Goal: Task Accomplishment & Management: Use online tool/utility

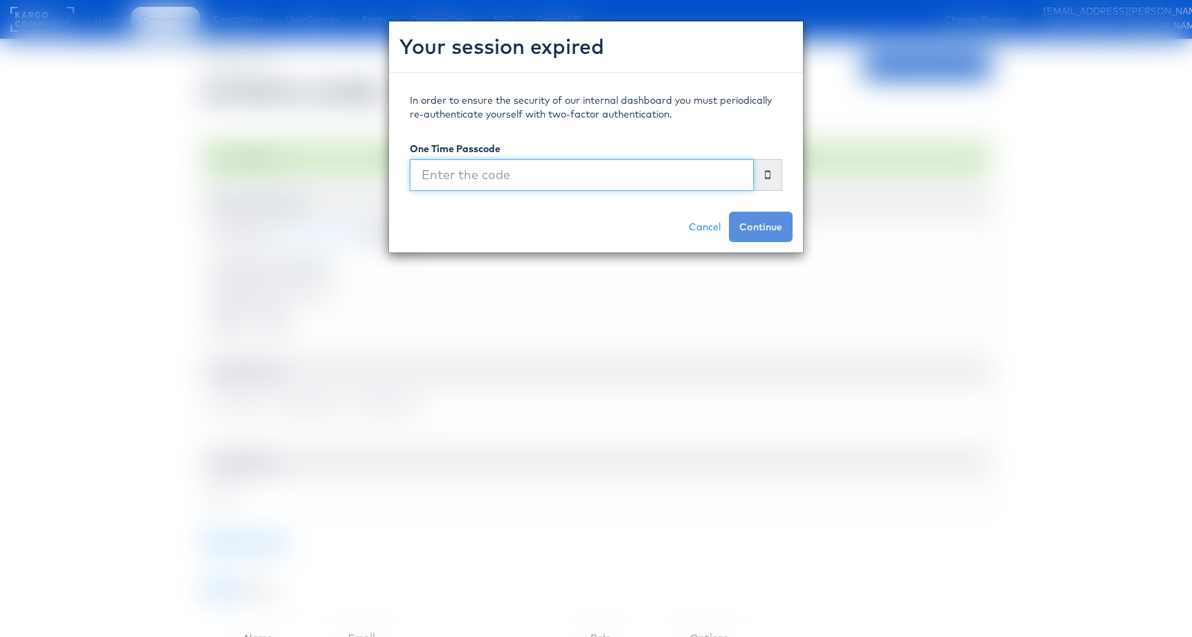
click at [576, 176] on input "text" at bounding box center [582, 175] width 344 height 32
type input "246978"
click at [729, 212] on button "Continue" at bounding box center [761, 227] width 64 height 30
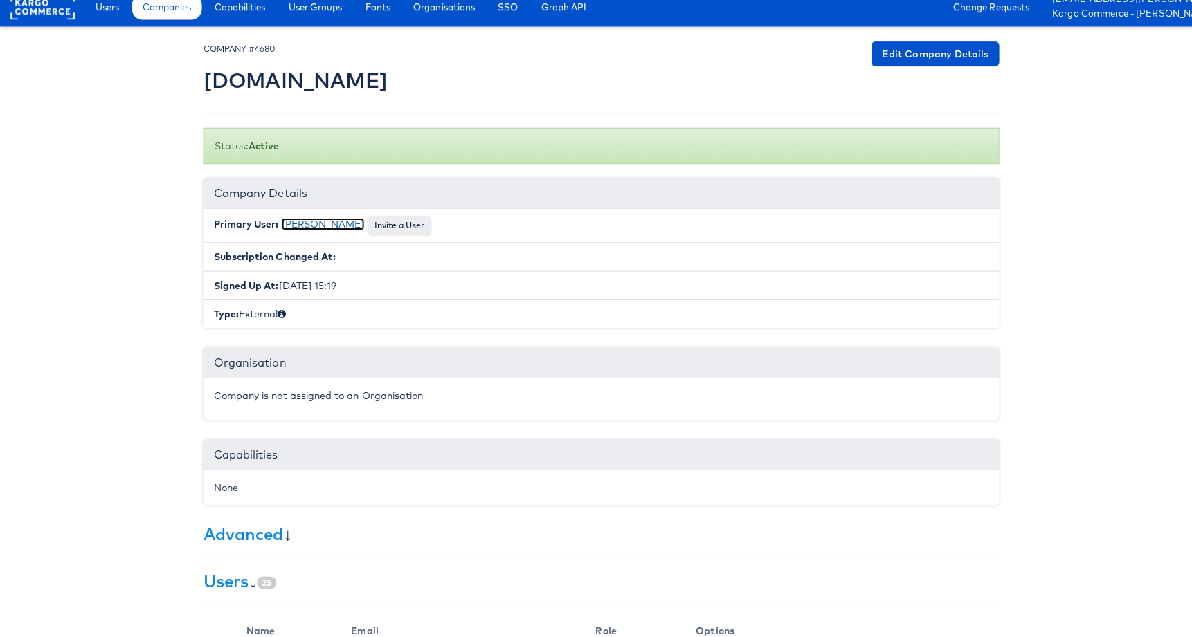
scroll to position [17, 0]
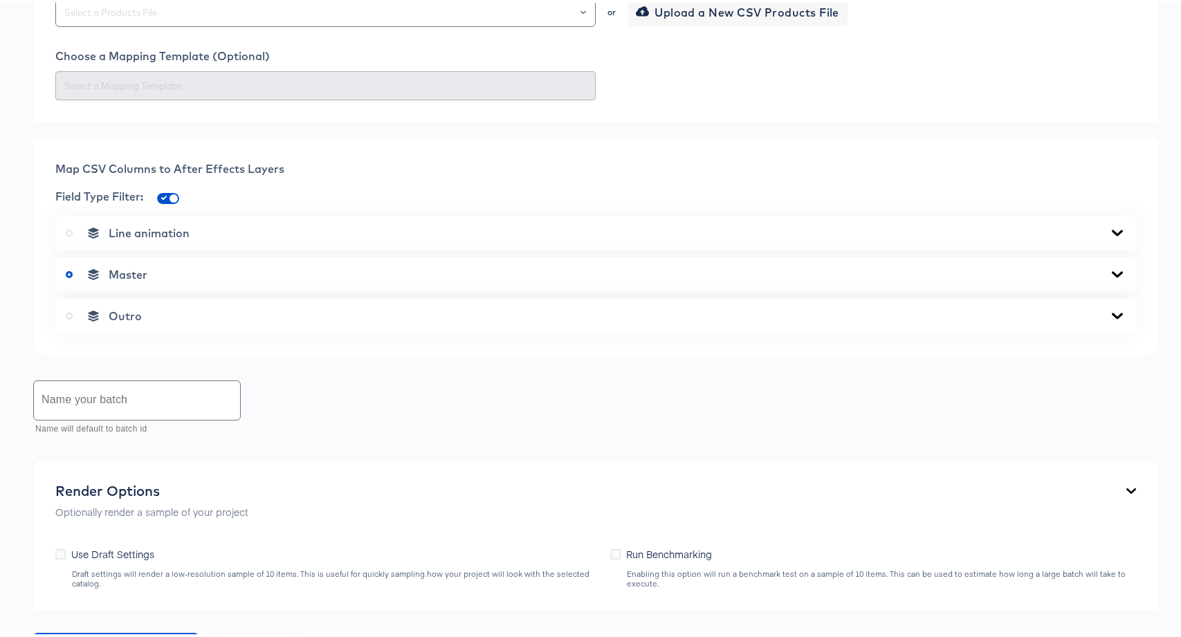
scroll to position [432, 0]
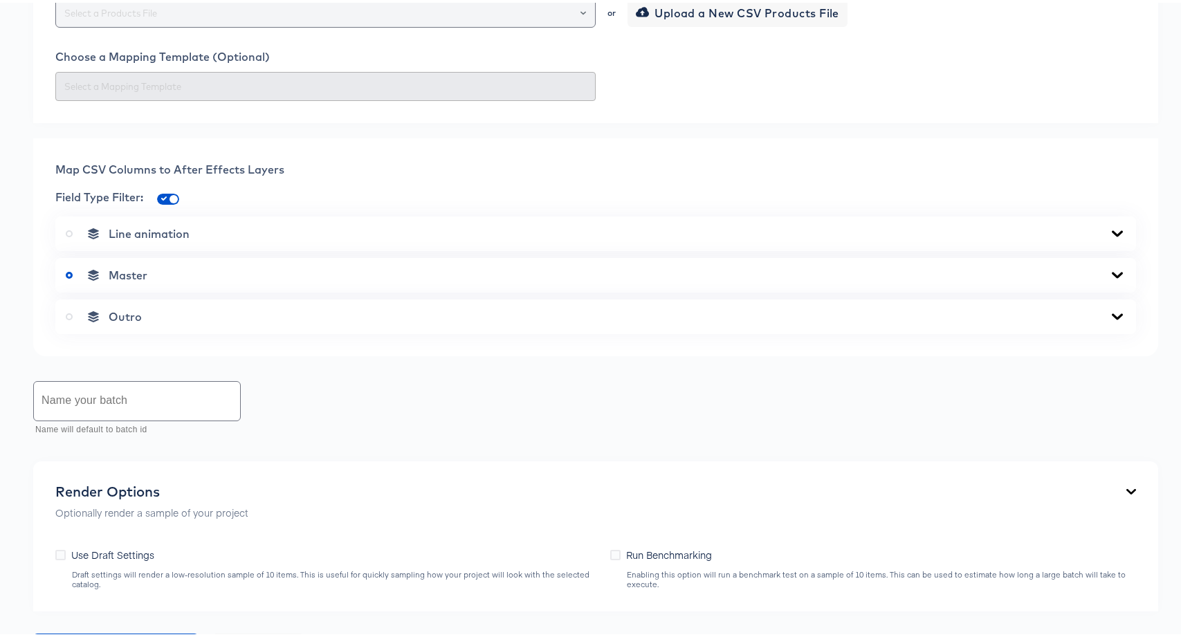
click at [181, 19] on input "text" at bounding box center [326, 11] width 528 height 16
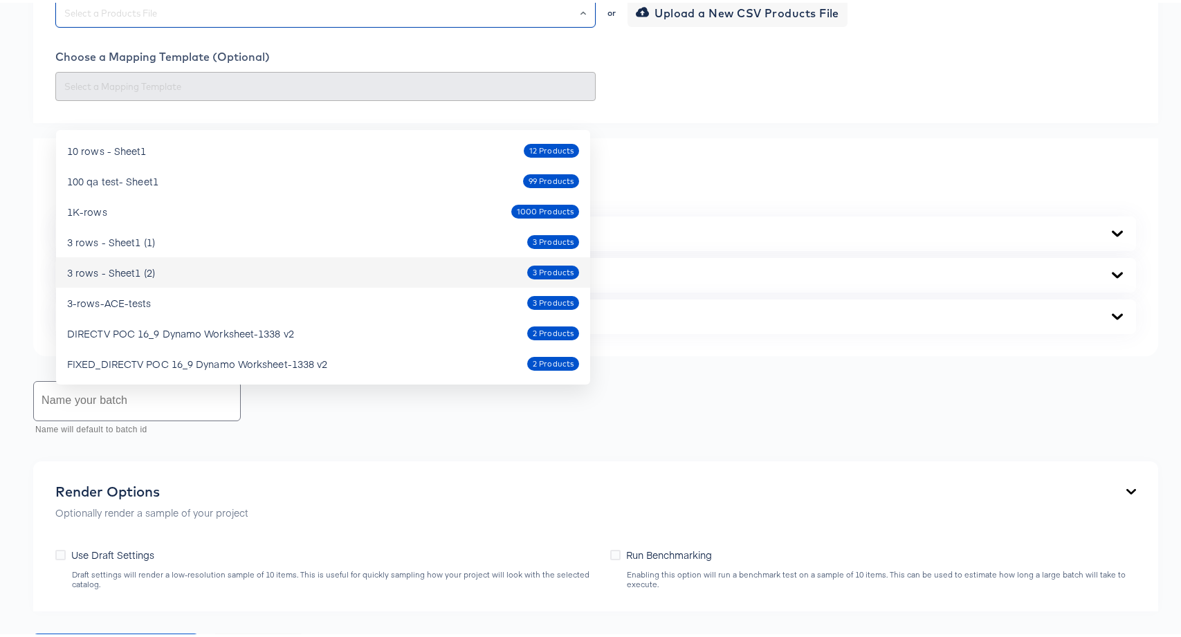
click at [113, 269] on div "3 rows - Sheet1 (2)" at bounding box center [111, 270] width 88 height 14
type input "3 rows - Sheet1 (2)"
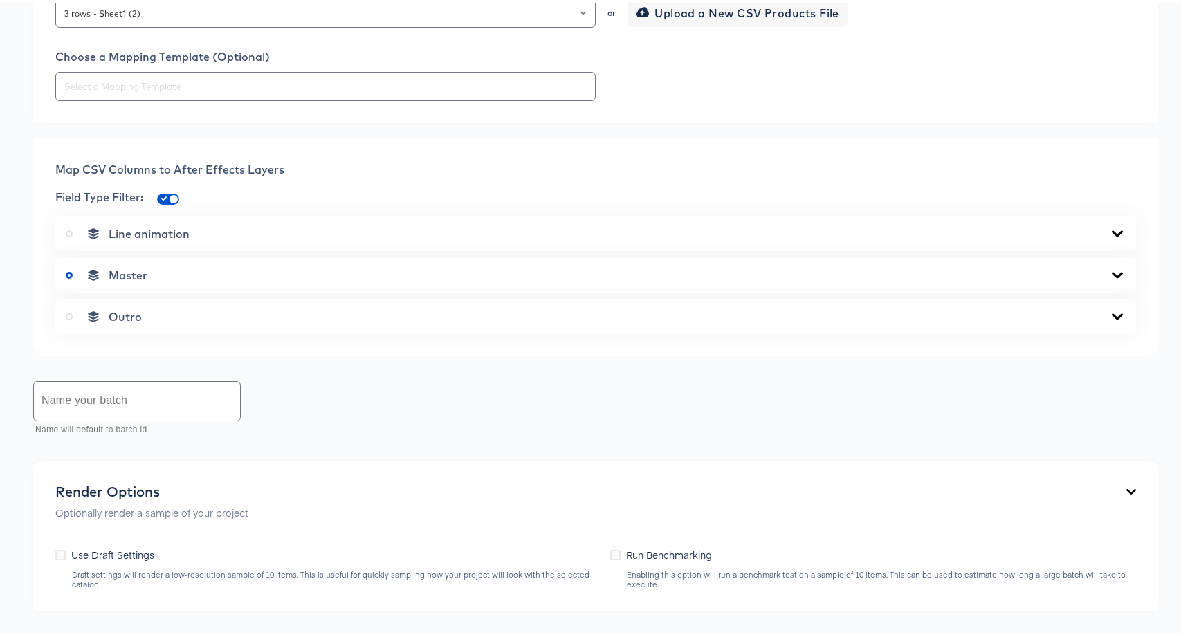
click at [17, 427] on div "Back CP10673_Collage Version 1_Primark_CPV_1x1 Square Video 1080 x 1080 px 8 se…" at bounding box center [596, 229] width 1192 height 1185
click at [112, 418] on input "text" at bounding box center [137, 398] width 206 height 39
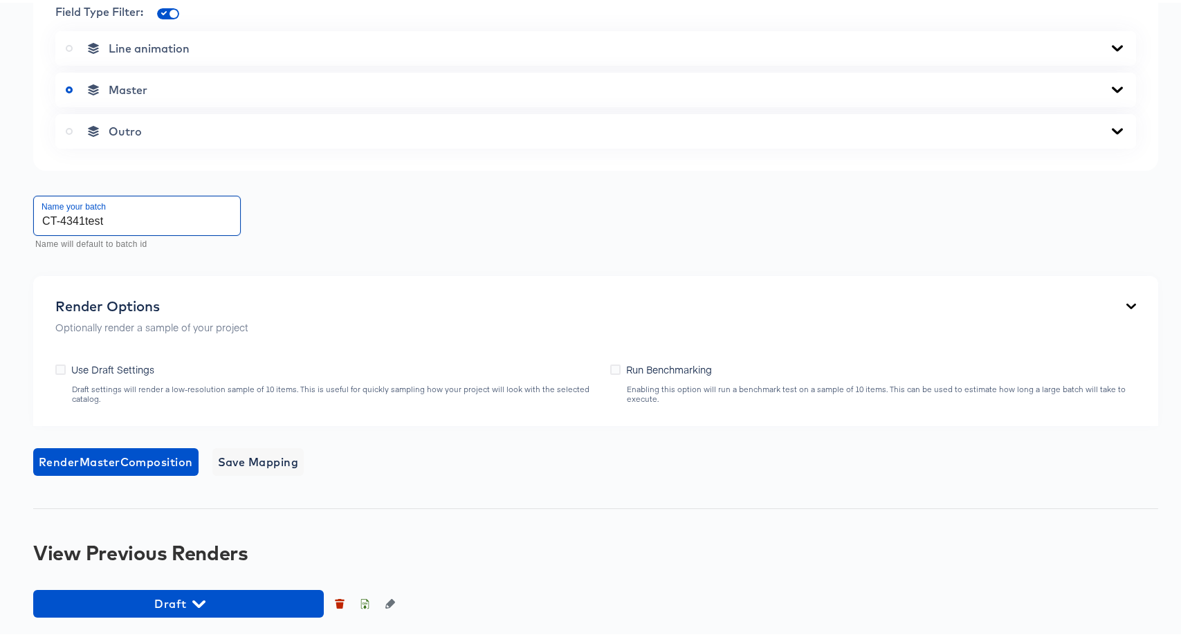
scroll to position [717, 0]
type input "CT-4341test"
click at [102, 460] on span "Render Master Composition" at bounding box center [116, 459] width 154 height 19
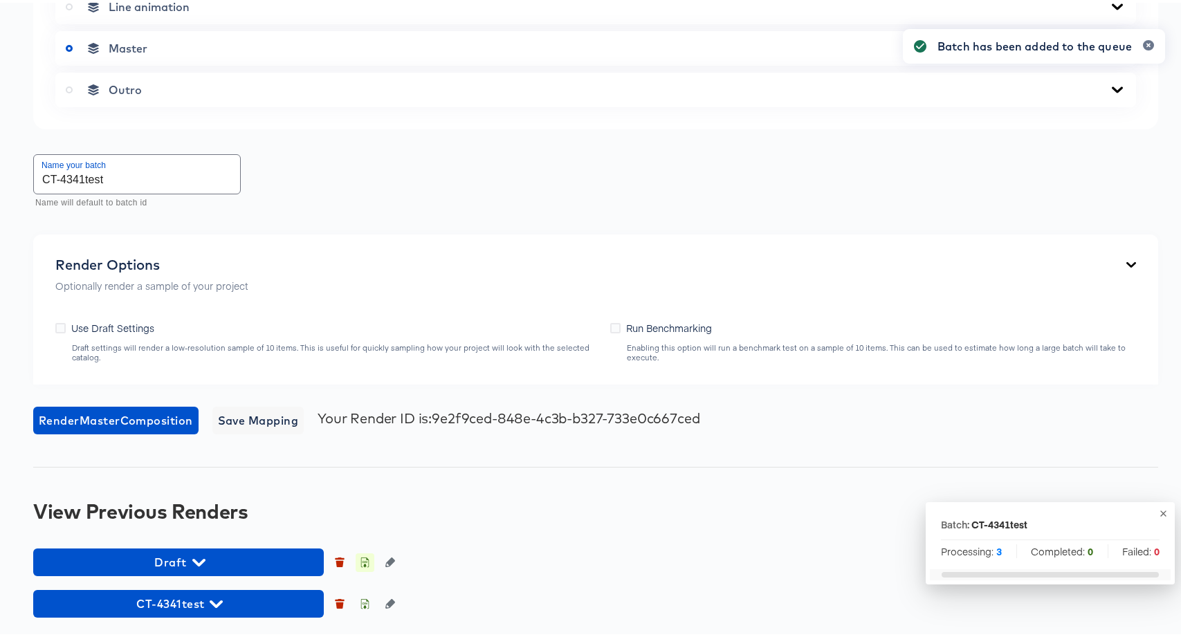
scroll to position [758, 0]
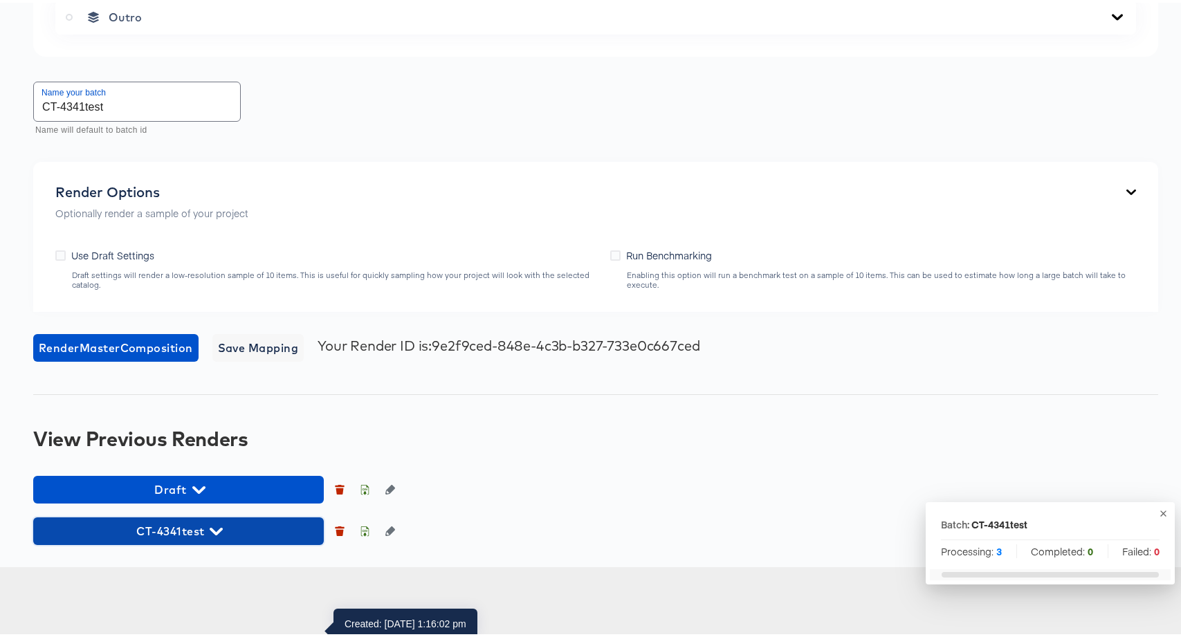
click at [181, 538] on span "CT-4341test" at bounding box center [178, 528] width 277 height 19
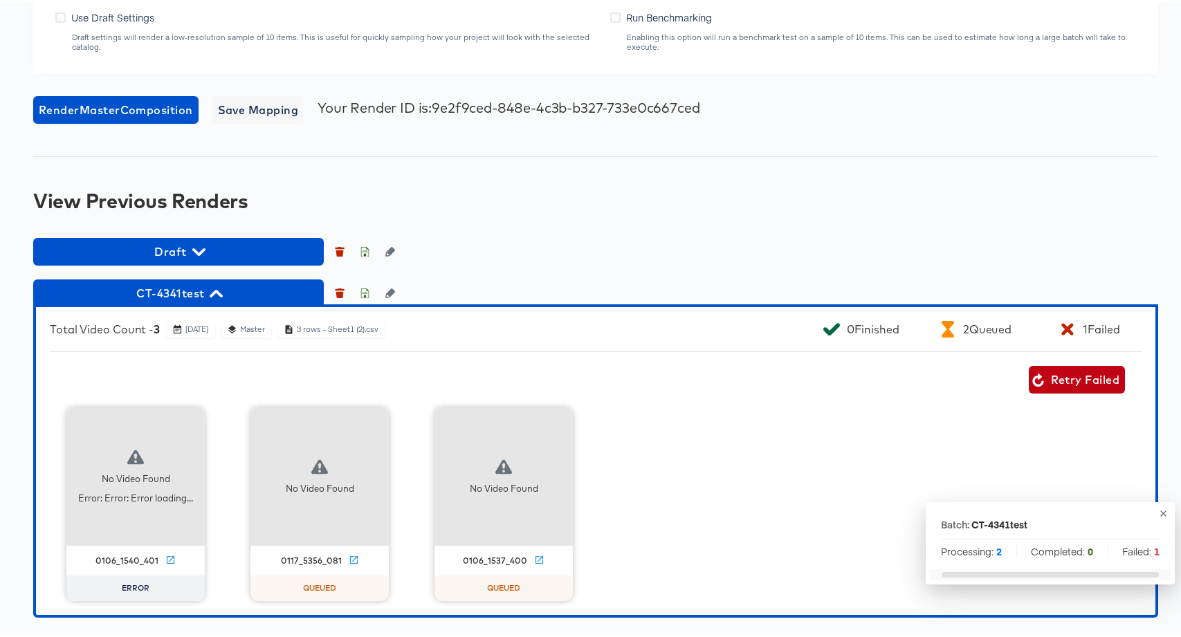
scroll to position [1069, 0]
click at [228, 290] on span "CT-4341test" at bounding box center [178, 290] width 277 height 19
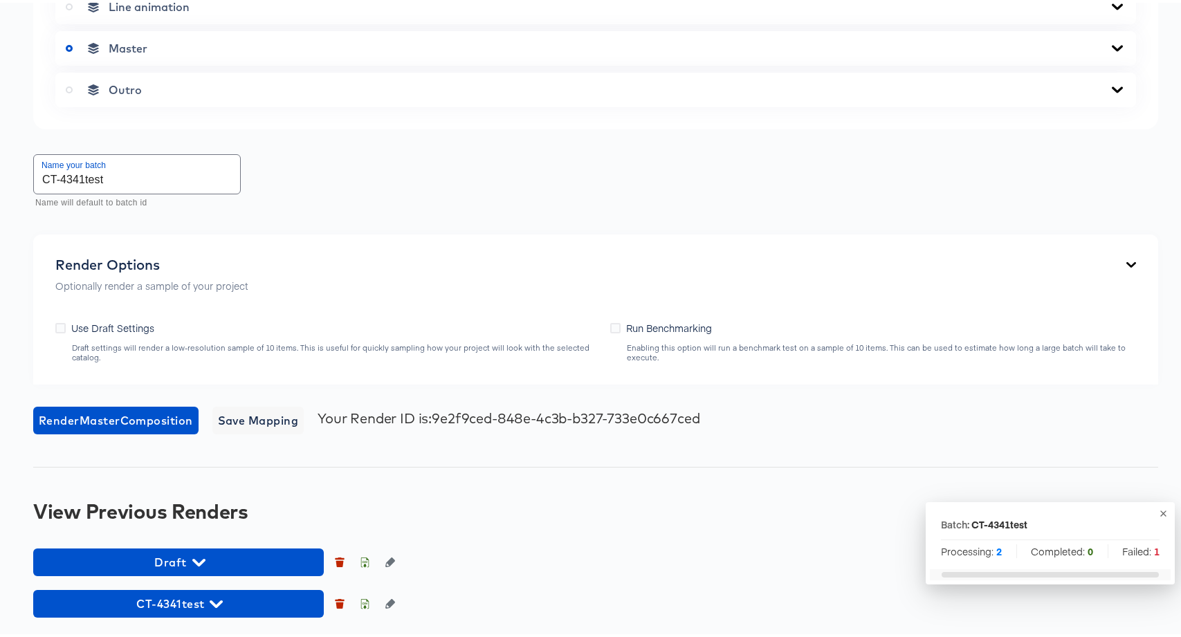
scroll to position [758, 0]
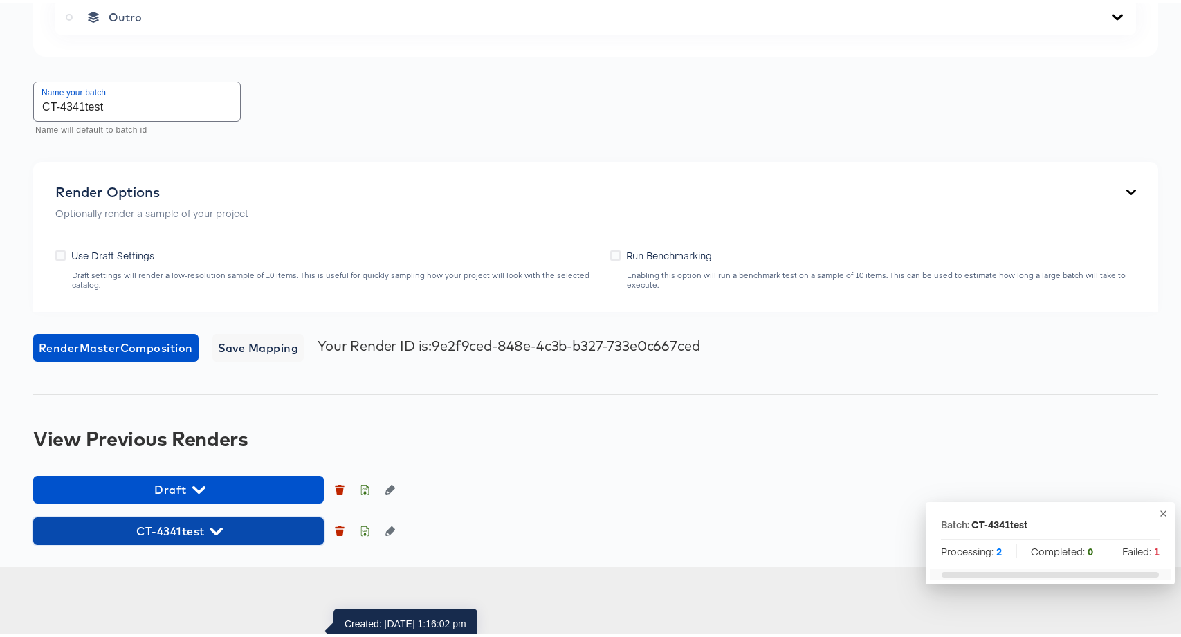
click at [207, 538] on span "CT-4341test" at bounding box center [178, 528] width 277 height 19
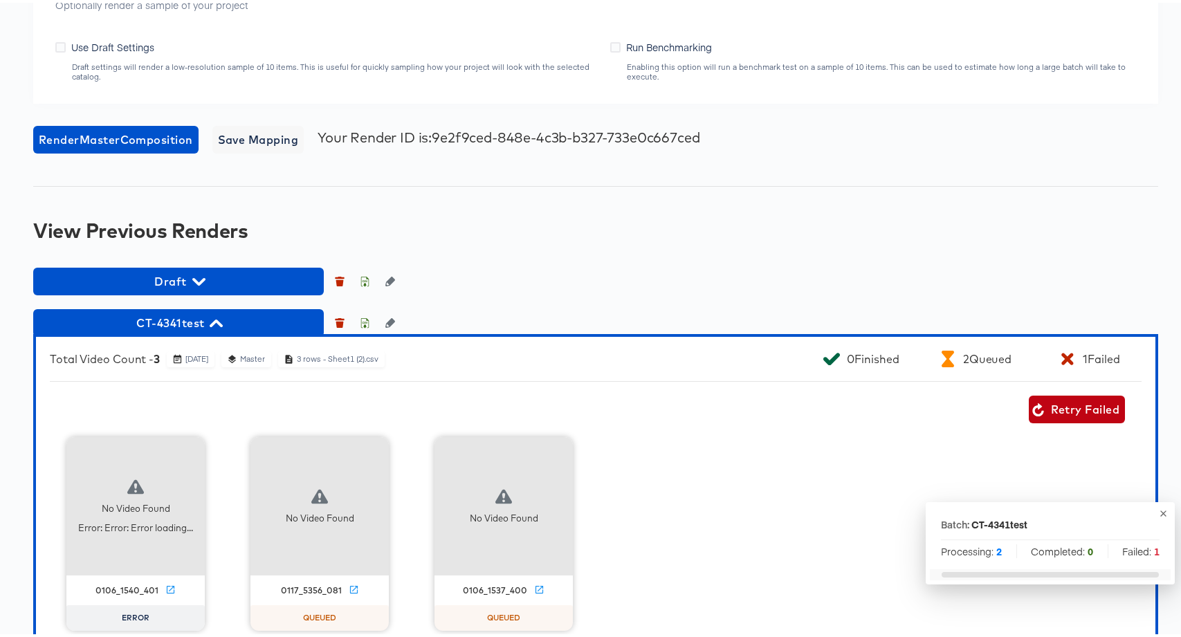
scroll to position [1069, 0]
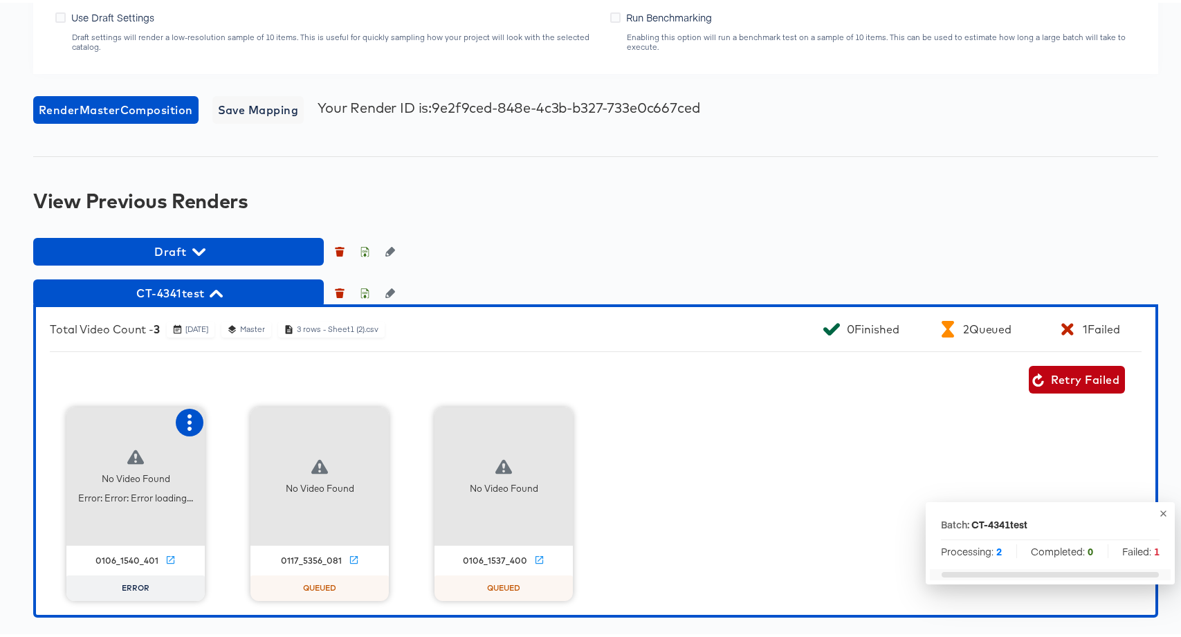
click at [181, 415] on icon "button" at bounding box center [189, 420] width 17 height 17
click at [230, 424] on div "Retry" at bounding box center [241, 418] width 27 height 11
click at [201, 298] on span "CT-4341test" at bounding box center [178, 290] width 277 height 19
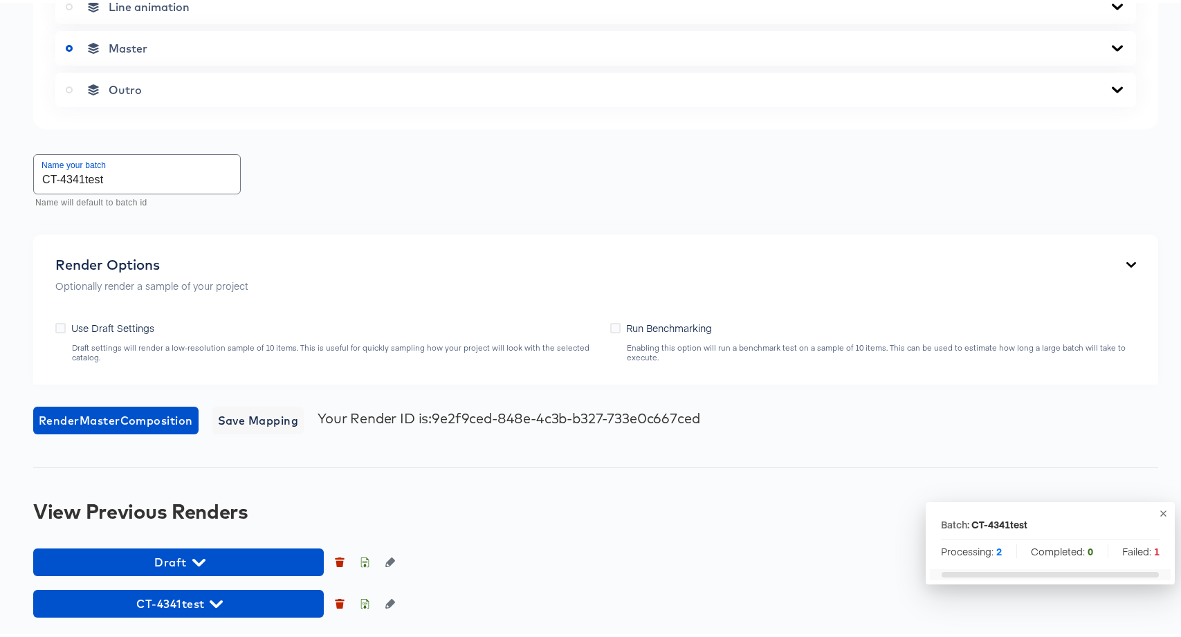
scroll to position [758, 0]
click at [182, 606] on span "CT-4341test" at bounding box center [178, 601] width 277 height 19
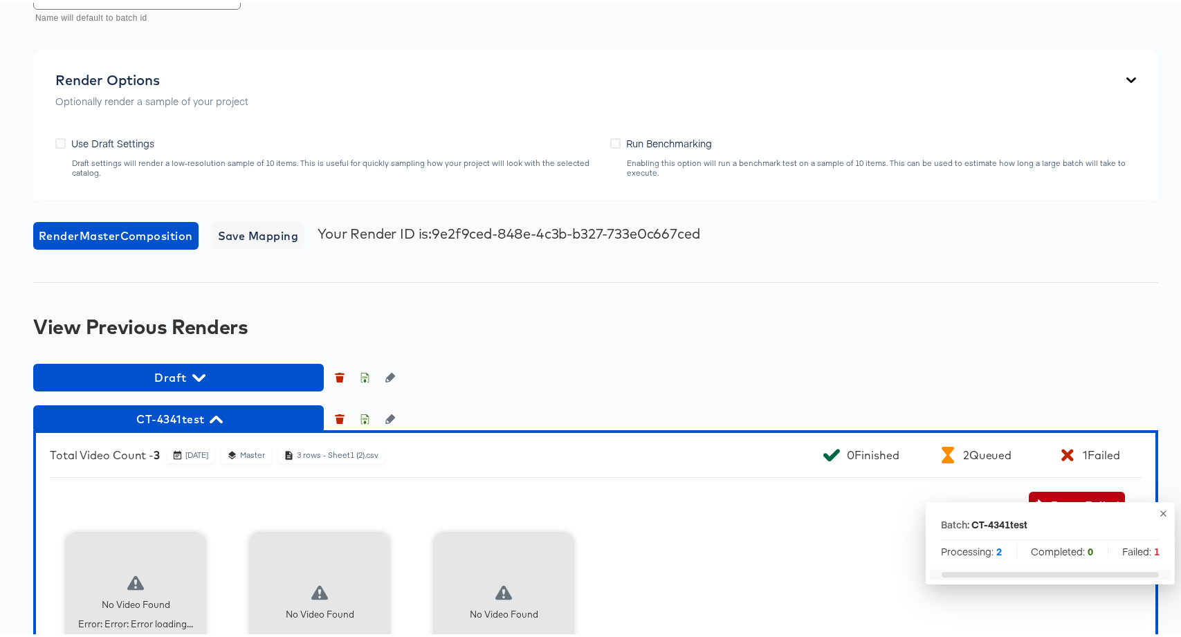
scroll to position [1028, 0]
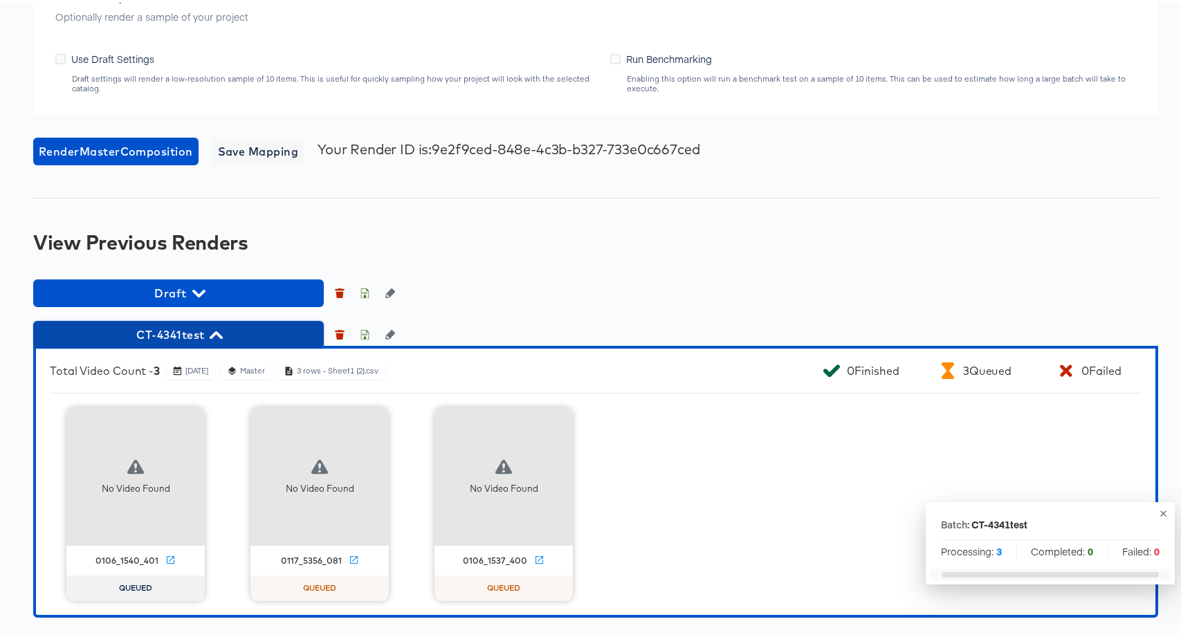
click at [179, 340] on span "CT-4341test" at bounding box center [178, 331] width 277 height 19
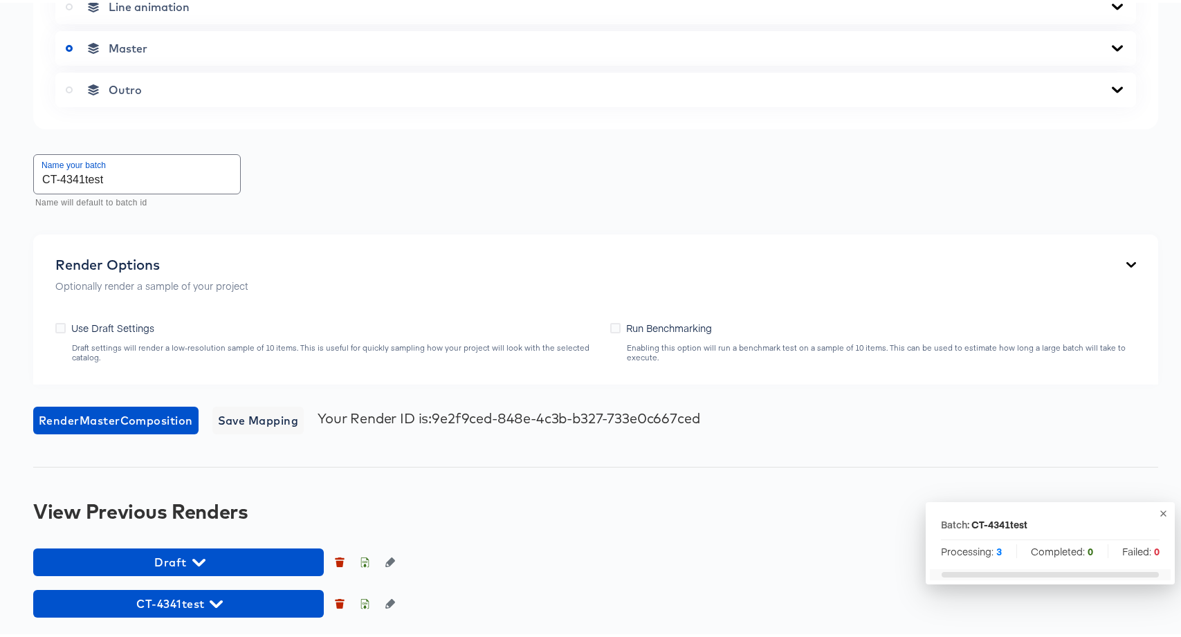
scroll to position [758, 0]
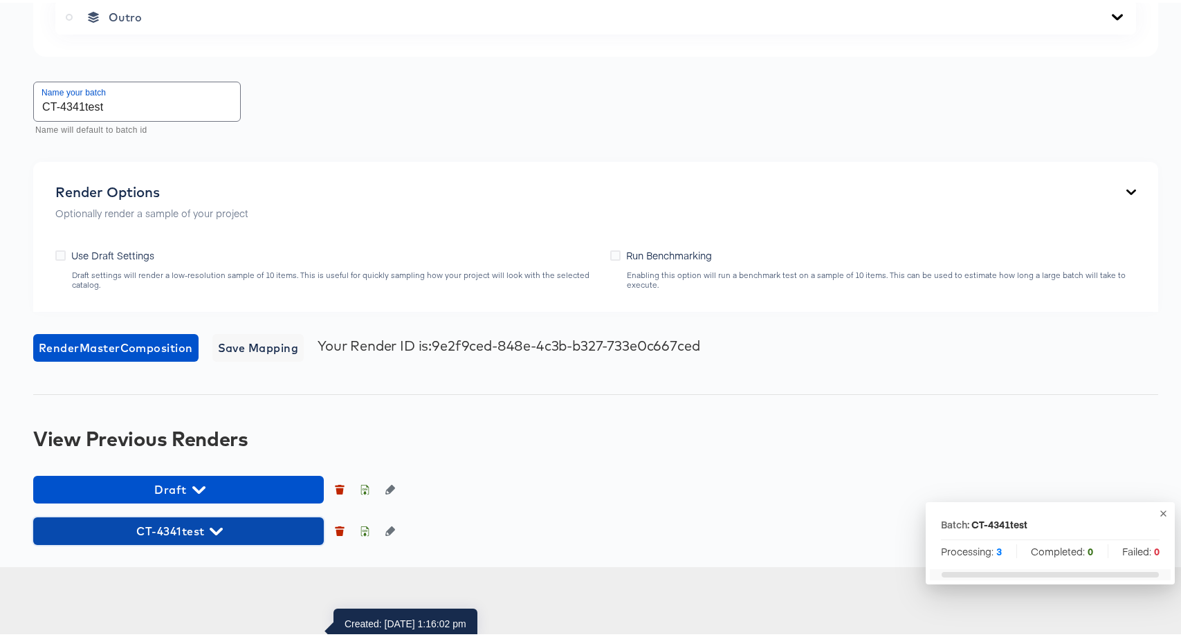
click at [188, 538] on span "CT-4341test" at bounding box center [178, 528] width 277 height 19
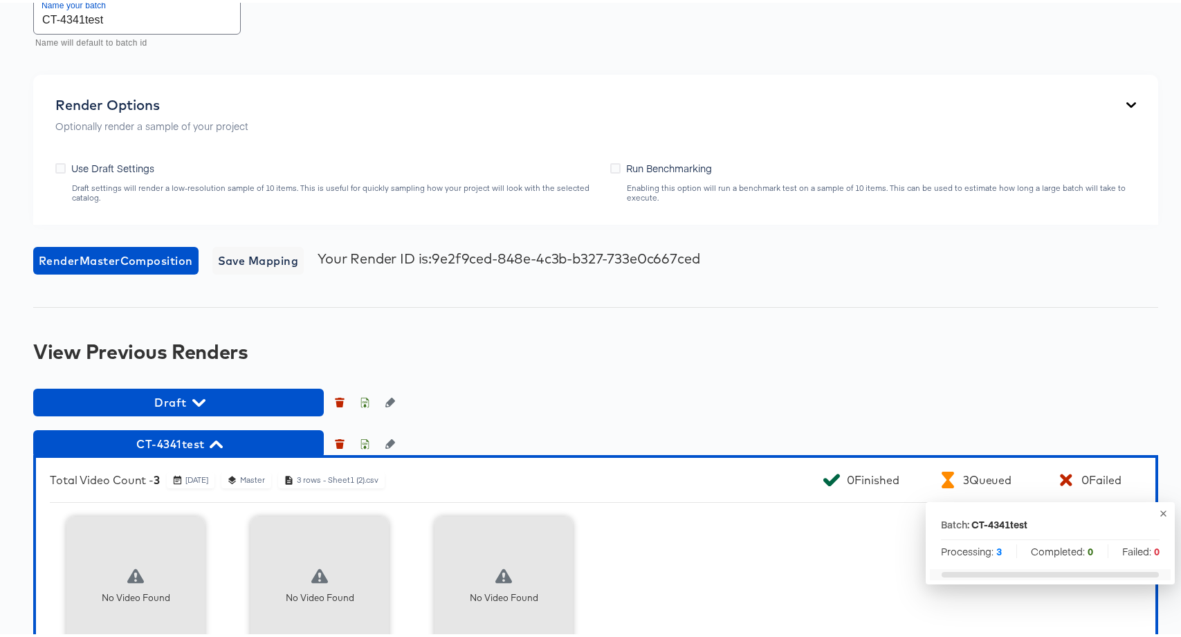
scroll to position [891, 0]
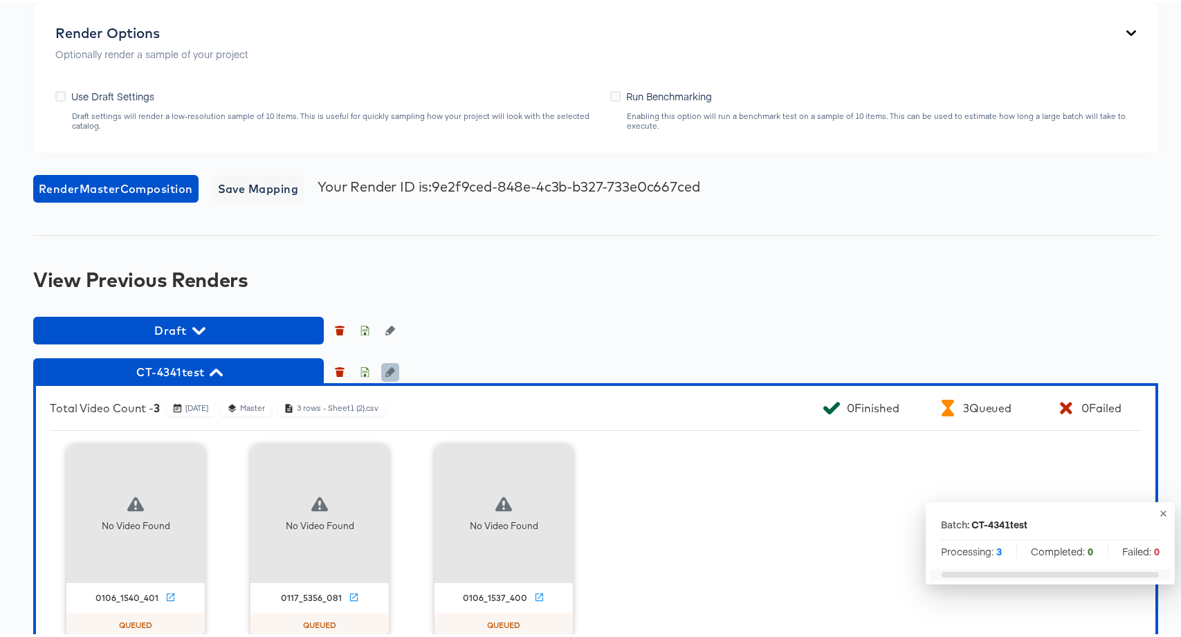
click at [396, 379] on button "button" at bounding box center [390, 370] width 18 height 18
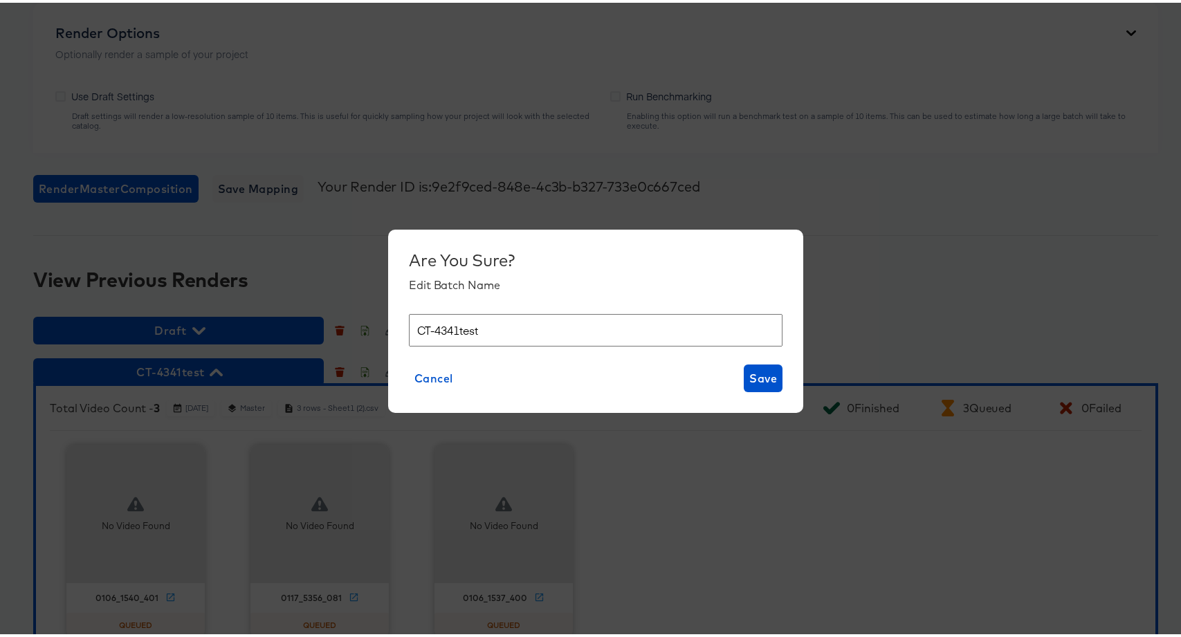
click at [454, 329] on input "CT-4341test" at bounding box center [596, 327] width 374 height 33
type input "CT-4341 test"
click at [761, 376] on span "Save" at bounding box center [763, 375] width 28 height 19
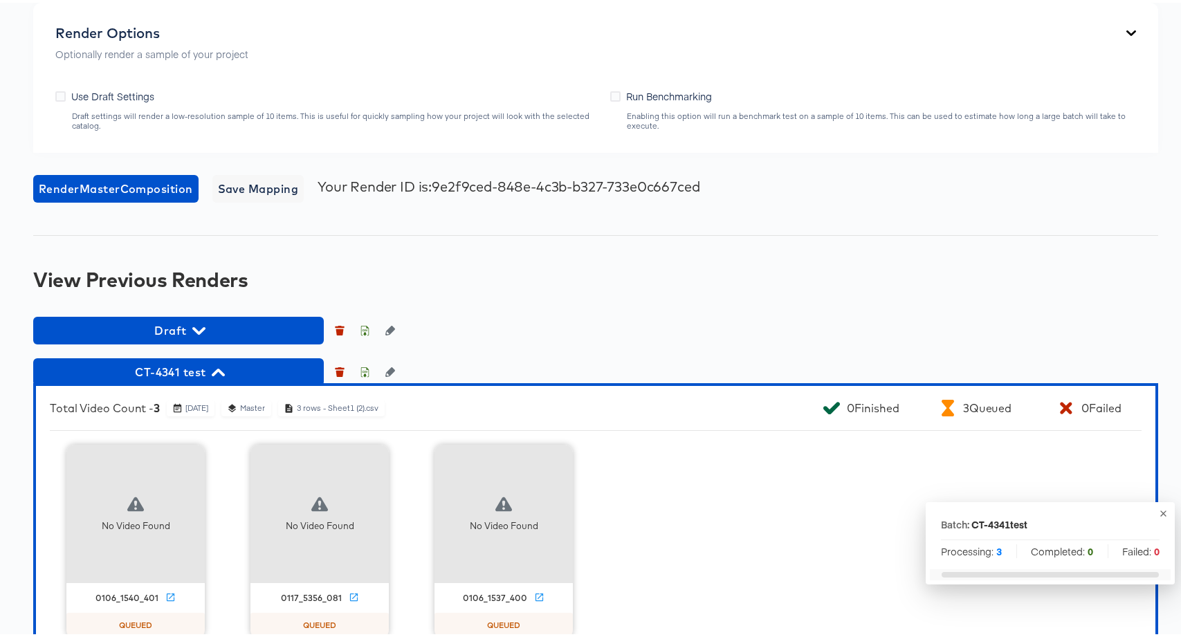
drag, startPoint x: 1153, startPoint y: 511, endPoint x: 986, endPoint y: 520, distance: 167.0
click at [1161, 511] on icon "button" at bounding box center [1164, 511] width 6 height 6
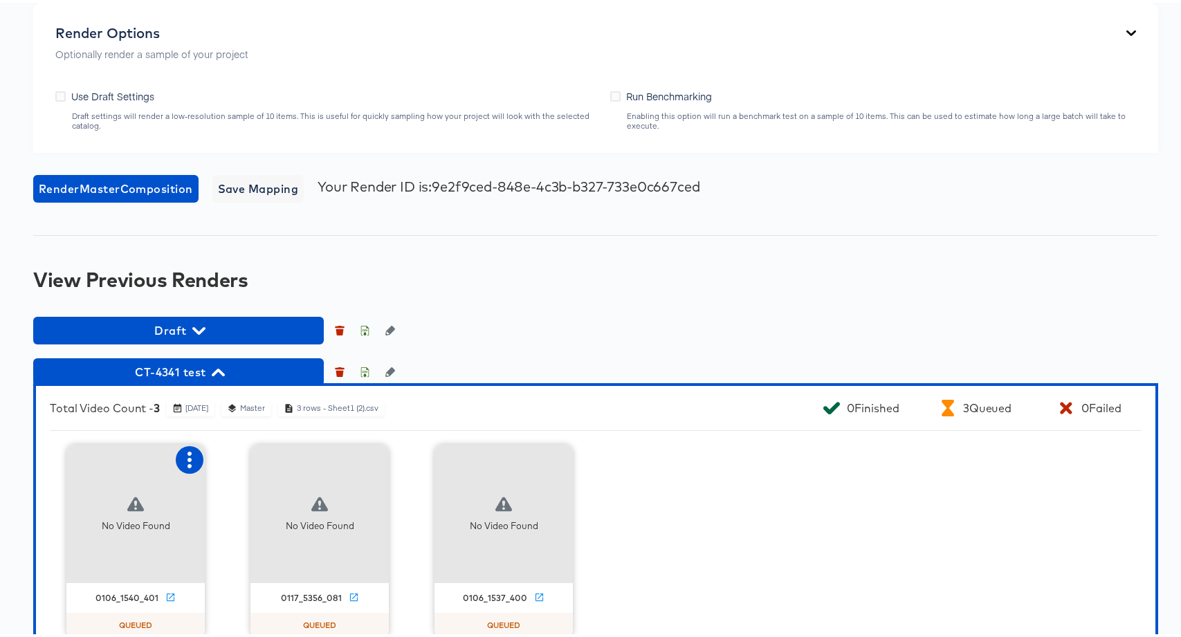
click at [188, 466] on icon "button" at bounding box center [190, 457] width 4 height 17
click at [221, 462] on div "Set as failed" at bounding box center [246, 456] width 59 height 11
click at [372, 466] on icon "button" at bounding box center [374, 457] width 4 height 17
click at [419, 462] on div "Set as failed" at bounding box center [430, 456] width 59 height 11
click at [554, 466] on icon "button" at bounding box center [557, 457] width 17 height 17
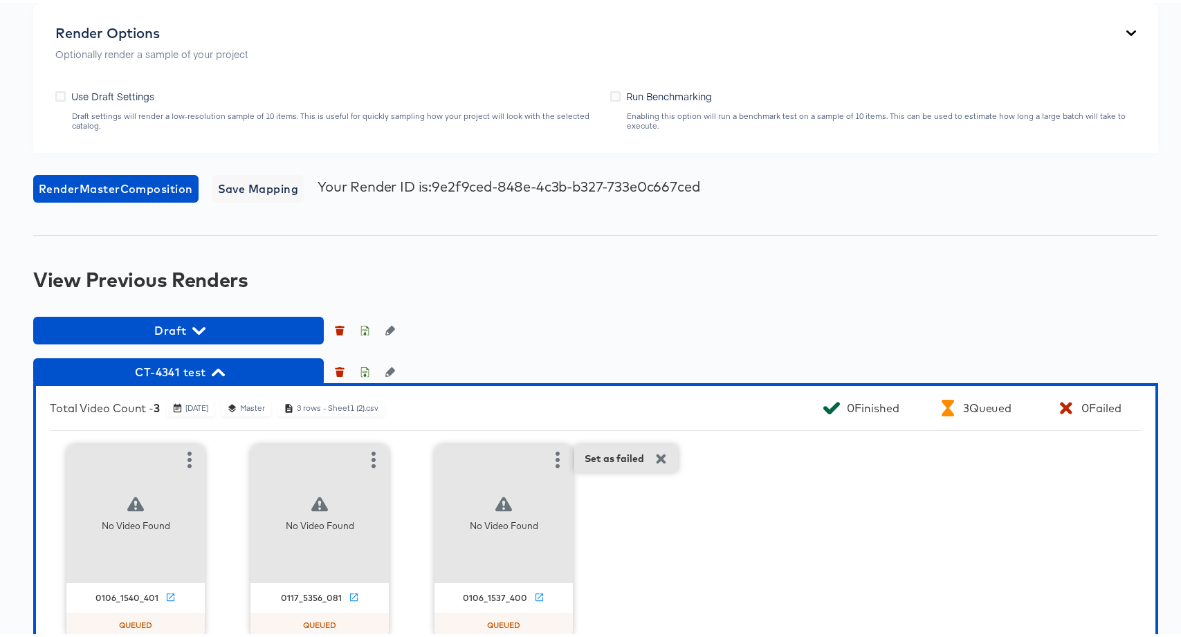
click at [589, 462] on div "Set as failed" at bounding box center [614, 456] width 59 height 11
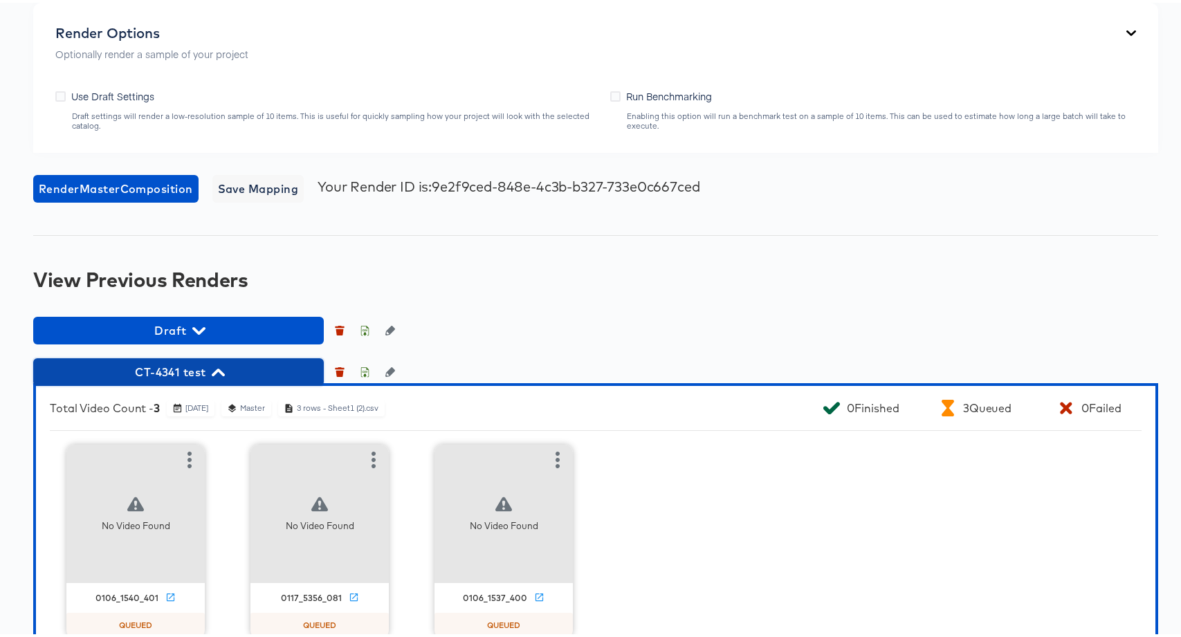
click at [208, 379] on span "CT-4341 test" at bounding box center [178, 369] width 277 height 19
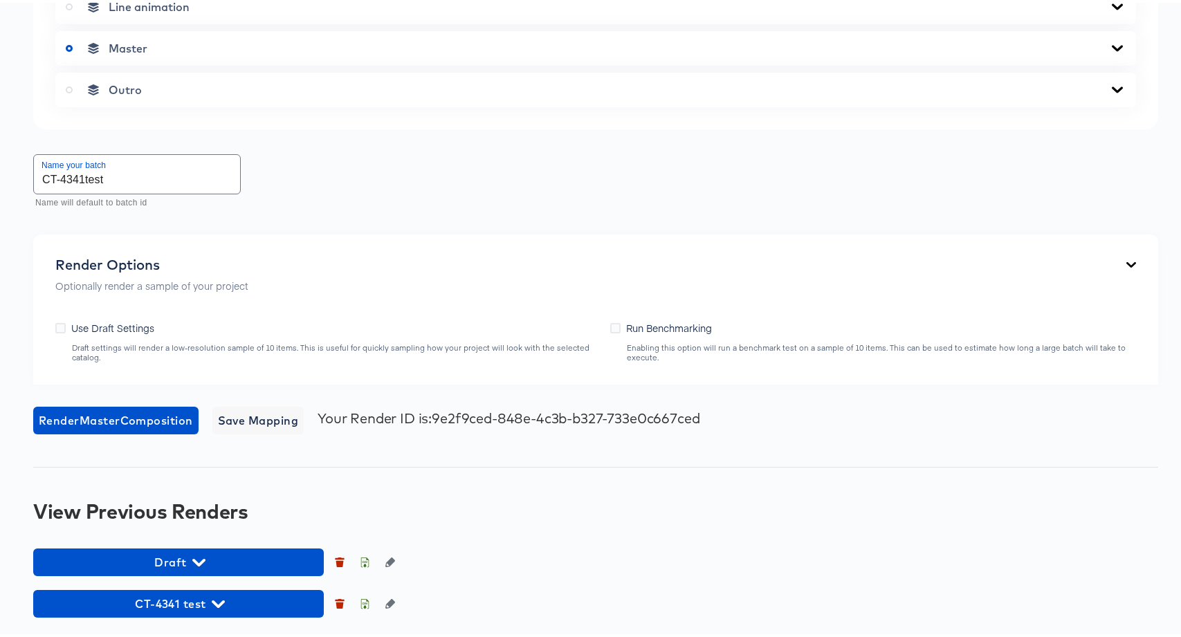
scroll to position [758, 0]
click at [226, 612] on button "CT-4341 test" at bounding box center [178, 602] width 291 height 28
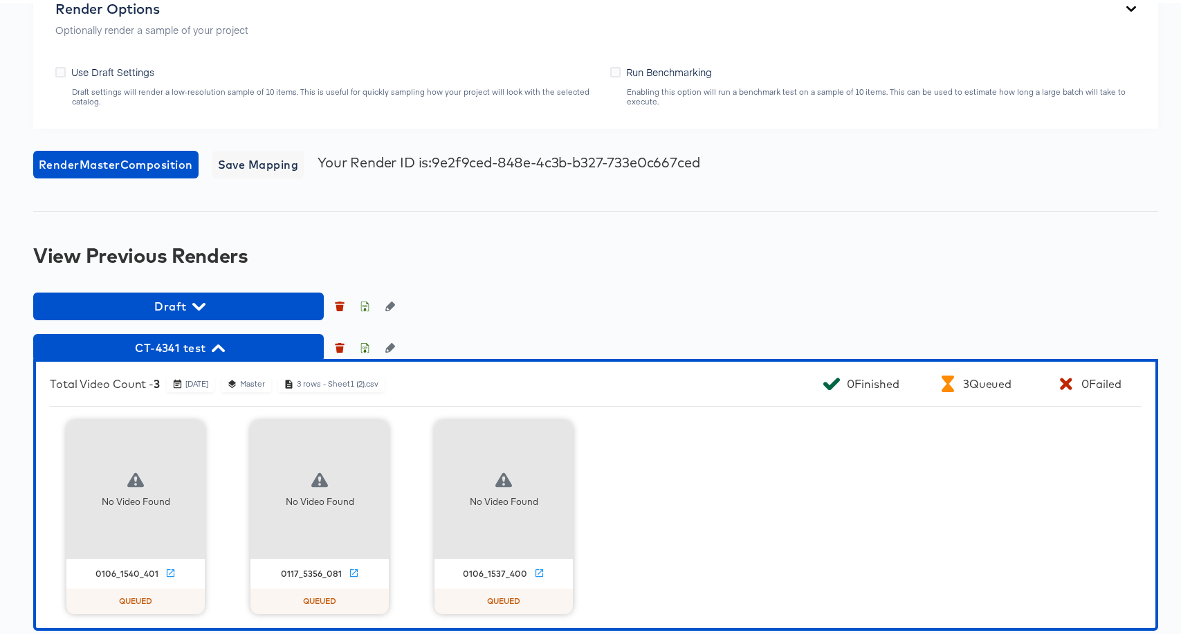
scroll to position [1028, 0]
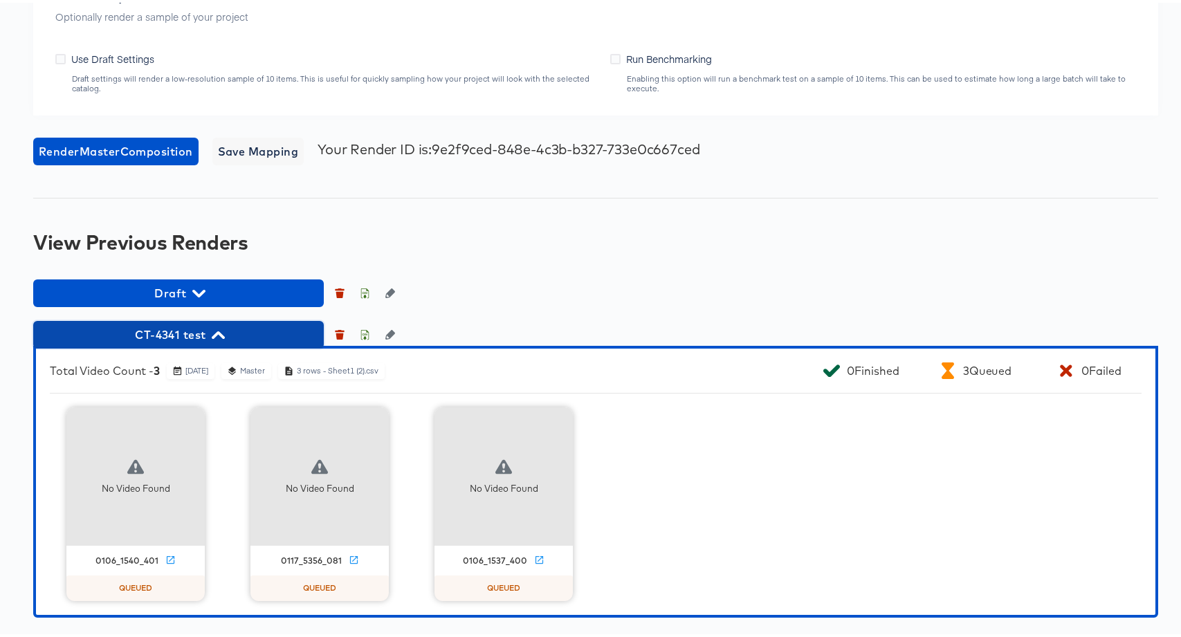
click at [169, 338] on span "CT-4341 test" at bounding box center [178, 331] width 277 height 19
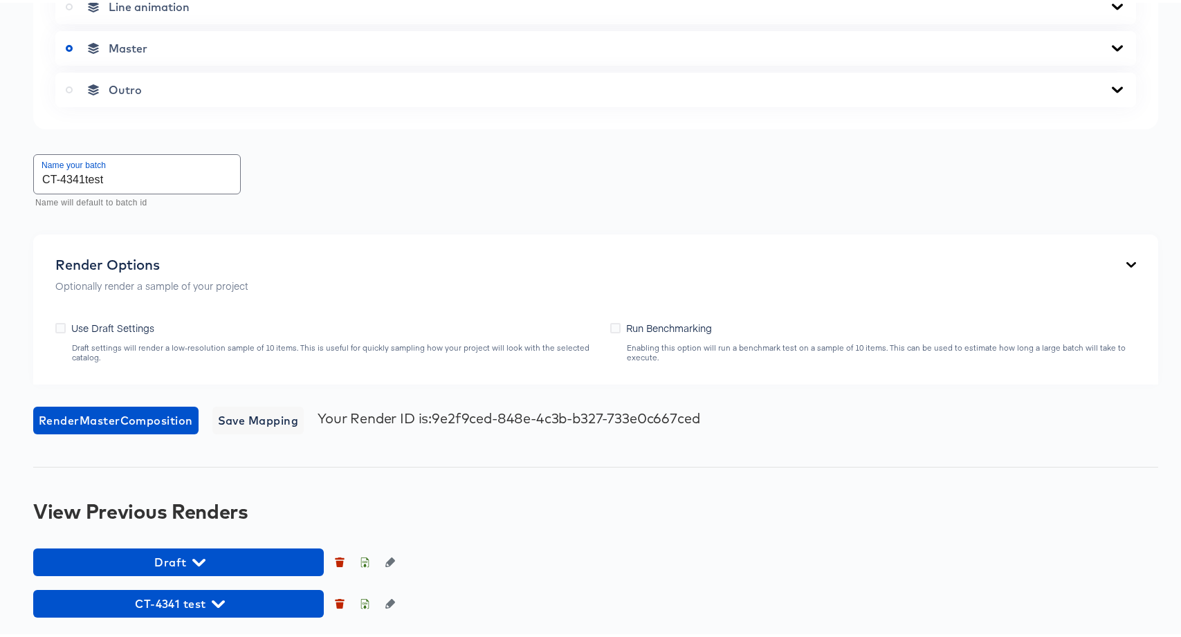
scroll to position [758, 0]
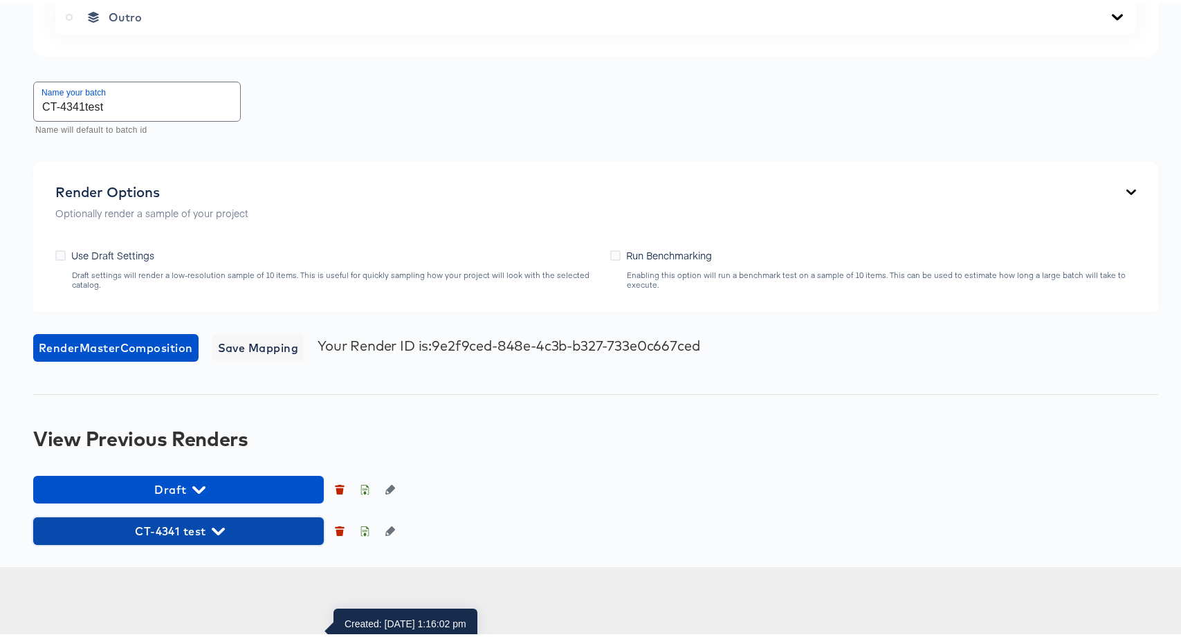
click at [219, 538] on span "CT-4341 test" at bounding box center [178, 528] width 277 height 19
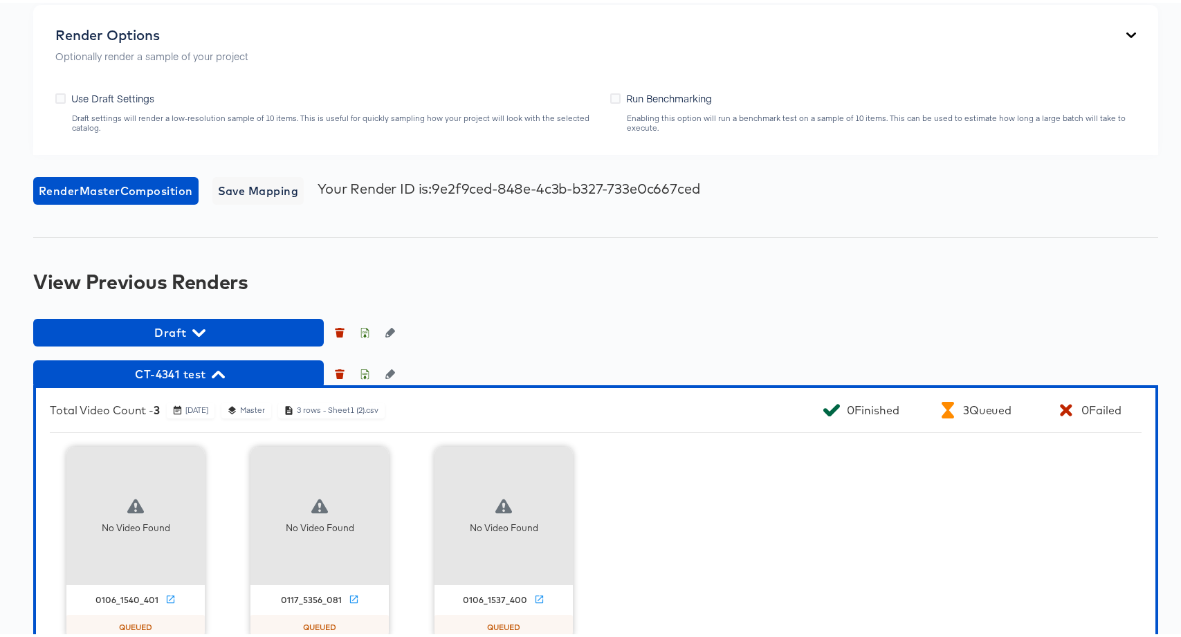
scroll to position [1028, 0]
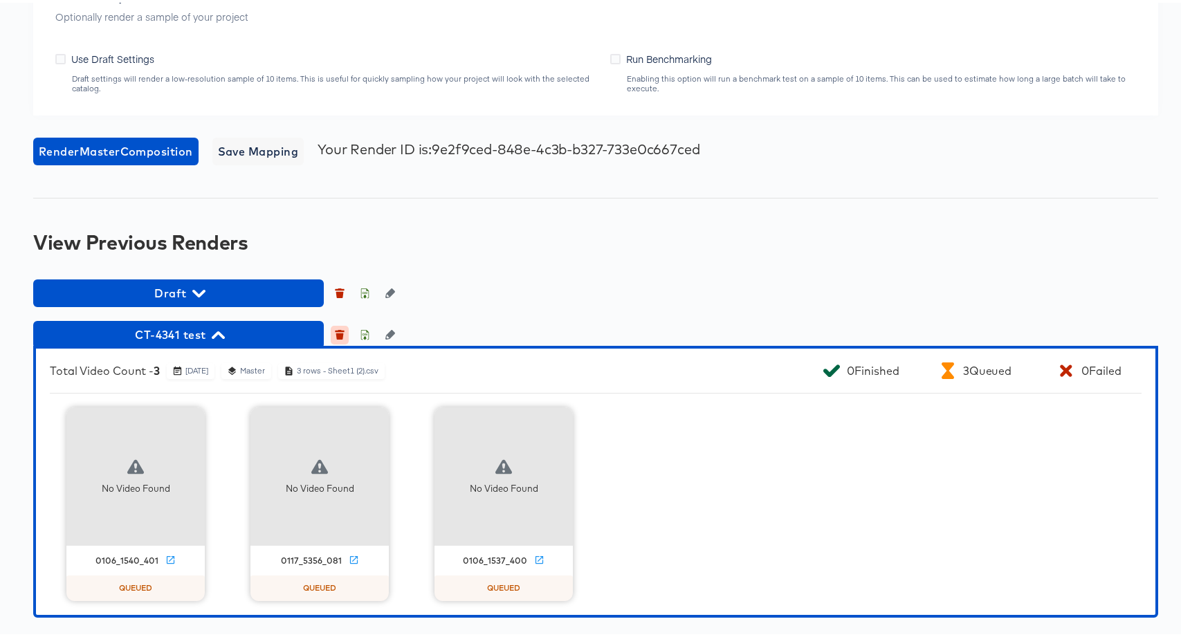
click at [343, 326] on button "button" at bounding box center [340, 332] width 18 height 18
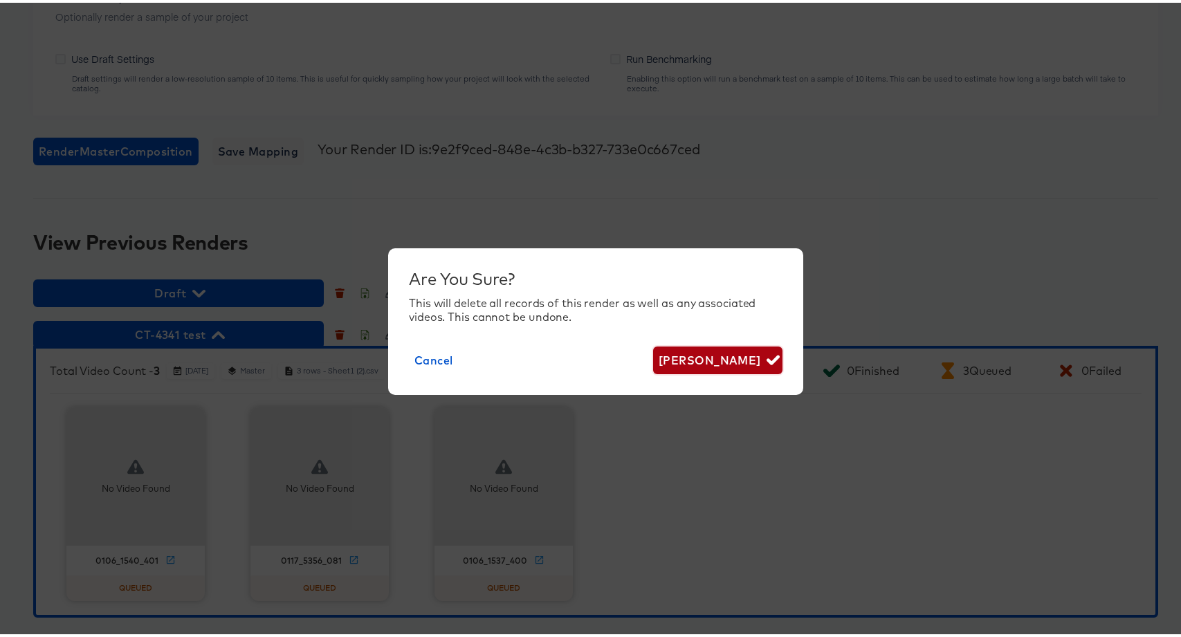
click at [689, 362] on span "Delete Render" at bounding box center [718, 357] width 118 height 19
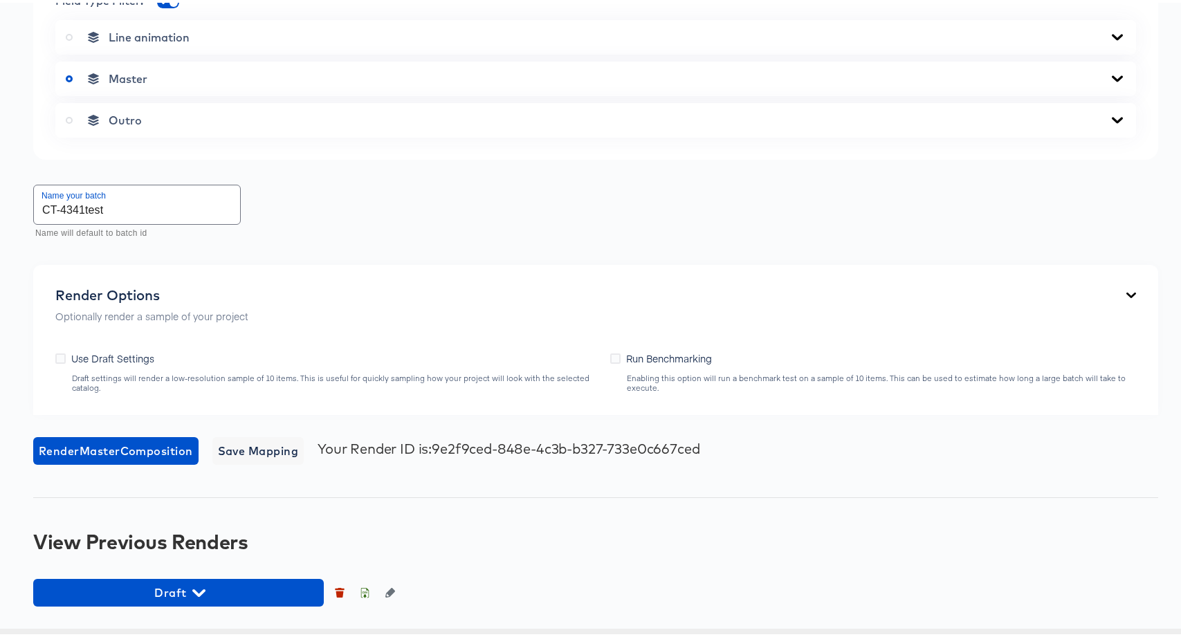
scroll to position [607, 0]
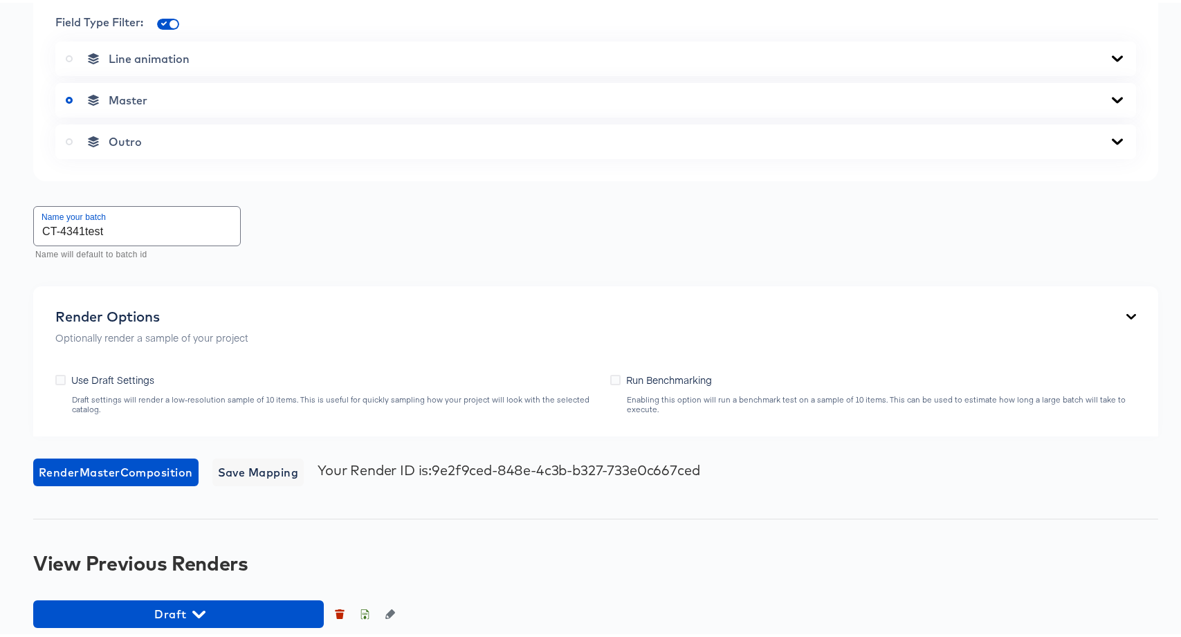
drag, startPoint x: 85, startPoint y: 329, endPoint x: 103, endPoint y: 344, distance: 23.1
click at [86, 243] on input "CT-4341test" at bounding box center [137, 223] width 206 height 39
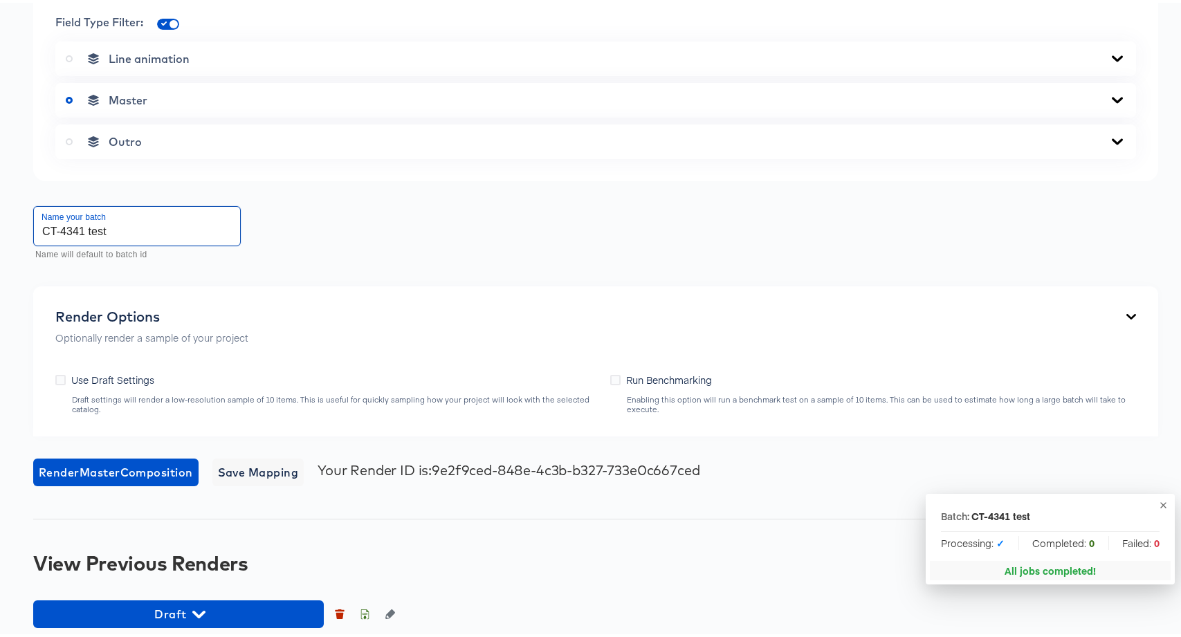
click at [1158, 501] on icon "button" at bounding box center [1163, 503] width 10 height 10
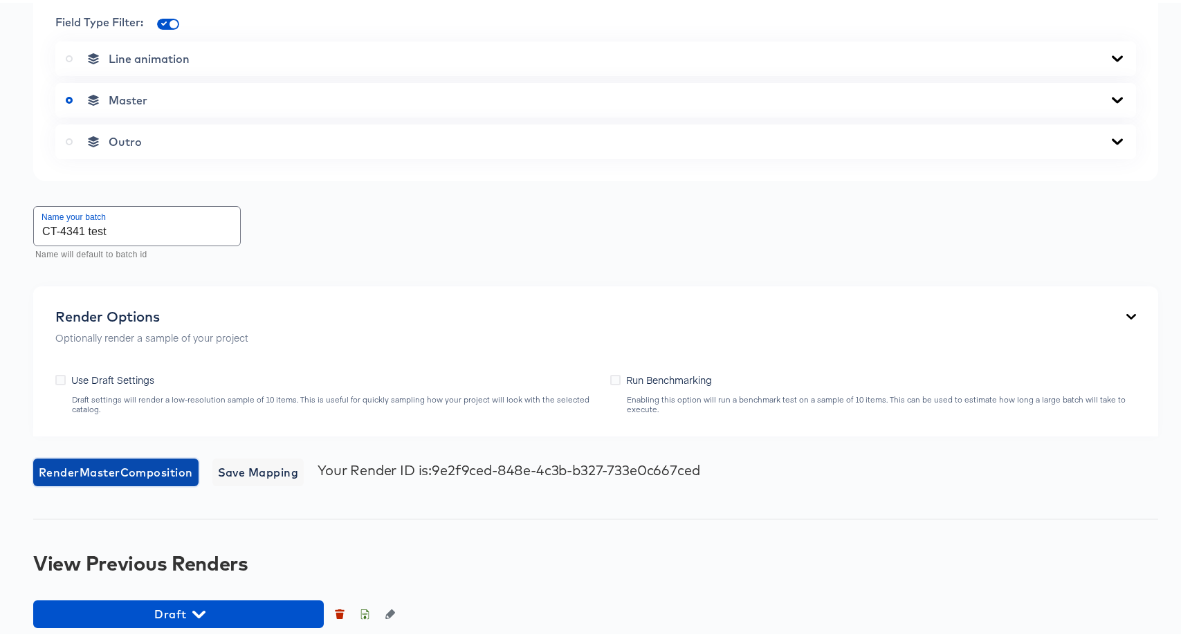
click at [139, 480] on span "Render Master Composition" at bounding box center [116, 469] width 154 height 19
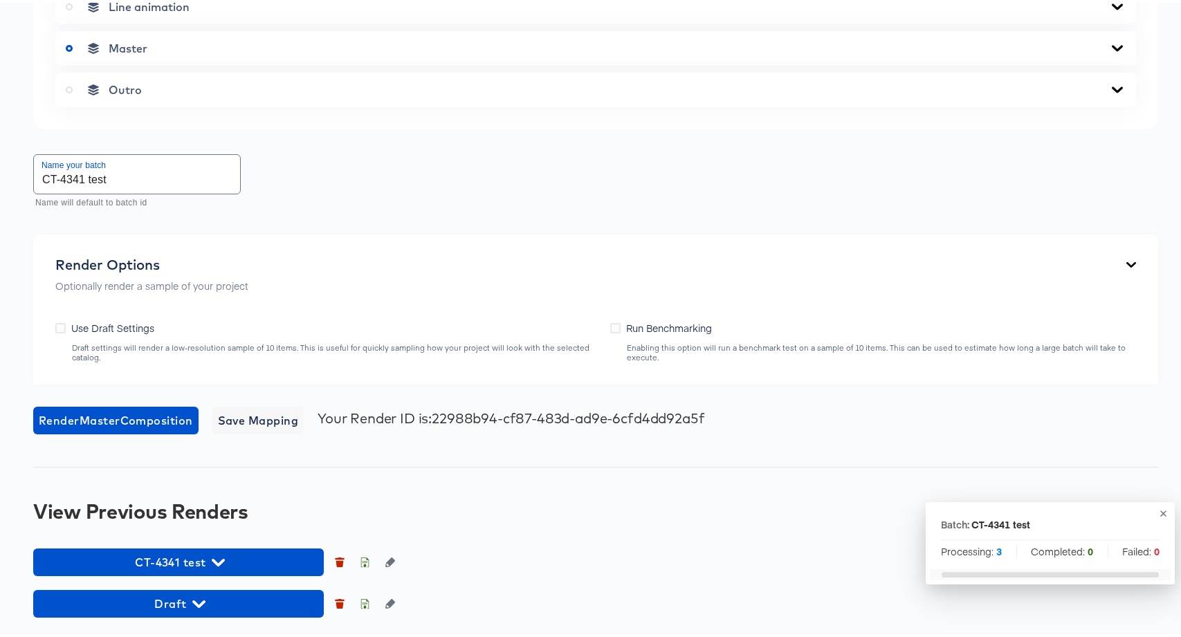
scroll to position [758, 0]
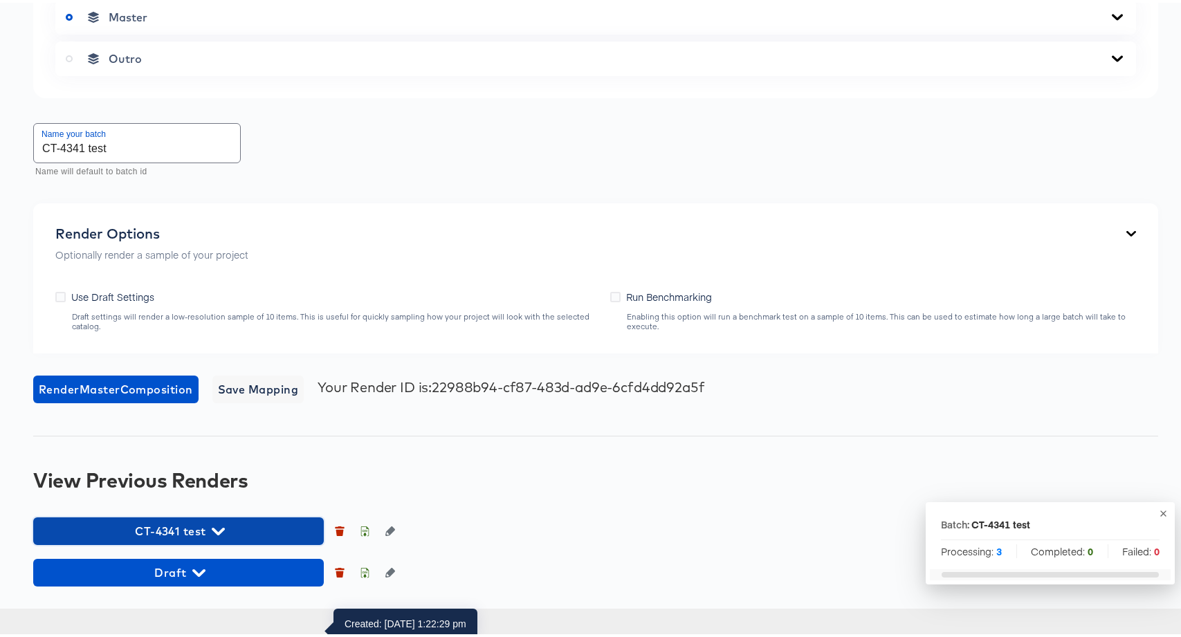
click at [213, 536] on icon "button" at bounding box center [218, 528] width 13 height 13
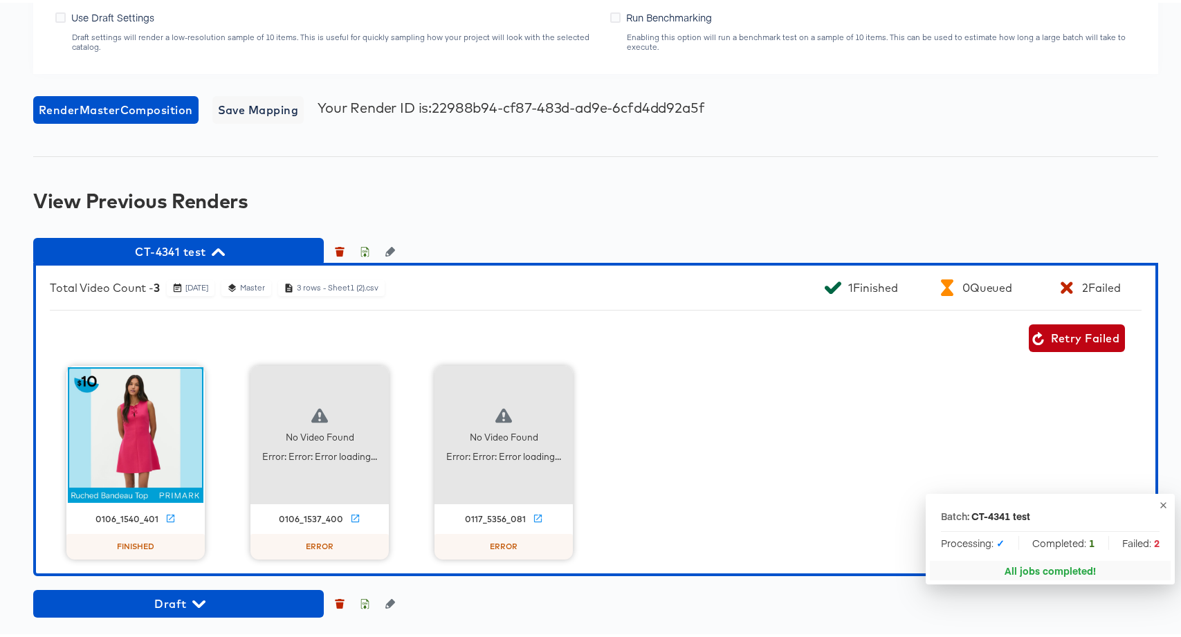
scroll to position [1069, 0]
click at [165, 517] on icon at bounding box center [170, 516] width 10 height 10
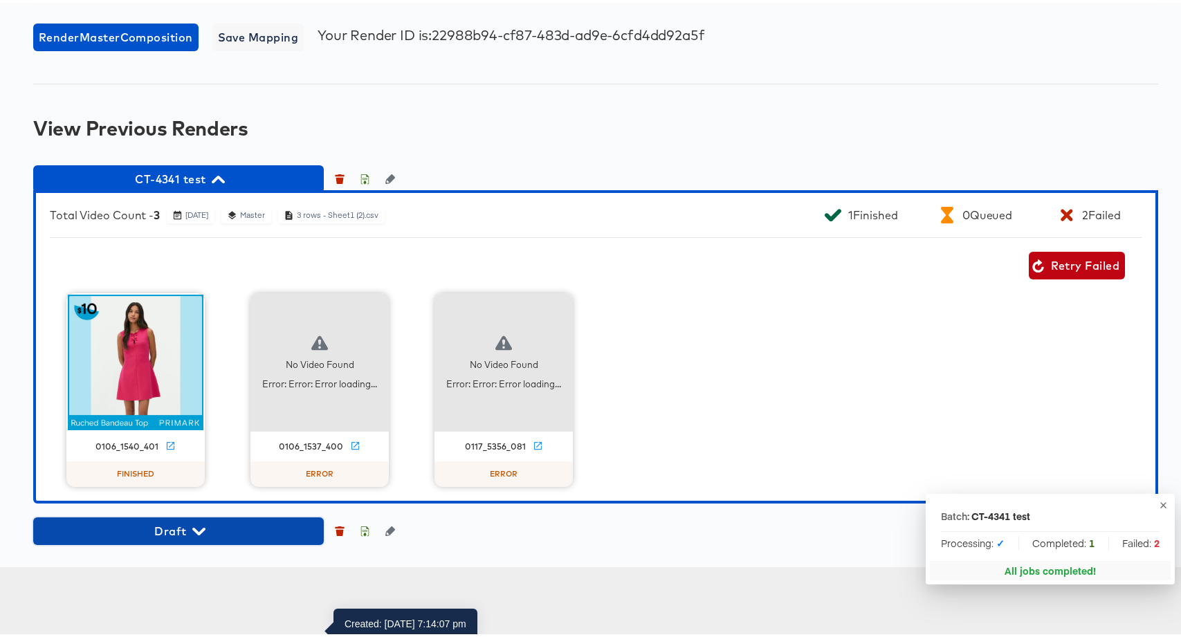
drag, startPoint x: 224, startPoint y: 610, endPoint x: 248, endPoint y: 566, distance: 49.9
click at [224, 538] on span "Draft" at bounding box center [178, 528] width 277 height 19
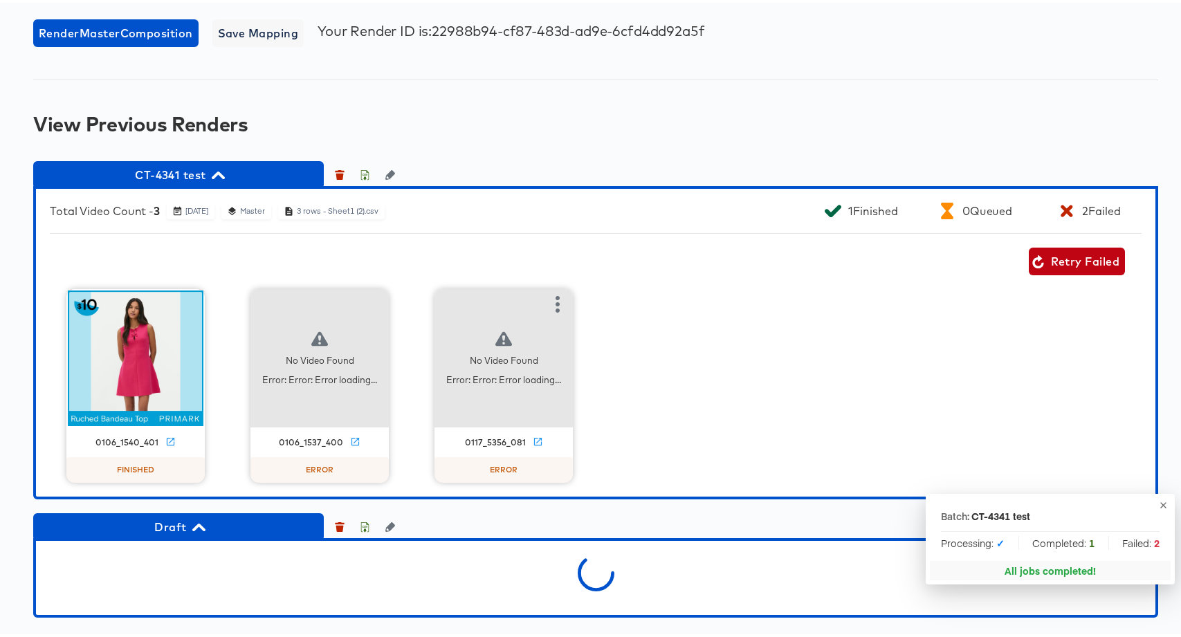
scroll to position [1146, 0]
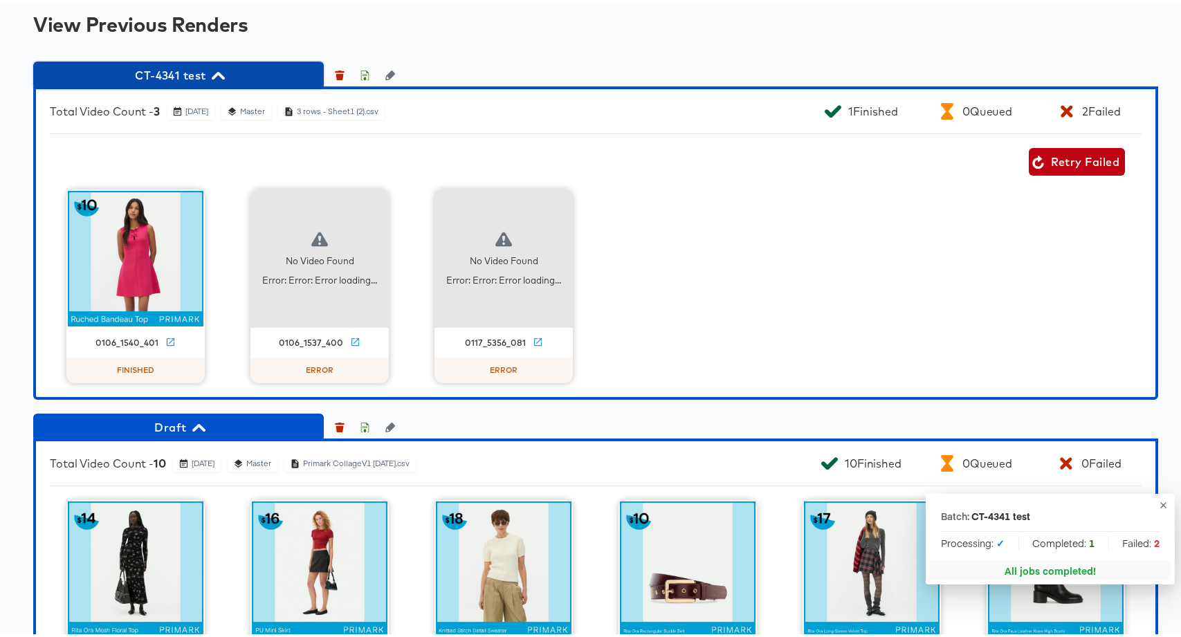
click at [186, 82] on span "CT-4341 test" at bounding box center [178, 72] width 277 height 19
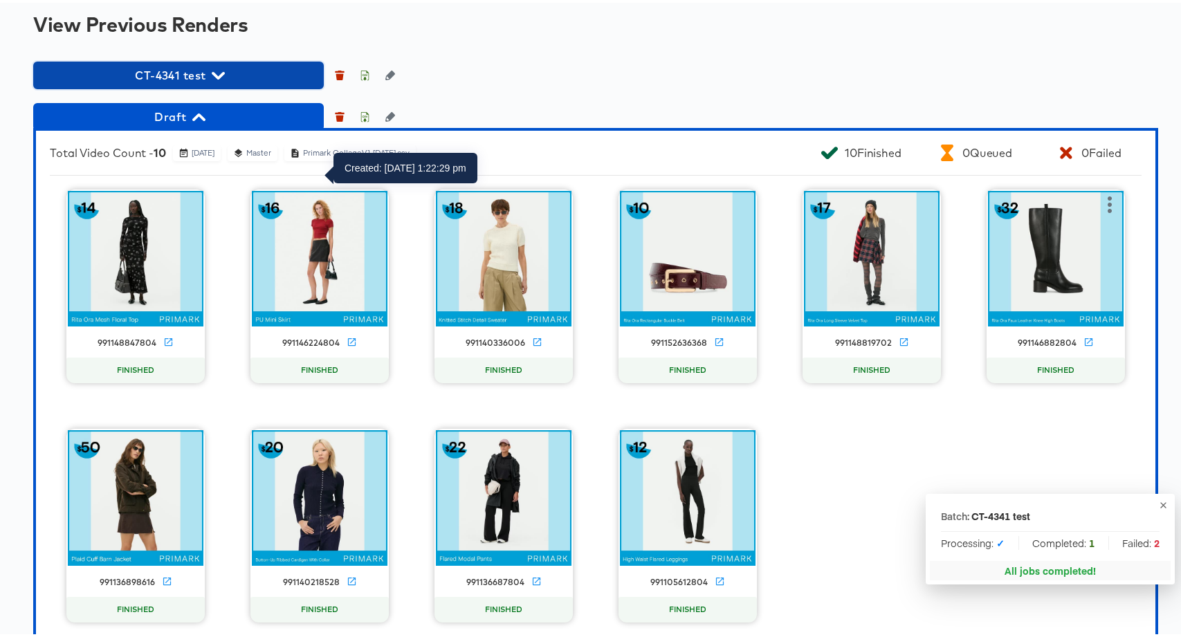
click at [212, 77] on icon "button" at bounding box center [218, 73] width 13 height 8
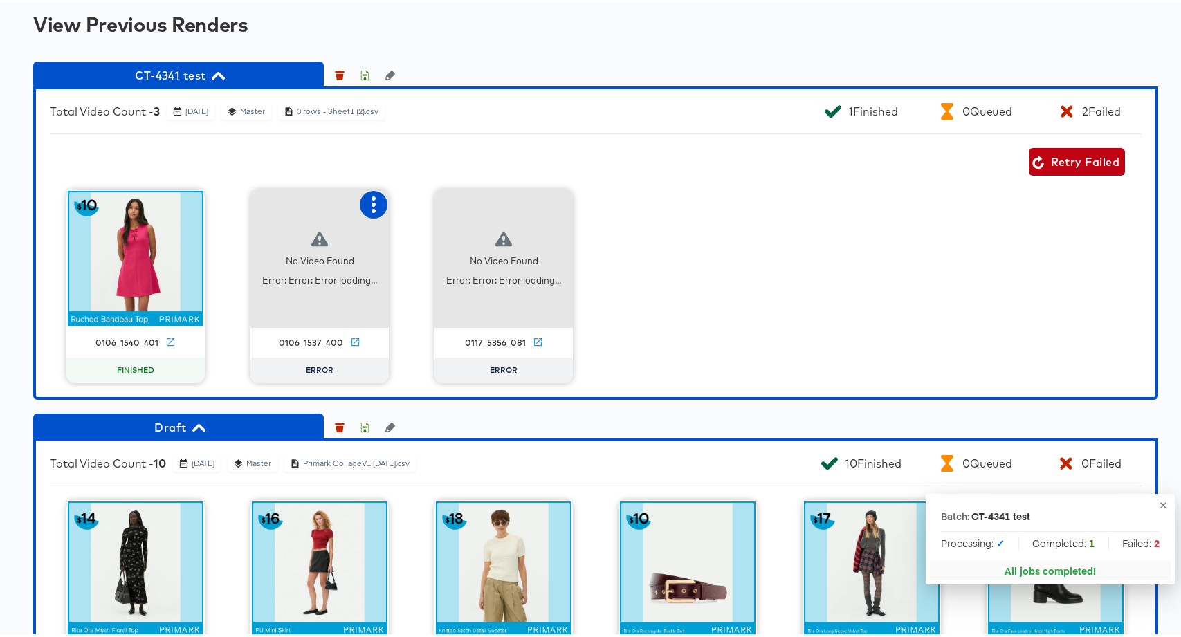
click at [366, 210] on icon "button" at bounding box center [373, 202] width 17 height 17
click at [404, 215] on div "Retry" at bounding box center [442, 201] width 104 height 28
click at [558, 210] on icon "button" at bounding box center [557, 202] width 17 height 17
click at [586, 215] on div "Retry" at bounding box center [626, 201] width 104 height 28
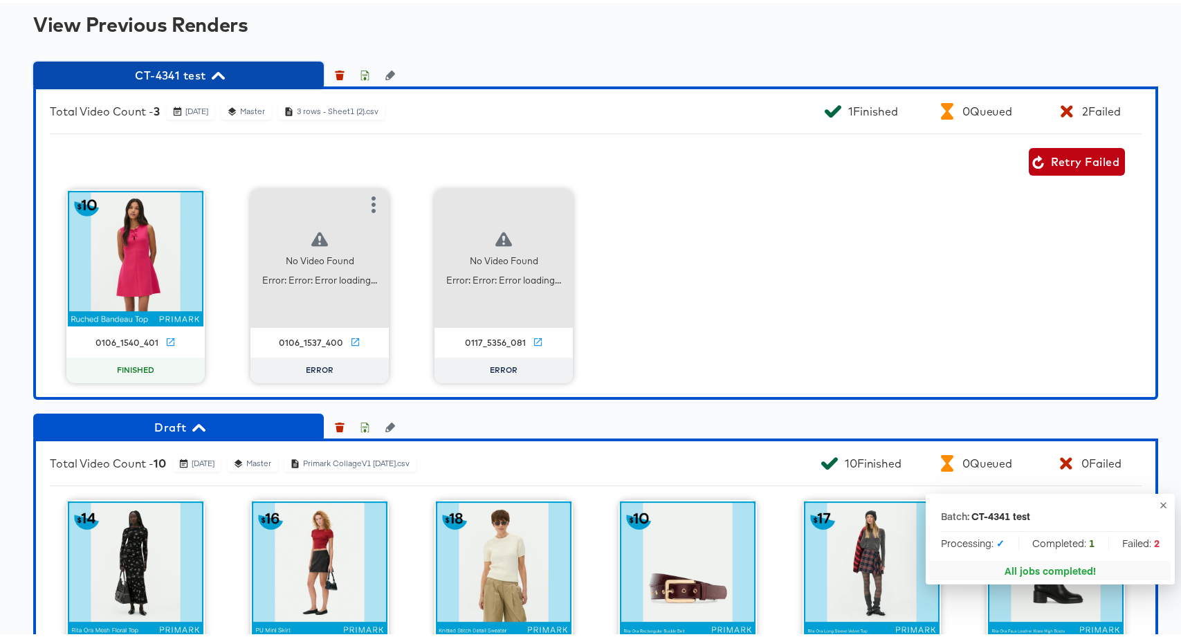
click at [195, 82] on span "CT-4341 test" at bounding box center [178, 72] width 277 height 19
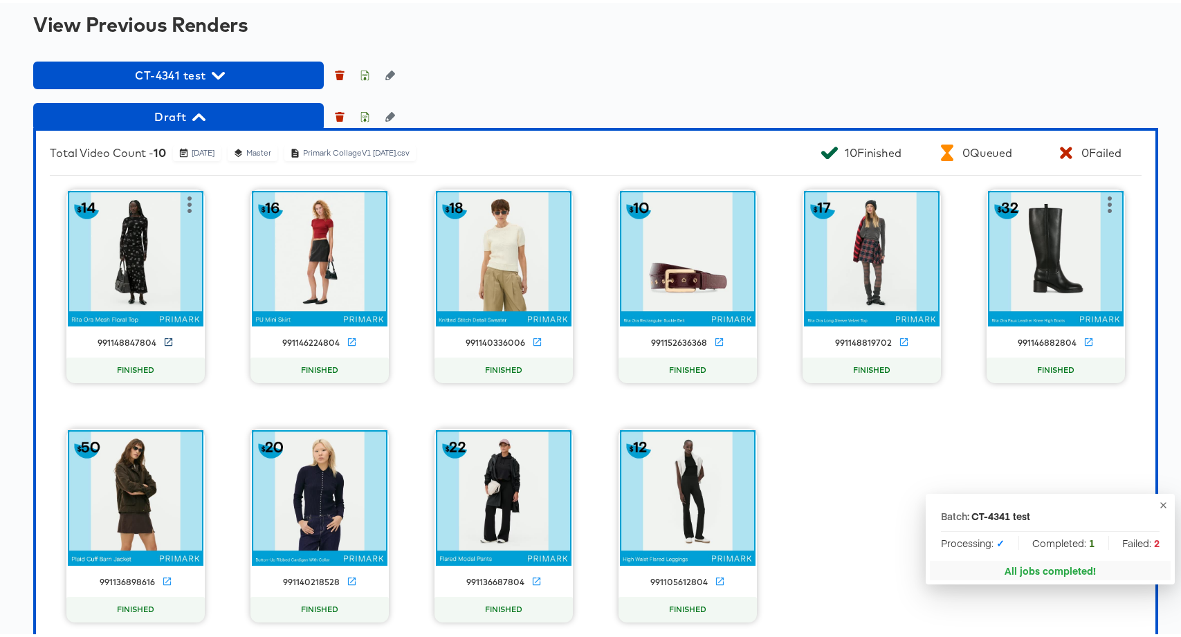
click at [163, 348] on link at bounding box center [168, 340] width 10 height 15
click at [185, 124] on span "Draft" at bounding box center [178, 113] width 277 height 19
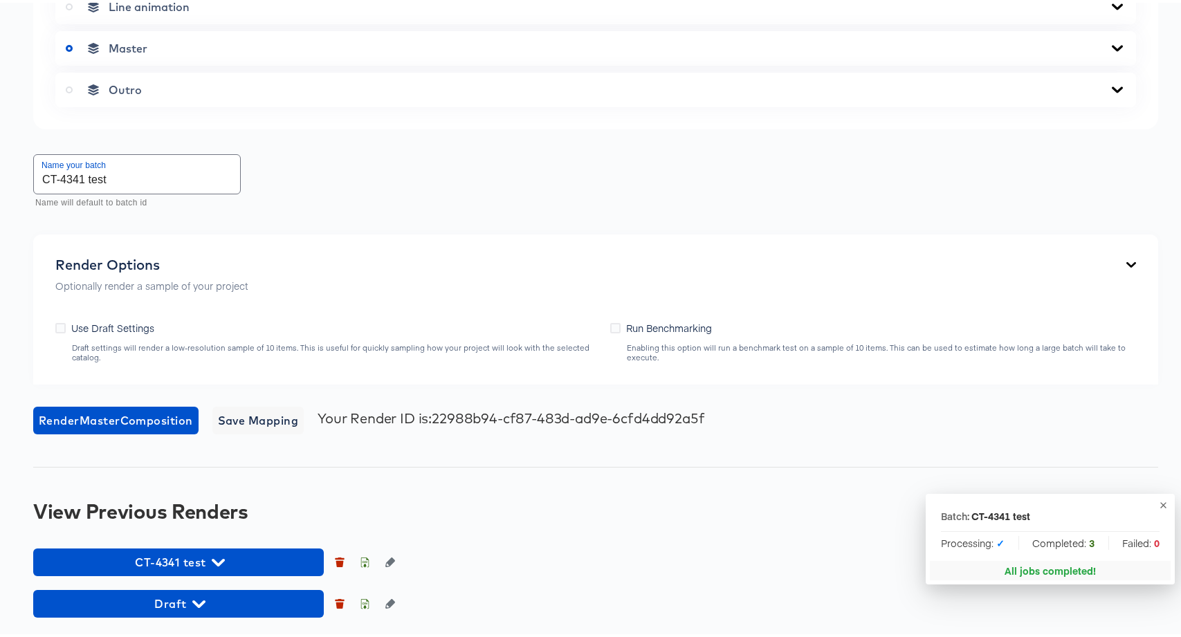
scroll to position [758, 0]
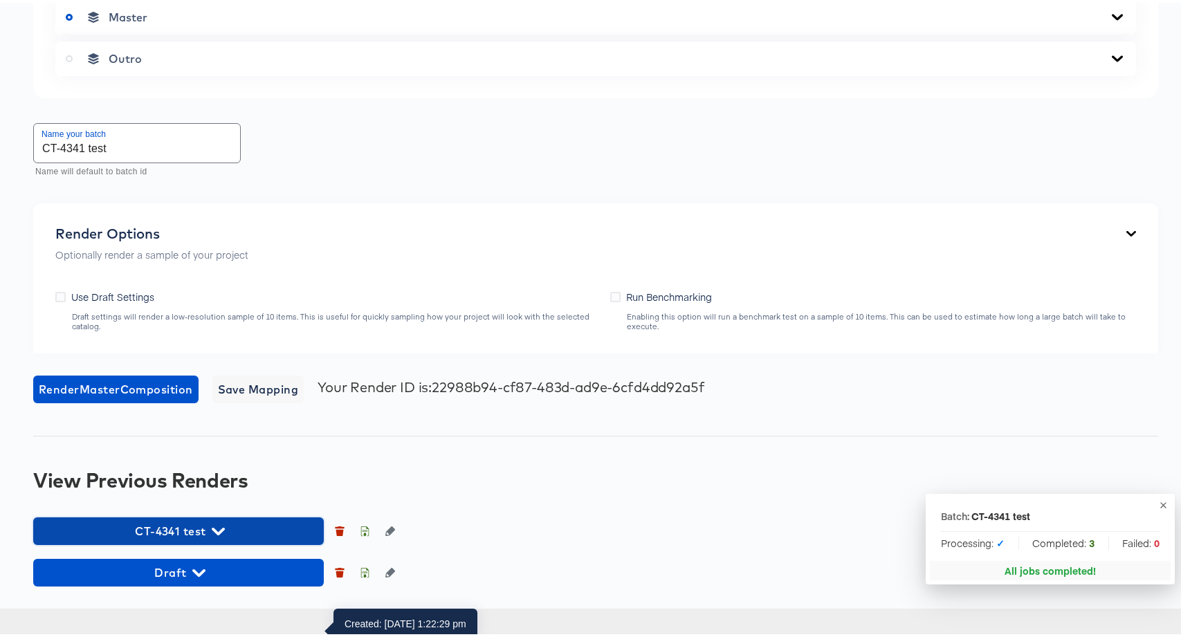
click at [249, 538] on span "CT-4341 test" at bounding box center [178, 528] width 277 height 19
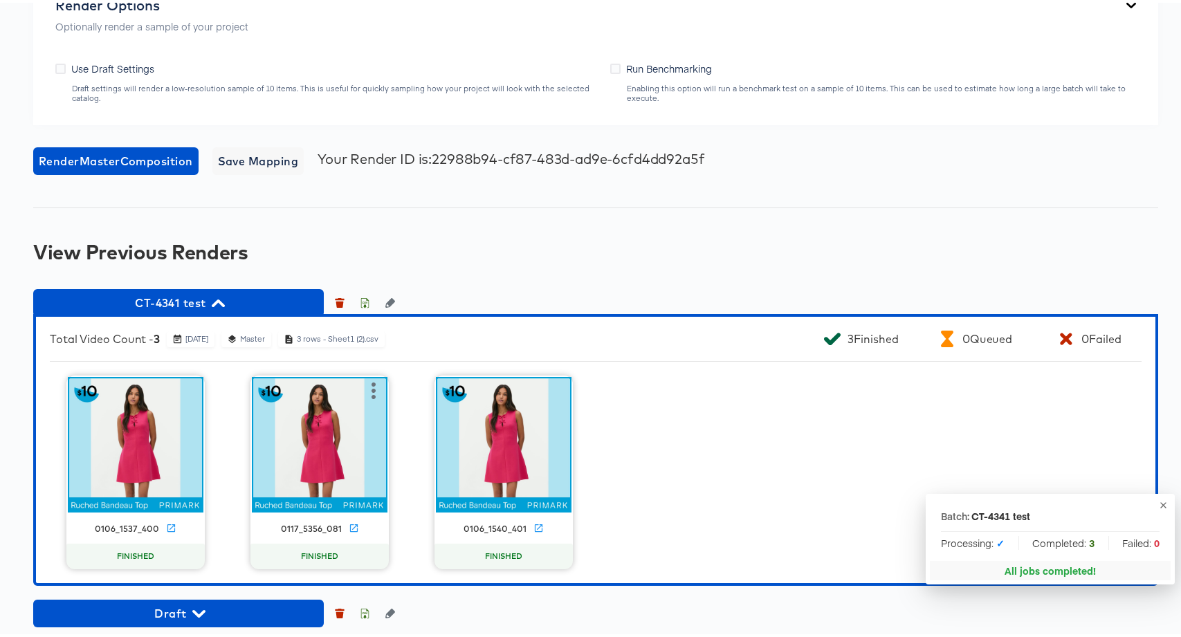
scroll to position [1028, 0]
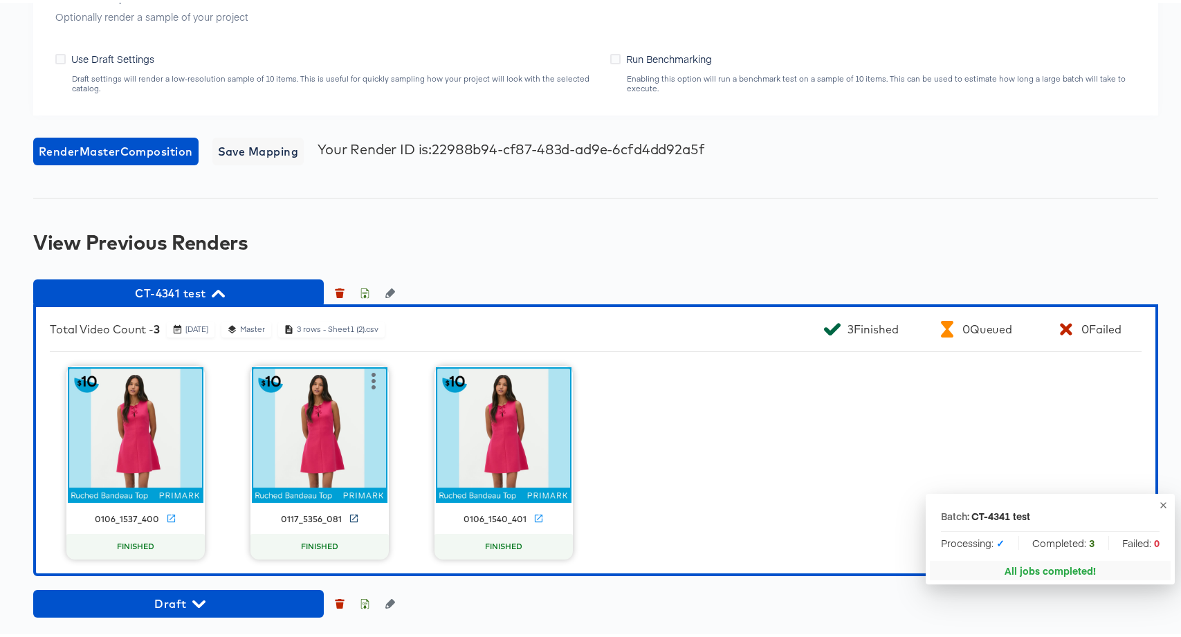
click at [349, 516] on icon at bounding box center [354, 516] width 10 height 10
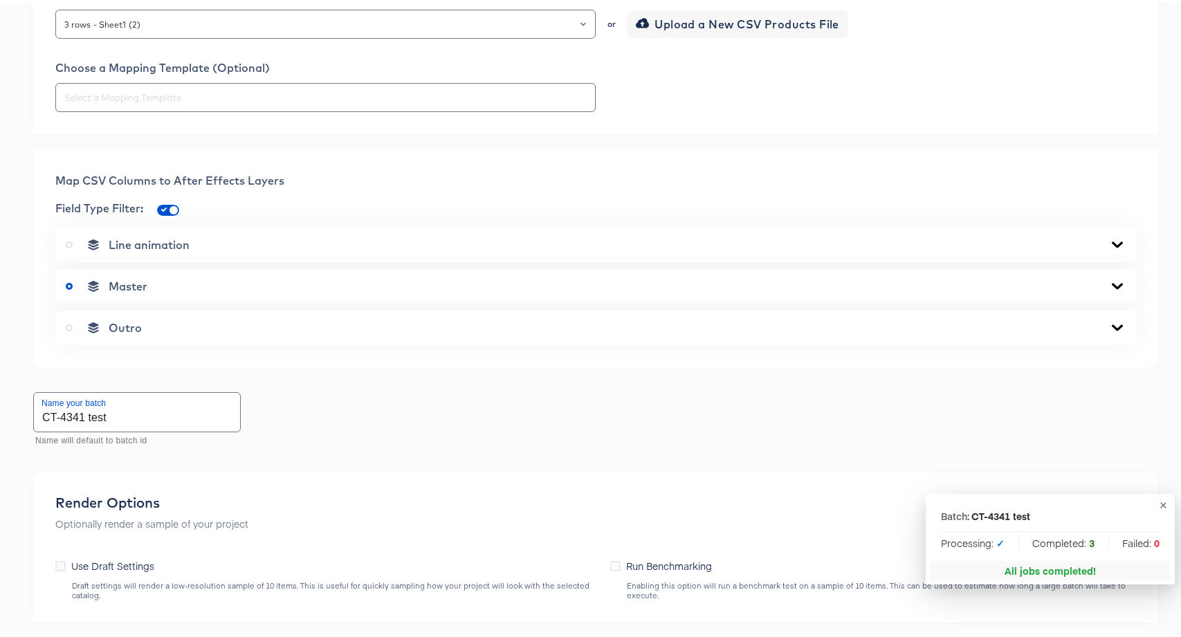
scroll to position [399, 0]
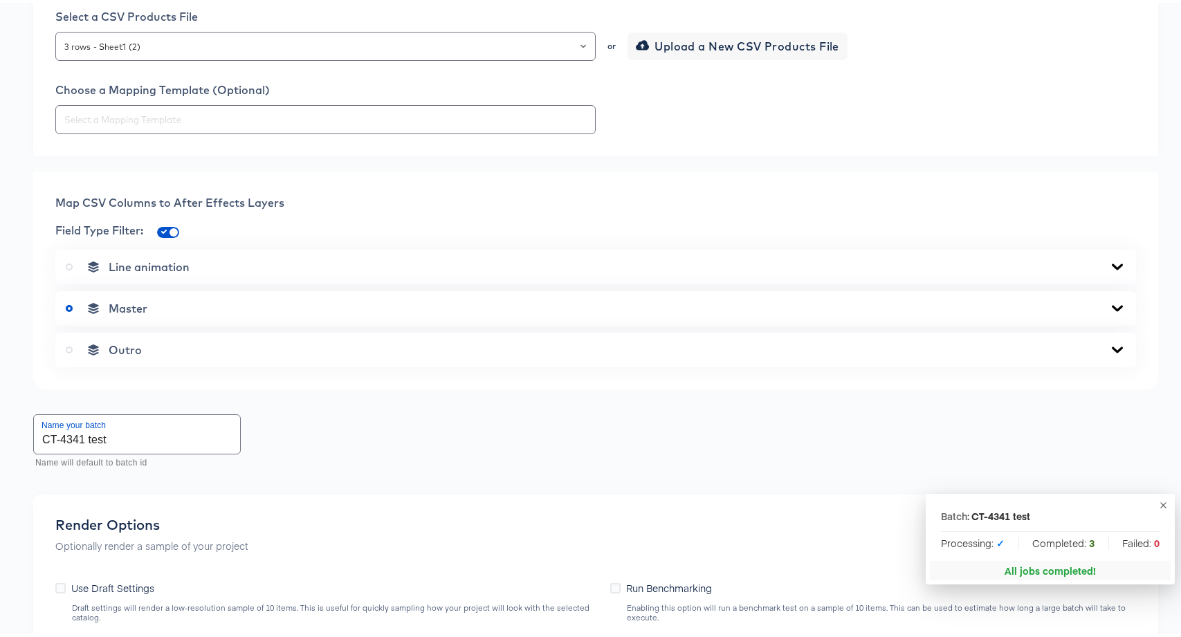
click at [149, 451] on input "CT-4341 test" at bounding box center [137, 431] width 206 height 39
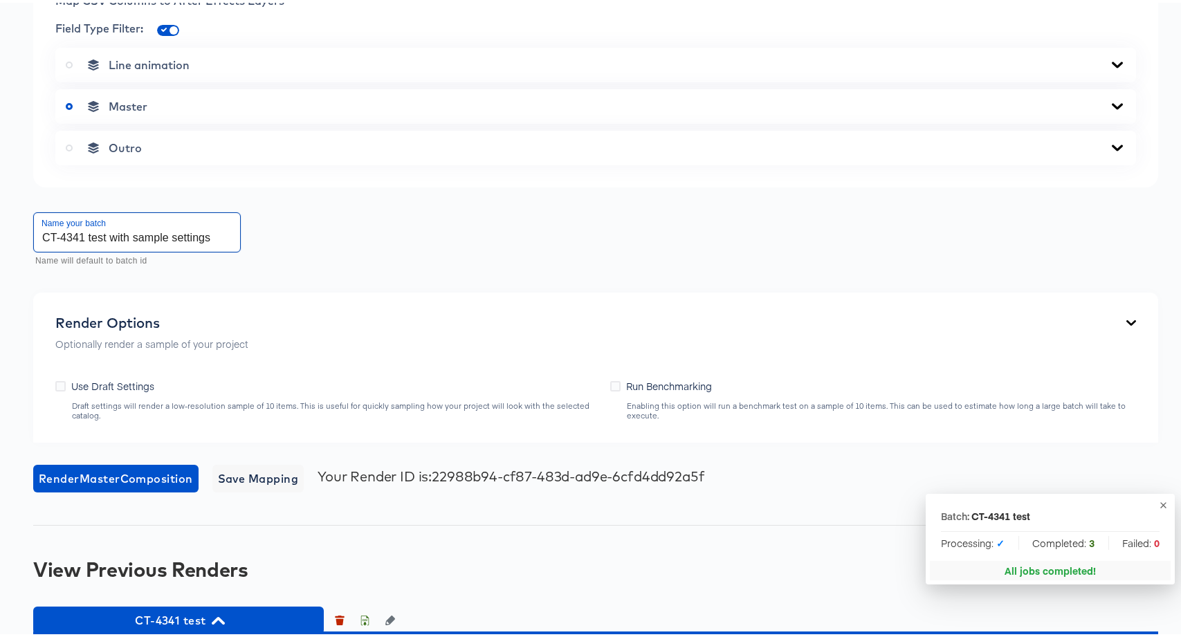
scroll to position [826, 0]
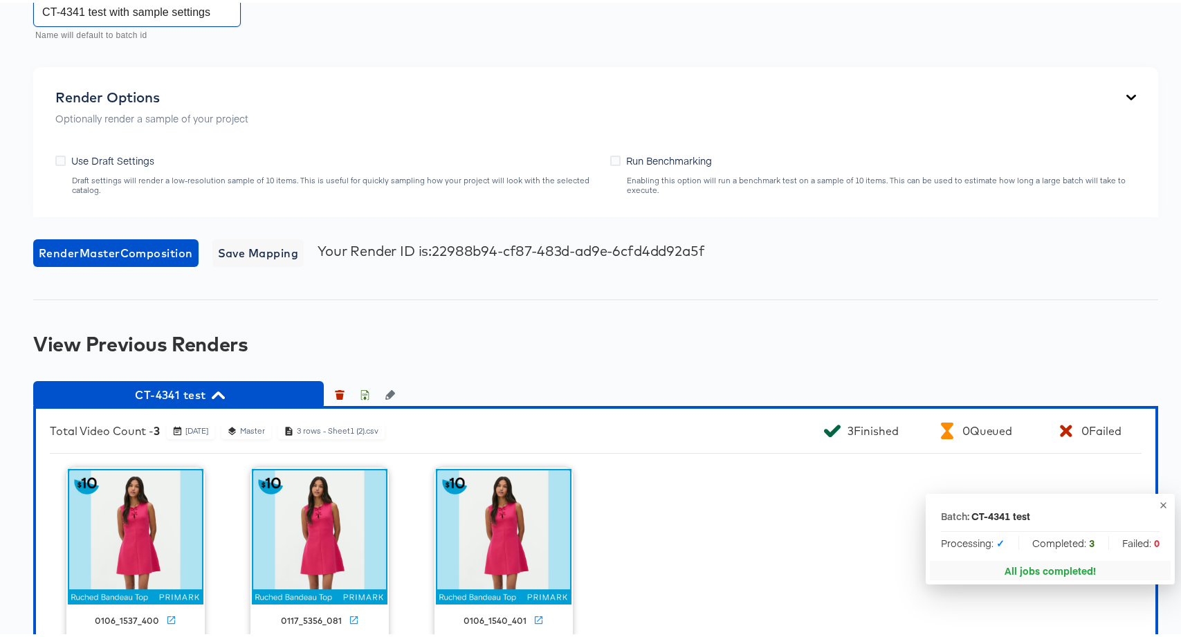
click at [57, 165] on label "Use Draft Settings" at bounding box center [107, 158] width 104 height 15
click at [0, 0] on input "Use Draft Settings" at bounding box center [0, 0] width 0 height 0
click at [57, 163] on icon at bounding box center [60, 158] width 10 height 10
click at [0, 0] on input "Use Draft Settings" at bounding box center [0, 0] width 0 height 0
click at [63, 165] on label "Use Draft Settings" at bounding box center [107, 158] width 104 height 15
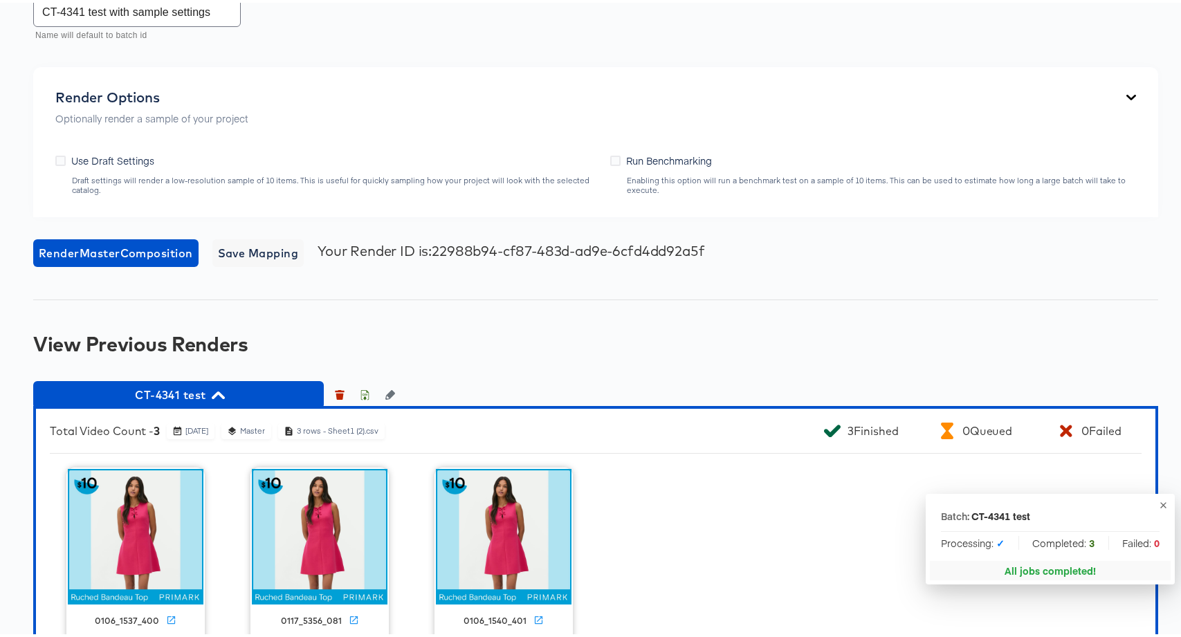
click at [0, 0] on input "Use Draft Settings" at bounding box center [0, 0] width 0 height 0
click at [109, 24] on input "CT-4341 test with sample settings" at bounding box center [137, 4] width 206 height 39
drag, startPoint x: 108, startPoint y: 109, endPoint x: 153, endPoint y: 110, distance: 45.0
click at [153, 24] on input "CT-4341 test with sample settings" at bounding box center [137, 4] width 206 height 39
click at [158, 24] on input "CT-4341 test with sample settings" at bounding box center [137, 4] width 206 height 39
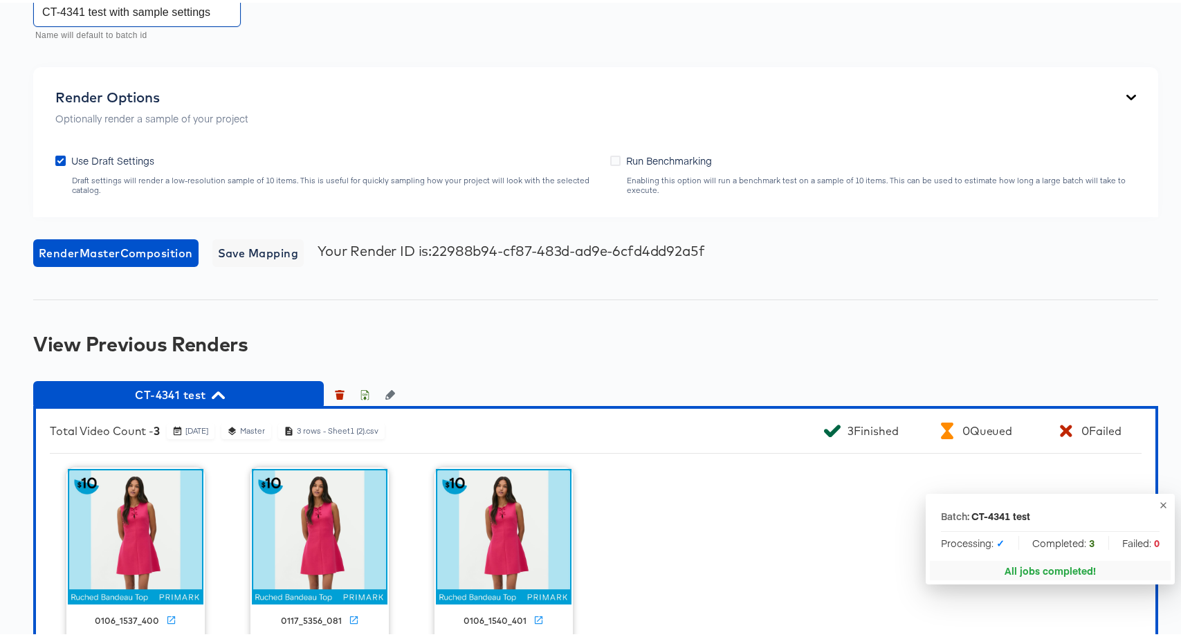
click at [157, 24] on input "CT-4341 test with sample settings" at bounding box center [137, 4] width 206 height 39
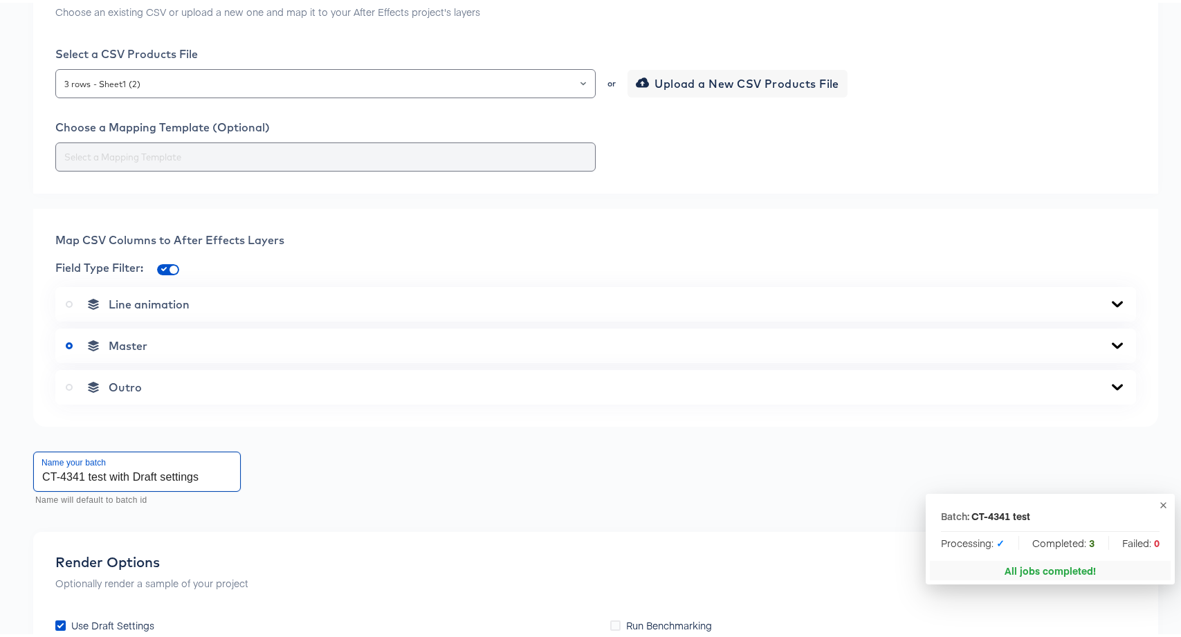
scroll to position [352, 0]
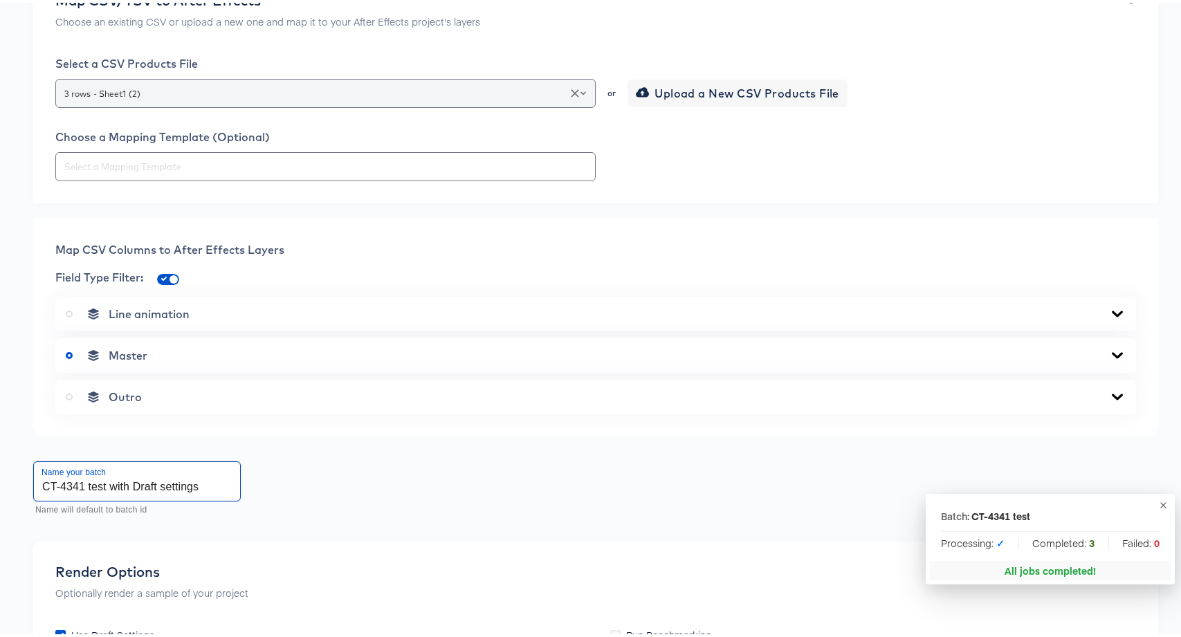
type input "CT-4341 test with Draft settings"
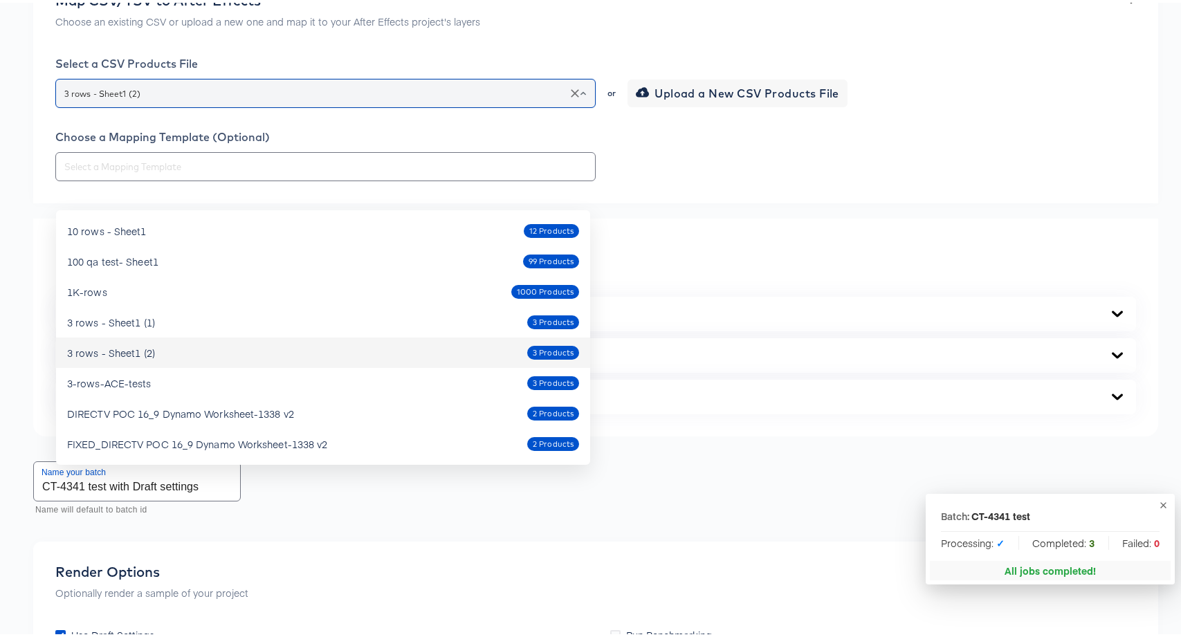
click at [129, 99] on input "3 rows - Sheet1 (2)" at bounding box center [326, 91] width 528 height 16
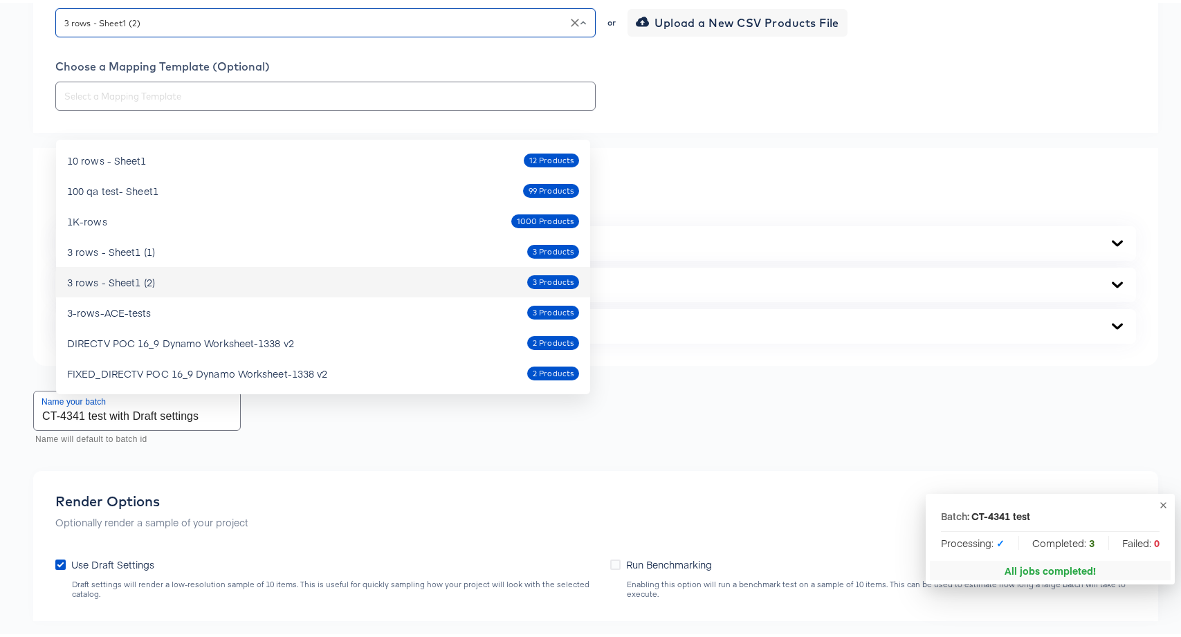
scroll to position [196, 0]
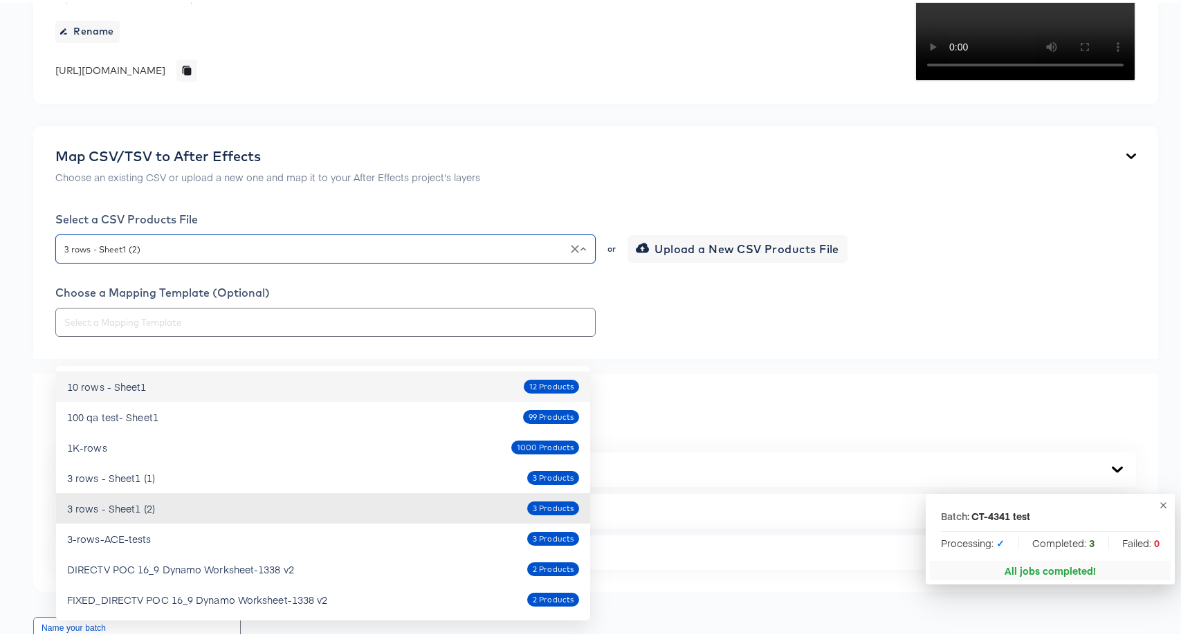
click at [199, 385] on div "10 rows - Sheet1 12 Products" at bounding box center [323, 384] width 512 height 22
type input "10 rows - Sheet1"
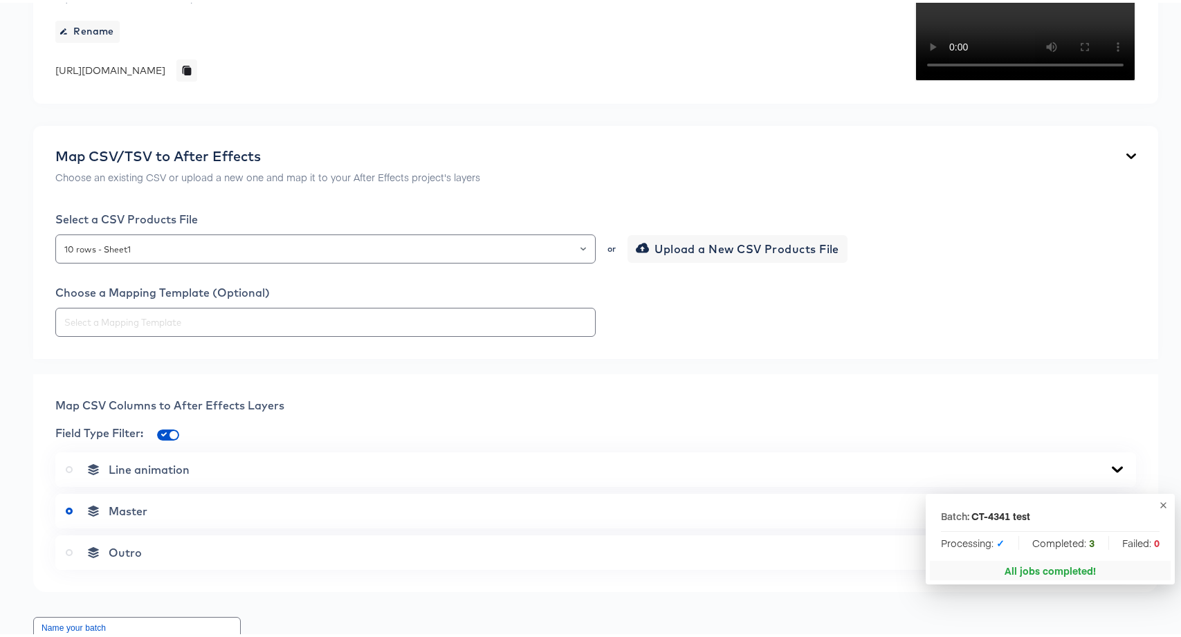
click at [35, 356] on div "Map CSV/TSV to After Effects Choose an existing CSV or upload a new one and map…" at bounding box center [595, 239] width 1125 height 233
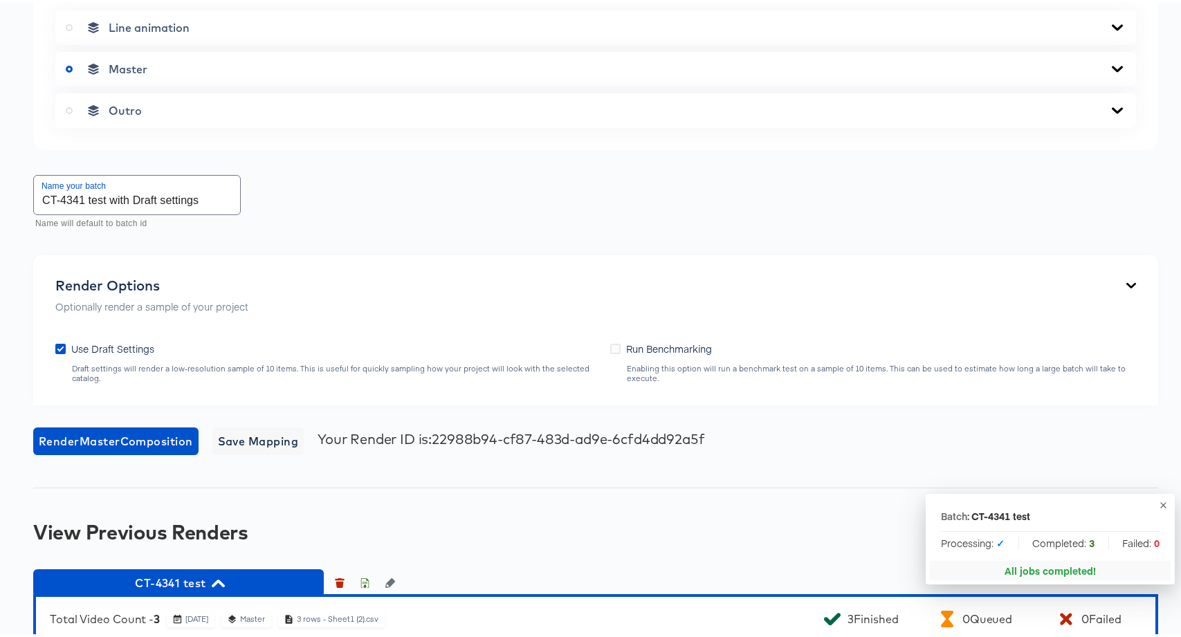
scroll to position [707, 0]
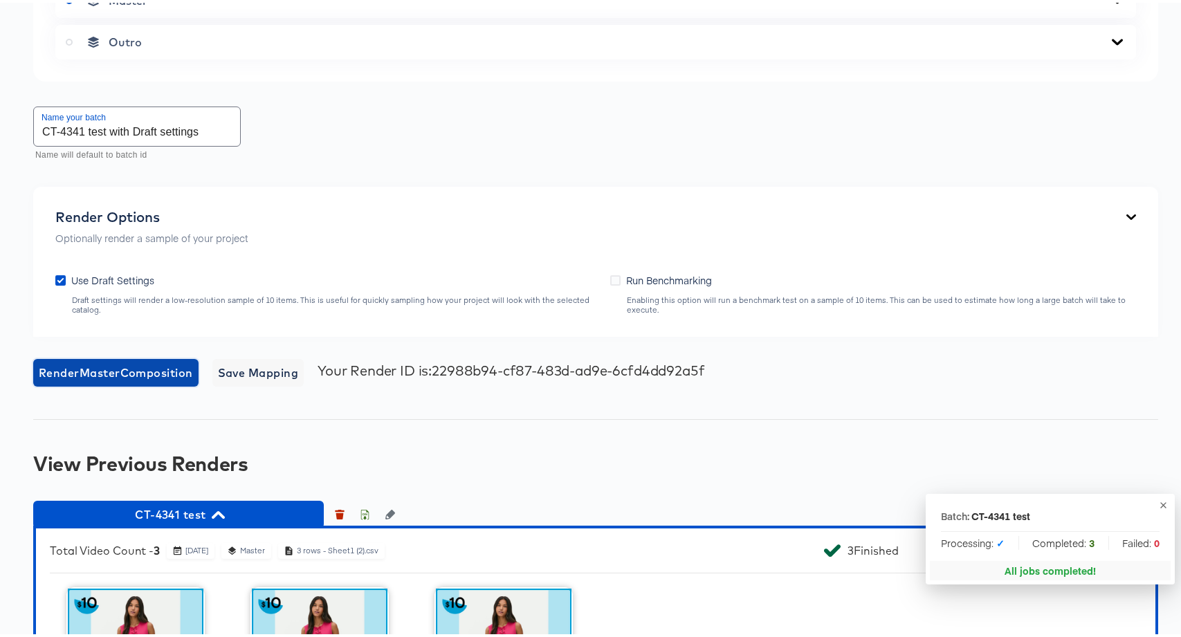
click at [110, 380] on span "Render Master Composition" at bounding box center [116, 370] width 154 height 19
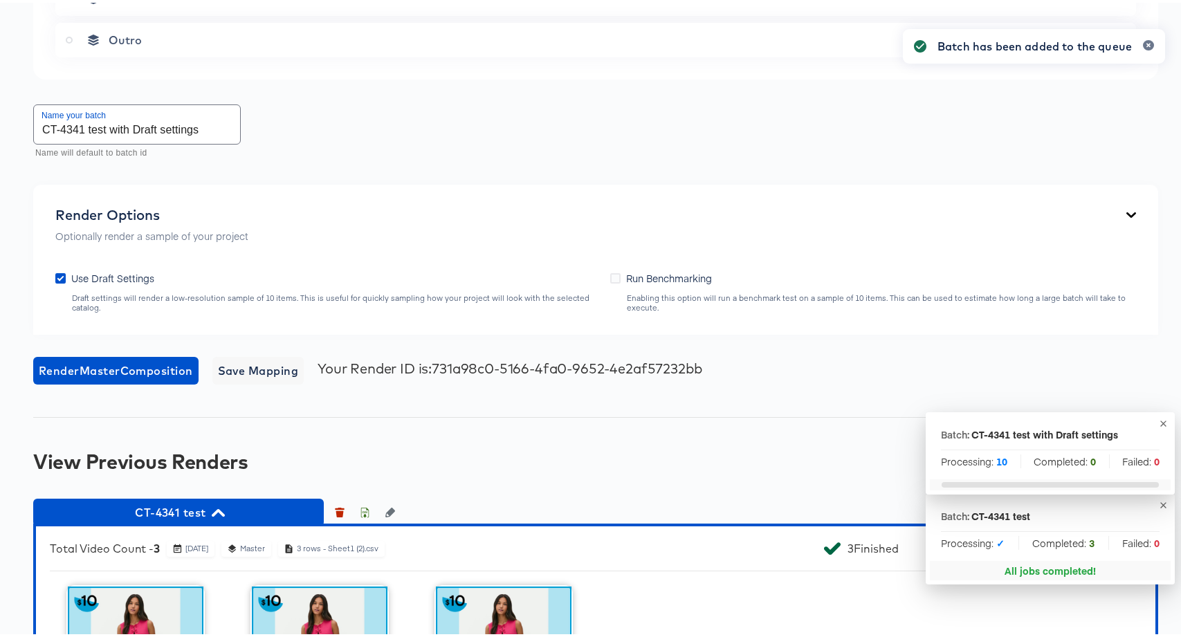
scroll to position [709, 0]
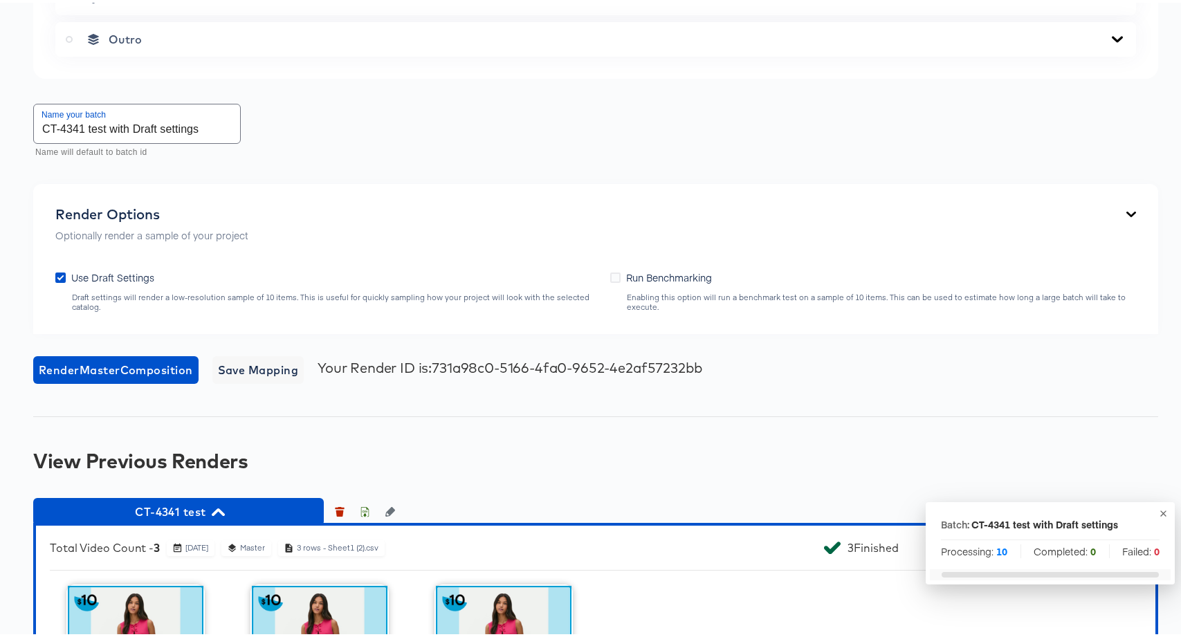
click at [1154, 511] on div "Batch: CT-4341 test with Draft settings Processing: 10 Completed: 0 Failed: 0 B…" at bounding box center [596, 129] width 1192 height 1538
click at [1158, 511] on icon "button" at bounding box center [1163, 511] width 10 height 10
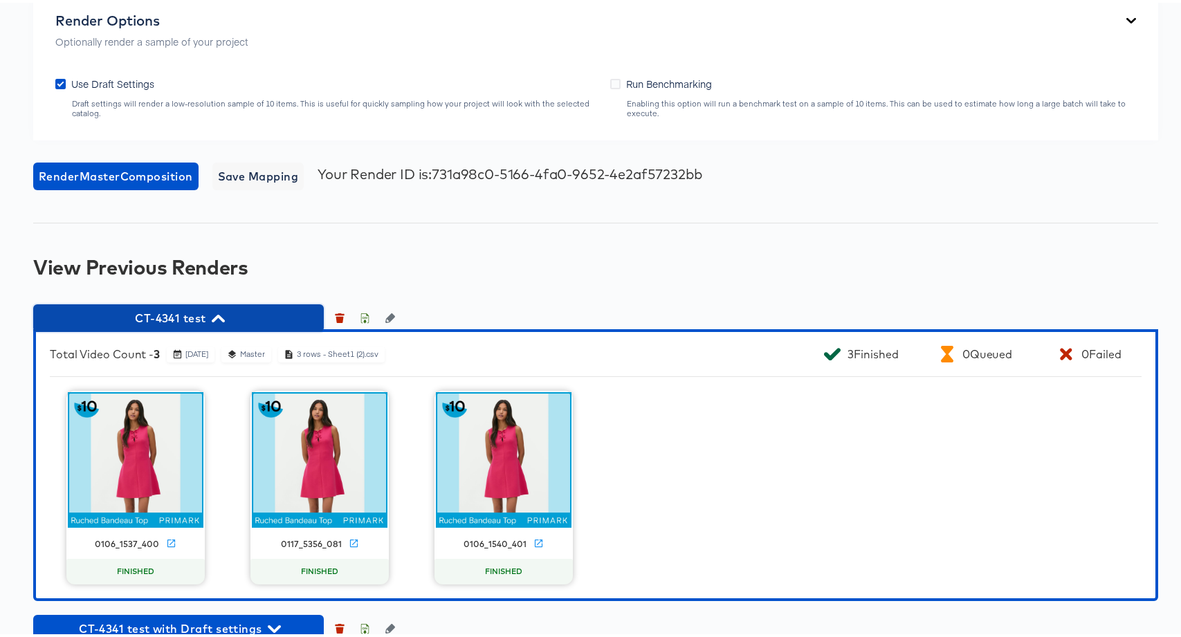
click at [185, 325] on span "CT-4341 test" at bounding box center [178, 315] width 277 height 19
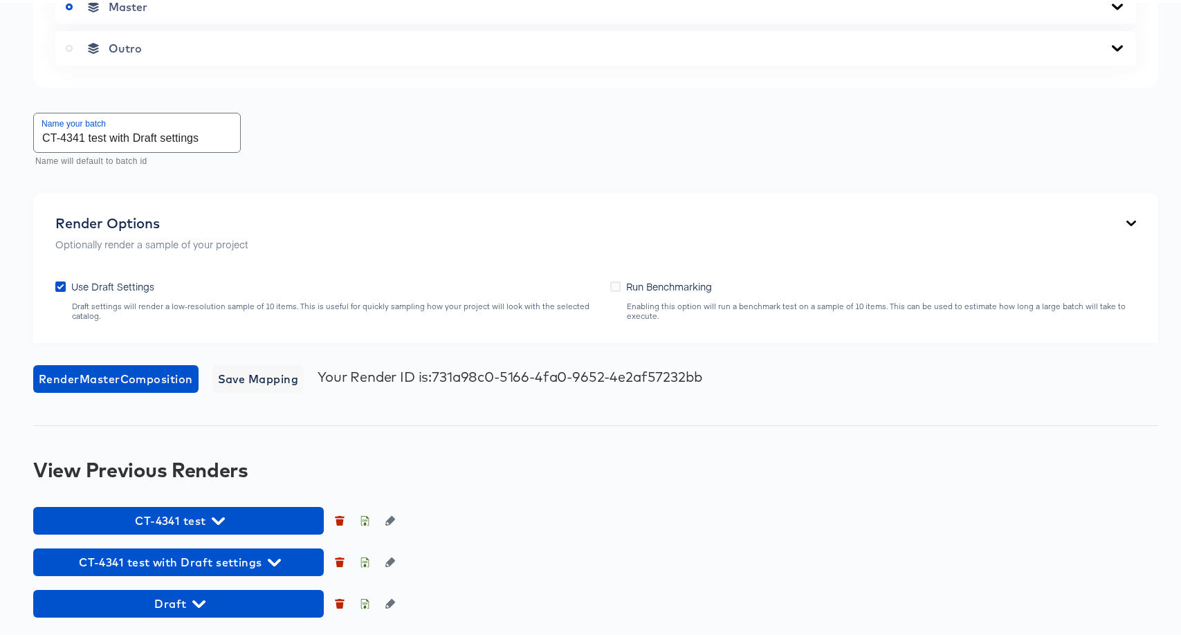
scroll to position [800, 0]
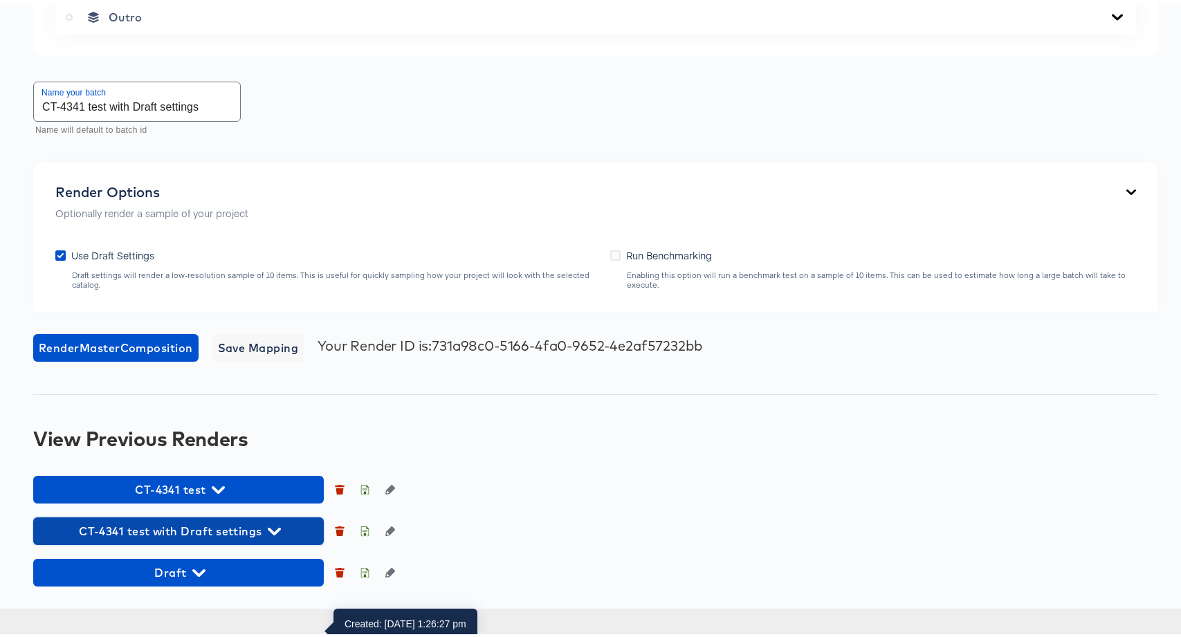
click at [233, 538] on span "CT-4341 test with Draft settings" at bounding box center [178, 528] width 277 height 19
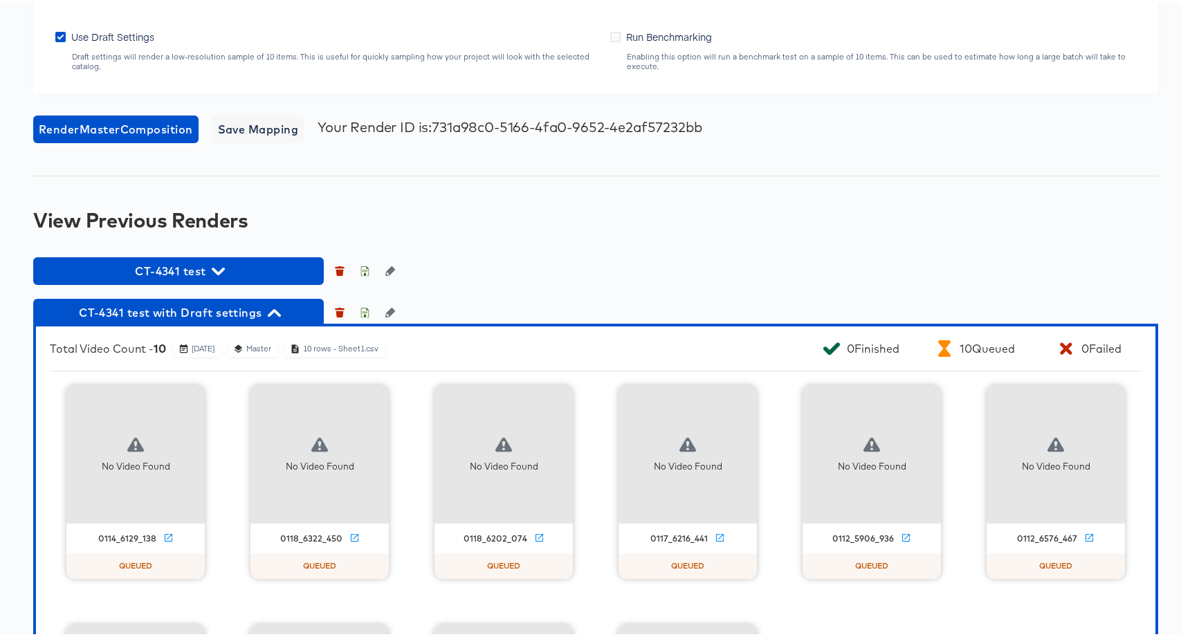
scroll to position [979, 0]
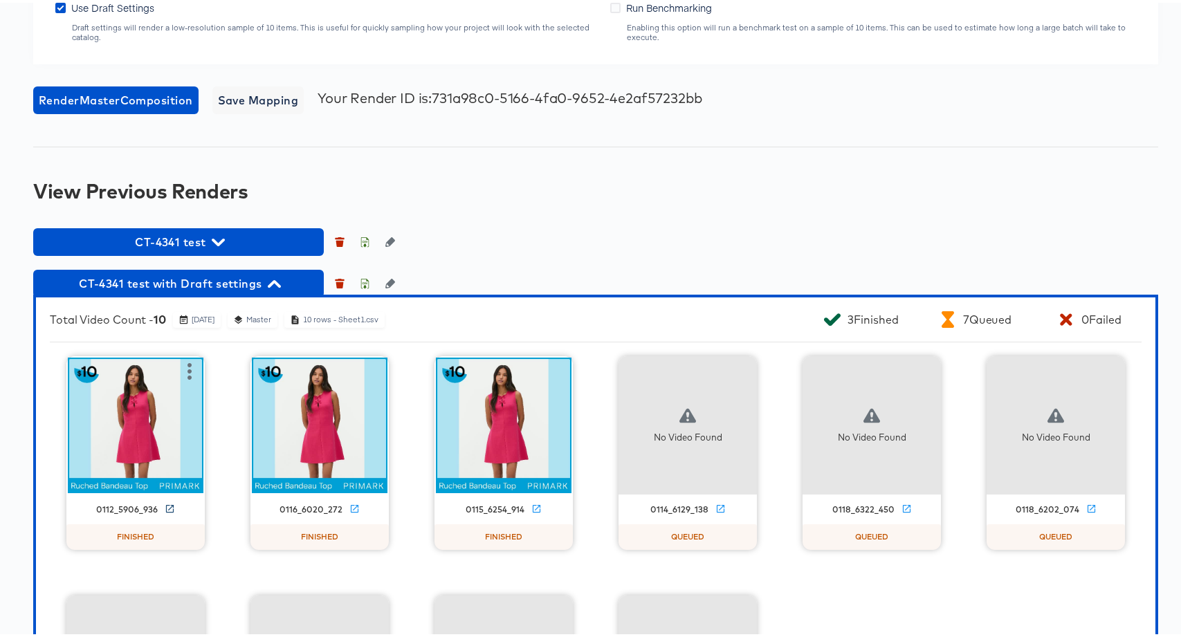
click at [165, 511] on icon at bounding box center [170, 506] width 10 height 10
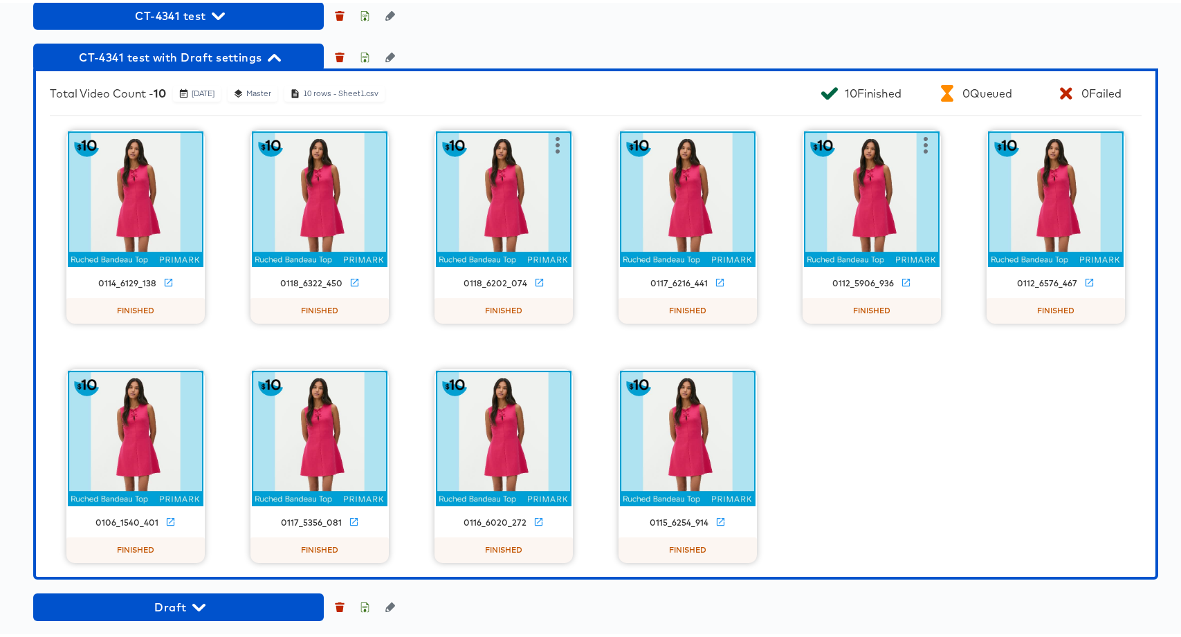
scroll to position [1309, 0]
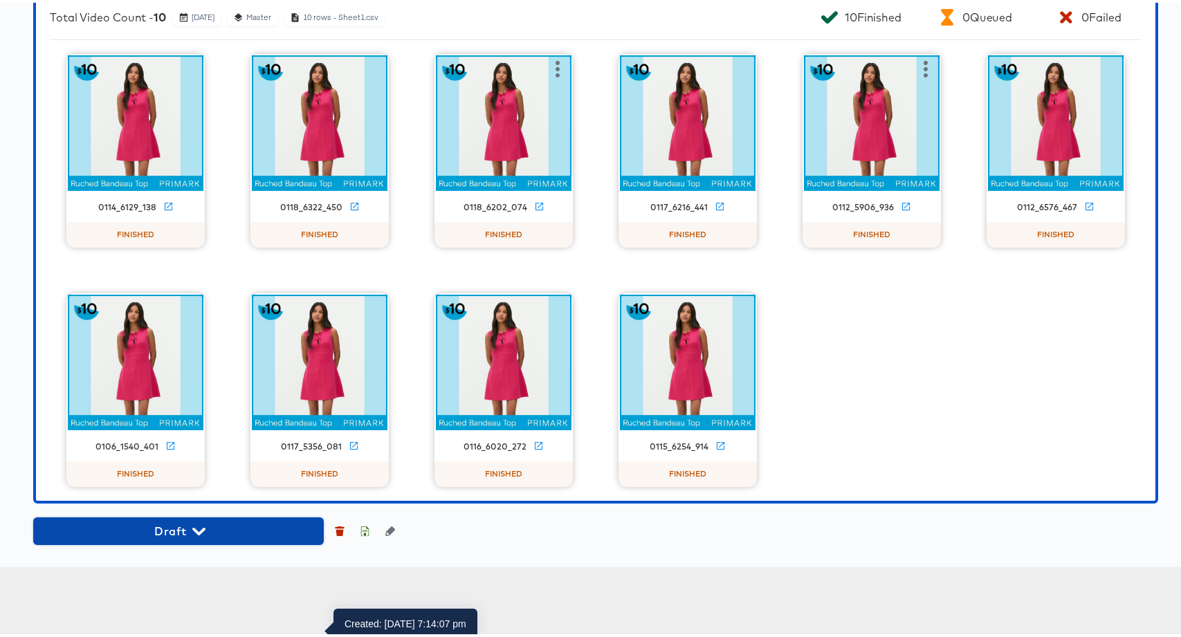
click at [194, 536] on icon "button" at bounding box center [198, 528] width 13 height 13
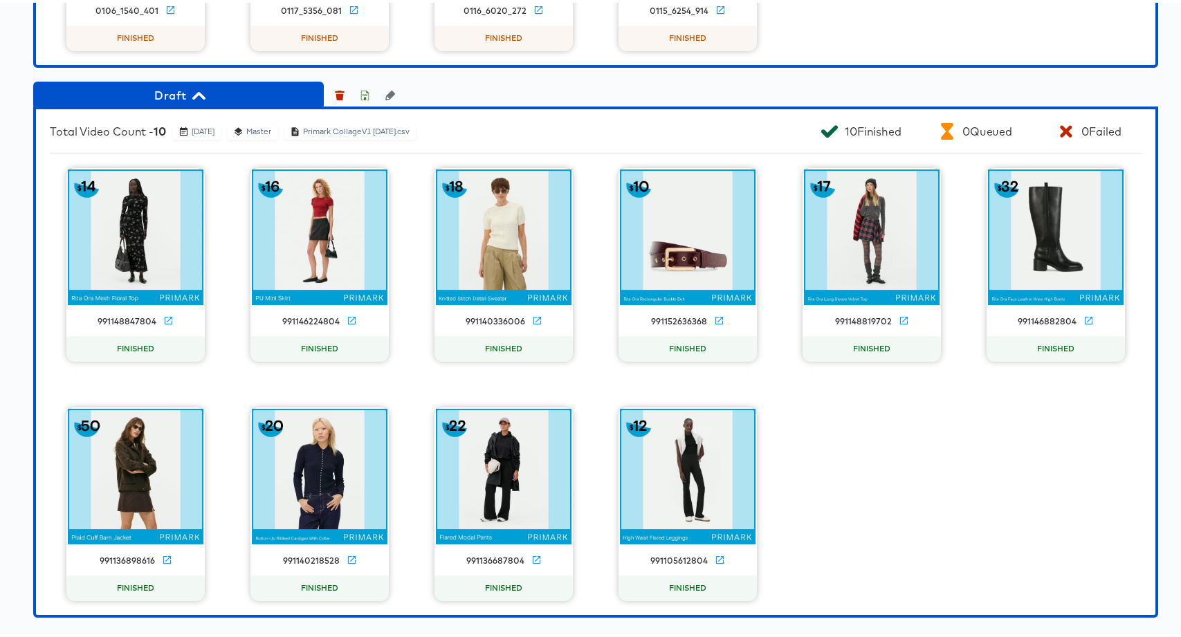
scroll to position [1817, 0]
click at [347, 555] on icon at bounding box center [352, 557] width 10 height 10
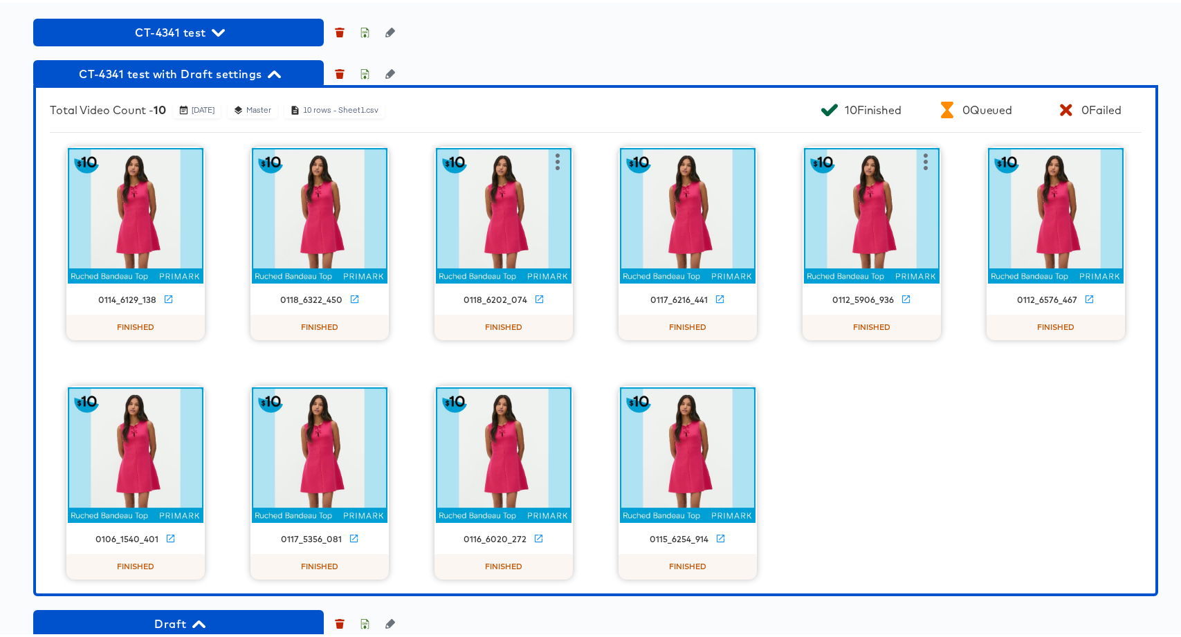
scroll to position [927, 0]
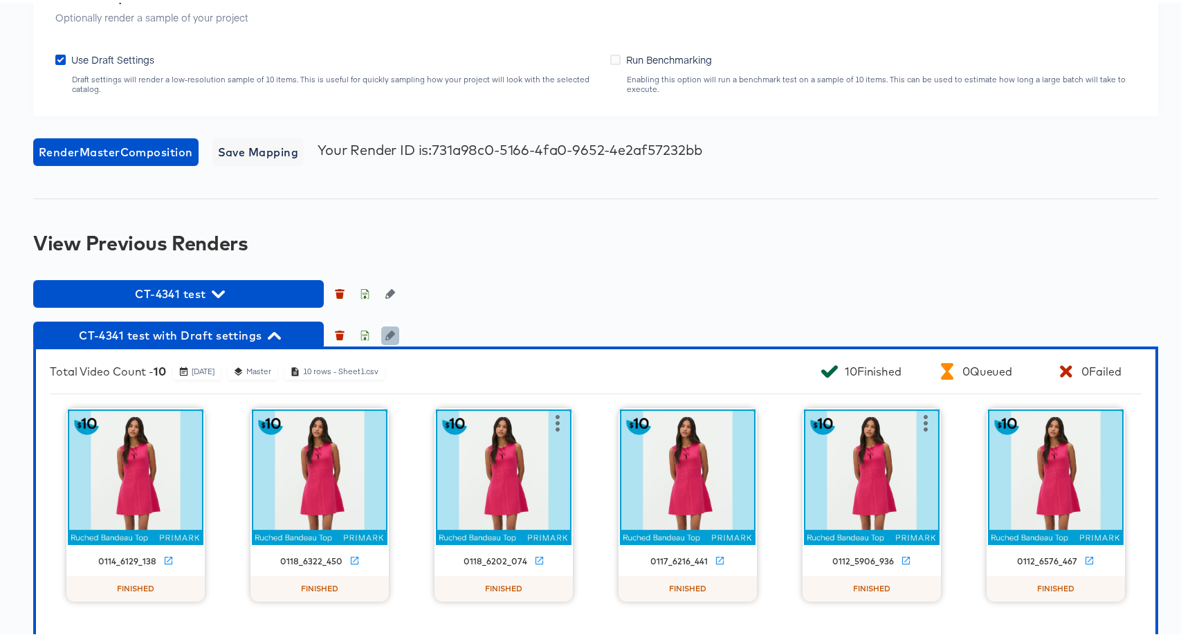
click at [390, 338] on icon "button" at bounding box center [390, 333] width 10 height 10
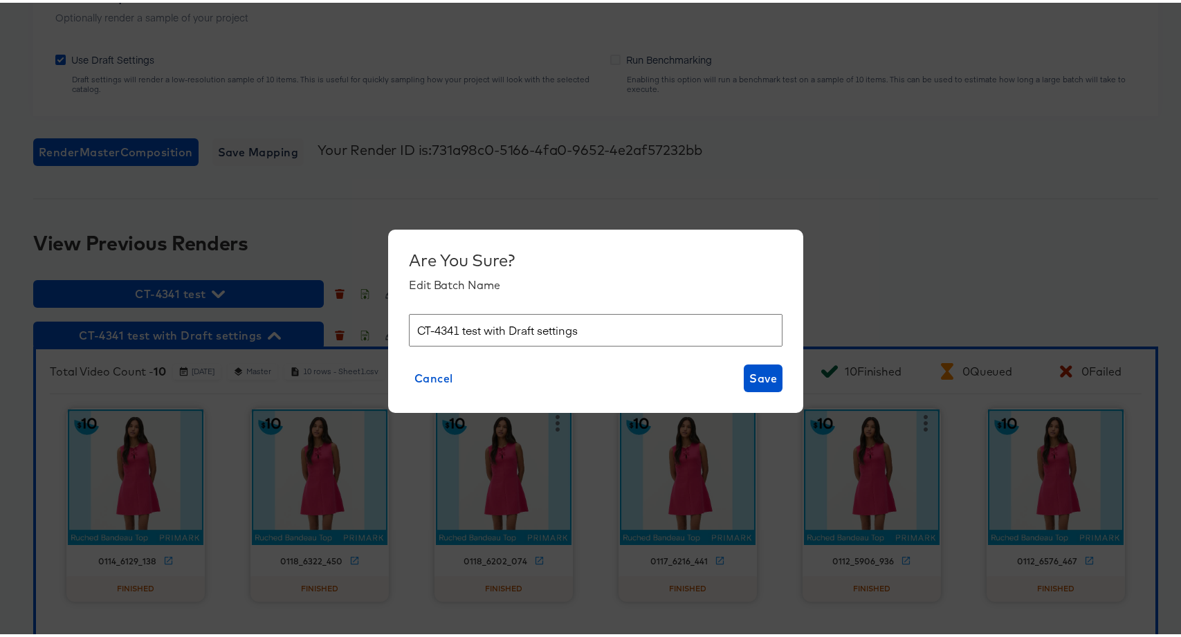
drag, startPoint x: 620, startPoint y: 336, endPoint x: 342, endPoint y: 329, distance: 278.3
click at [342, 329] on div "Are You Sure? Edit Batch Name CT-4341 test with Draft settings Cancel Save" at bounding box center [596, 318] width 1192 height 637
click at [430, 374] on span "Cancel" at bounding box center [434, 375] width 39 height 19
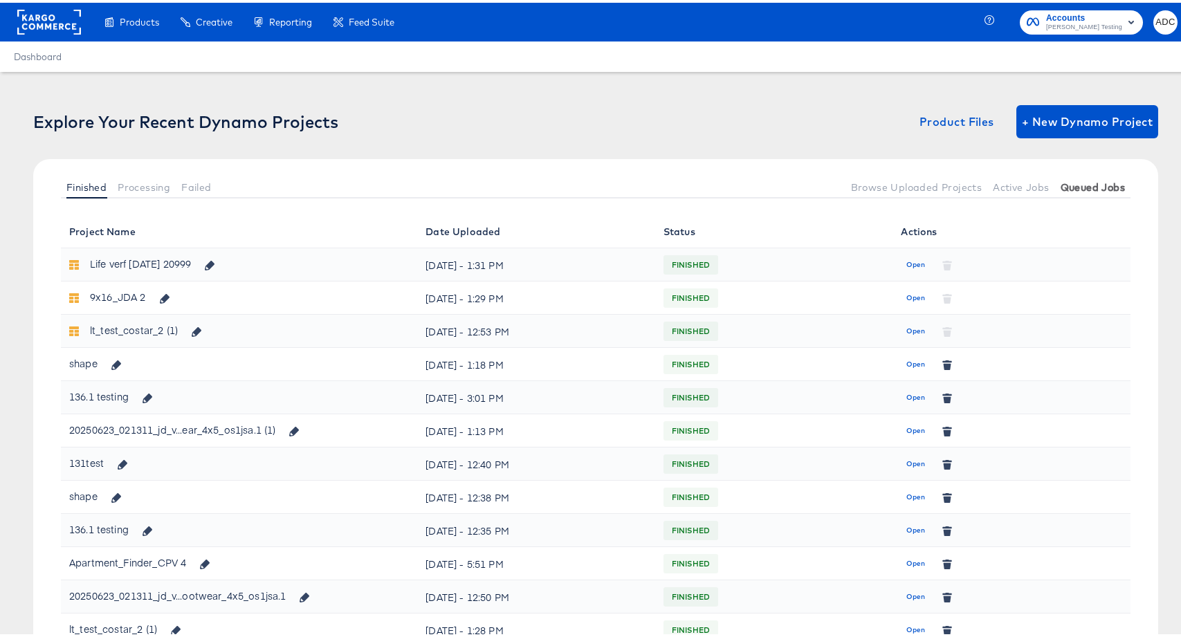
click at [1062, 181] on span "Queued Jobs" at bounding box center [1093, 184] width 64 height 11
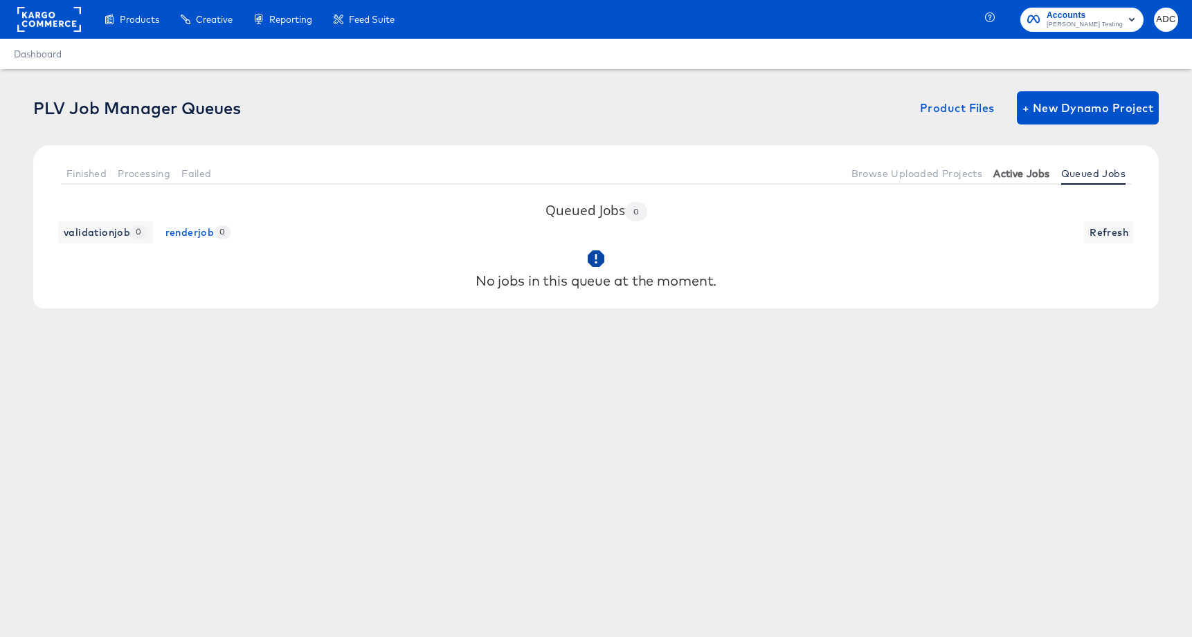
click at [1021, 181] on button "Active Jobs" at bounding box center [1021, 173] width 67 height 23
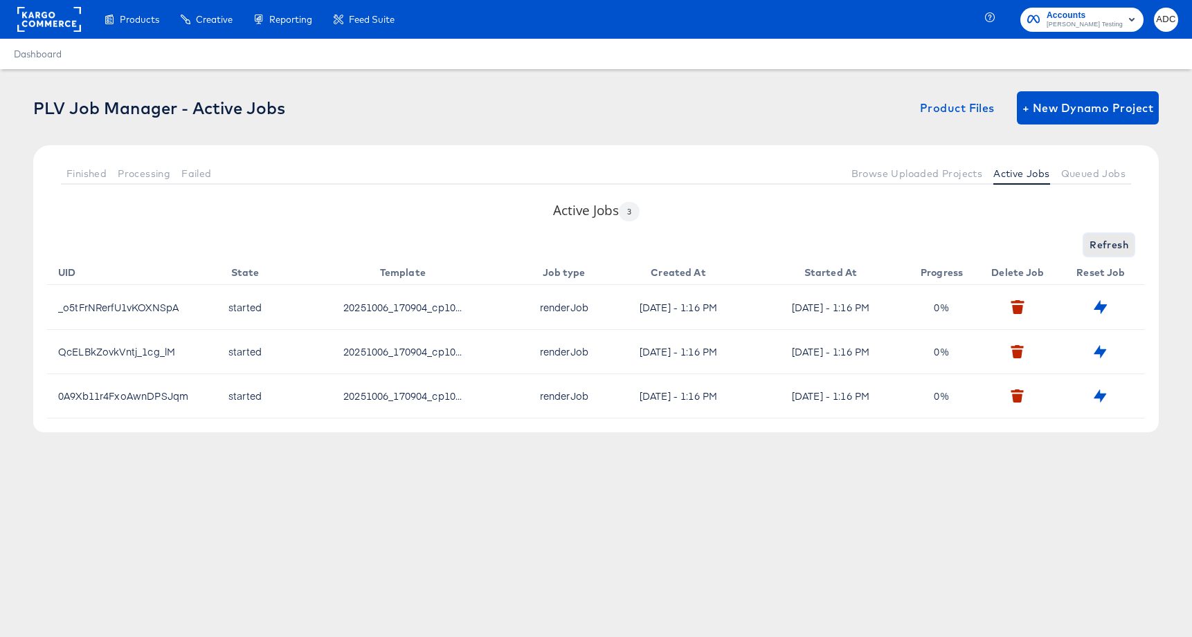
click at [1110, 239] on span "Refresh" at bounding box center [1108, 245] width 39 height 17
click at [1110, 240] on span "Refresh" at bounding box center [1108, 245] width 39 height 17
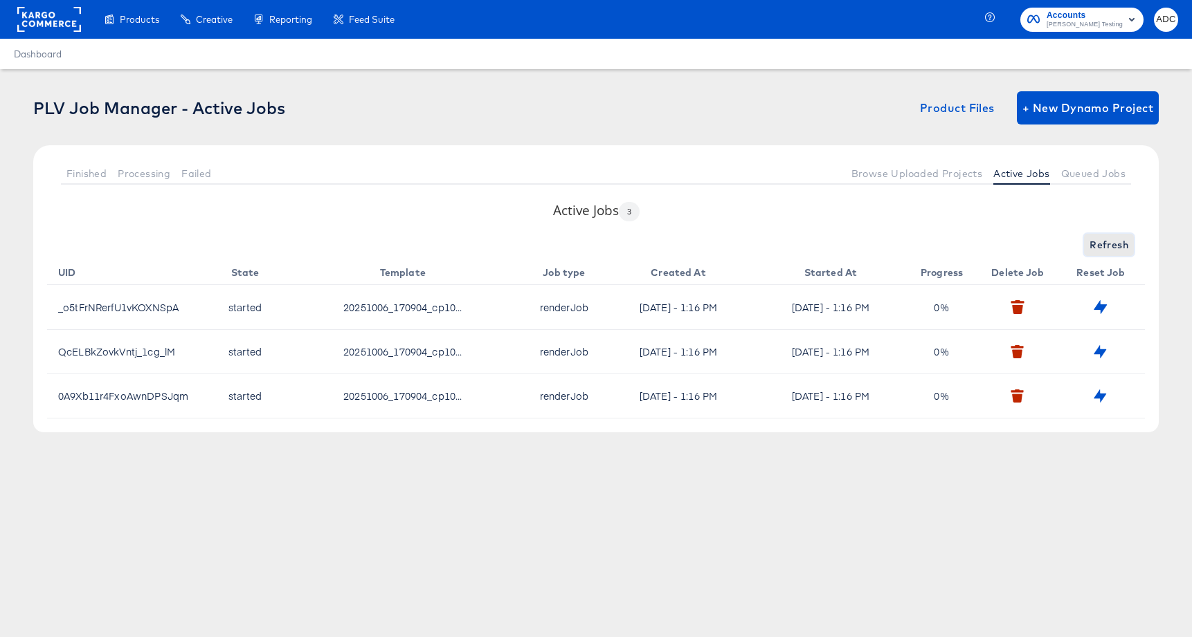
click at [1110, 240] on span "Refresh" at bounding box center [1108, 245] width 39 height 17
click at [1111, 241] on span "Refresh" at bounding box center [1108, 245] width 39 height 17
click at [1111, 243] on span "Refresh" at bounding box center [1108, 245] width 39 height 17
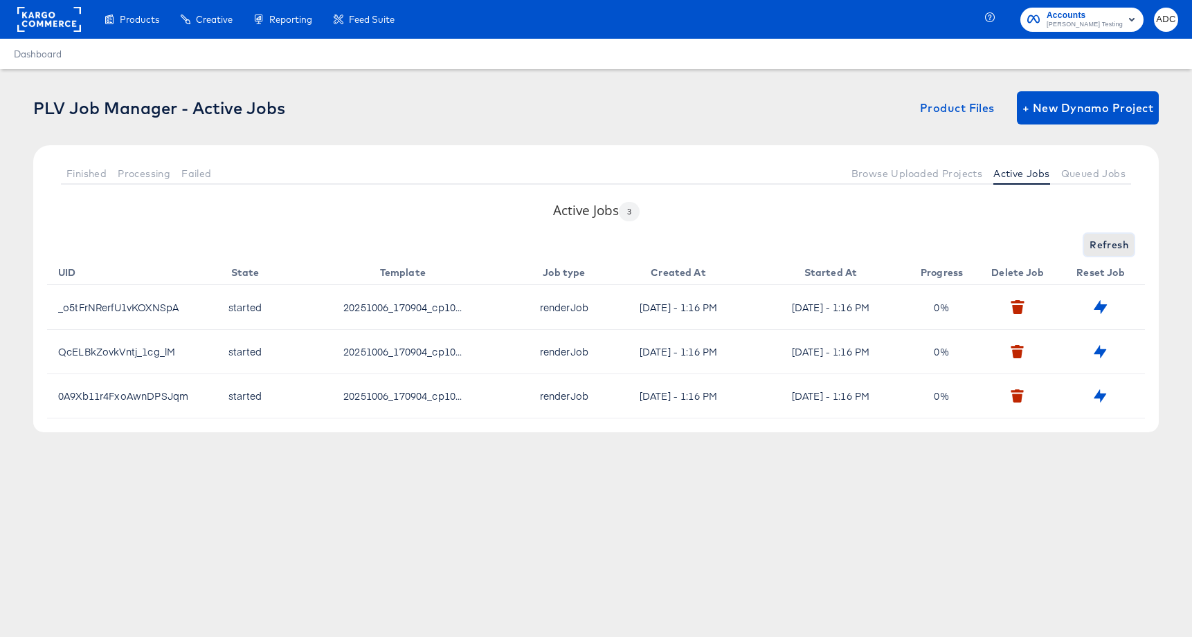
click at [1111, 243] on span "Refresh" at bounding box center [1108, 245] width 39 height 17
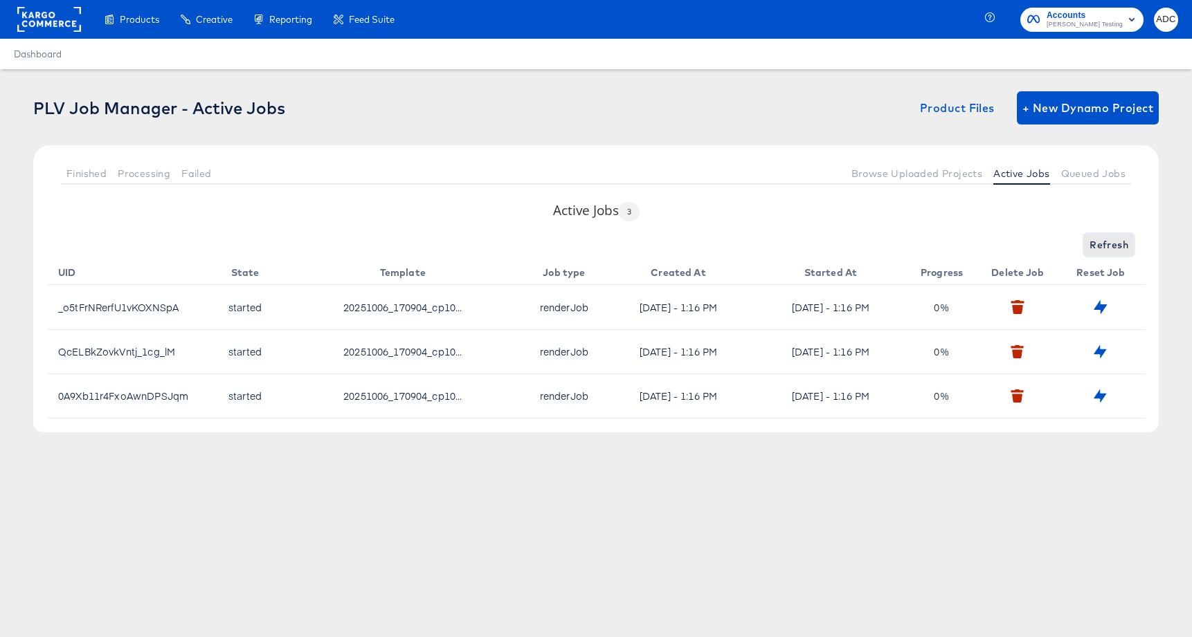
click at [1109, 243] on span "Refresh" at bounding box center [1108, 245] width 39 height 17
click at [1109, 244] on span "Refresh" at bounding box center [1108, 245] width 39 height 17
click at [1109, 244] on span "Refreshing..." at bounding box center [1096, 245] width 63 height 17
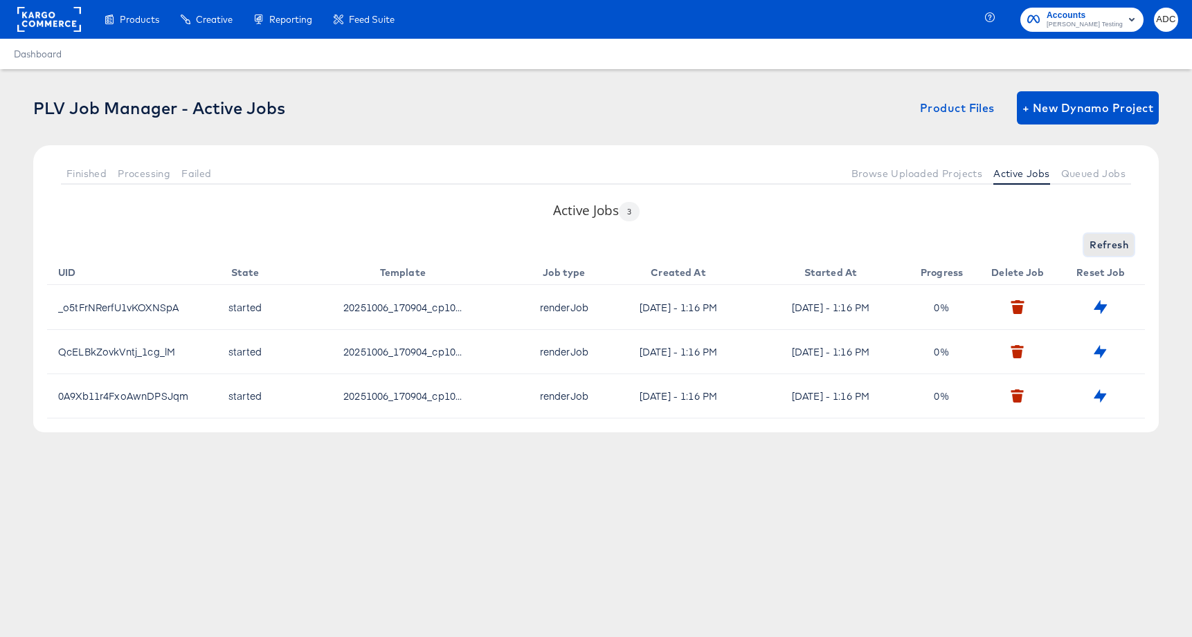
click at [1109, 244] on span "Refresh" at bounding box center [1108, 245] width 39 height 17
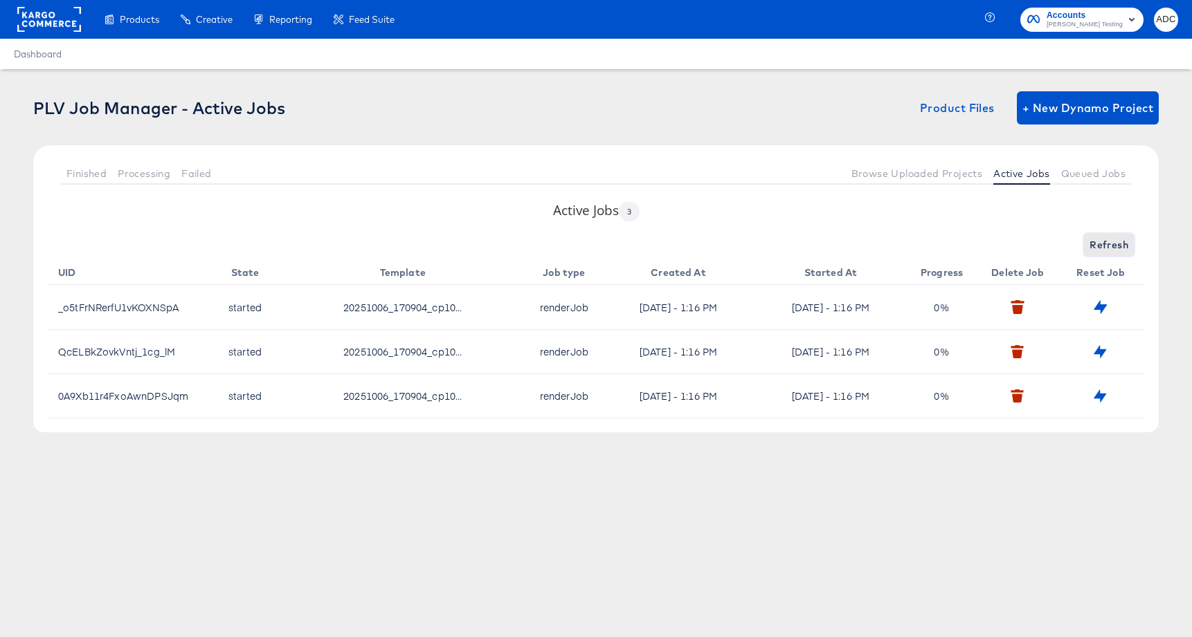
click at [1109, 244] on span "Refresh" at bounding box center [1108, 245] width 39 height 17
click at [1108, 244] on span "Refresh" at bounding box center [1108, 245] width 39 height 17
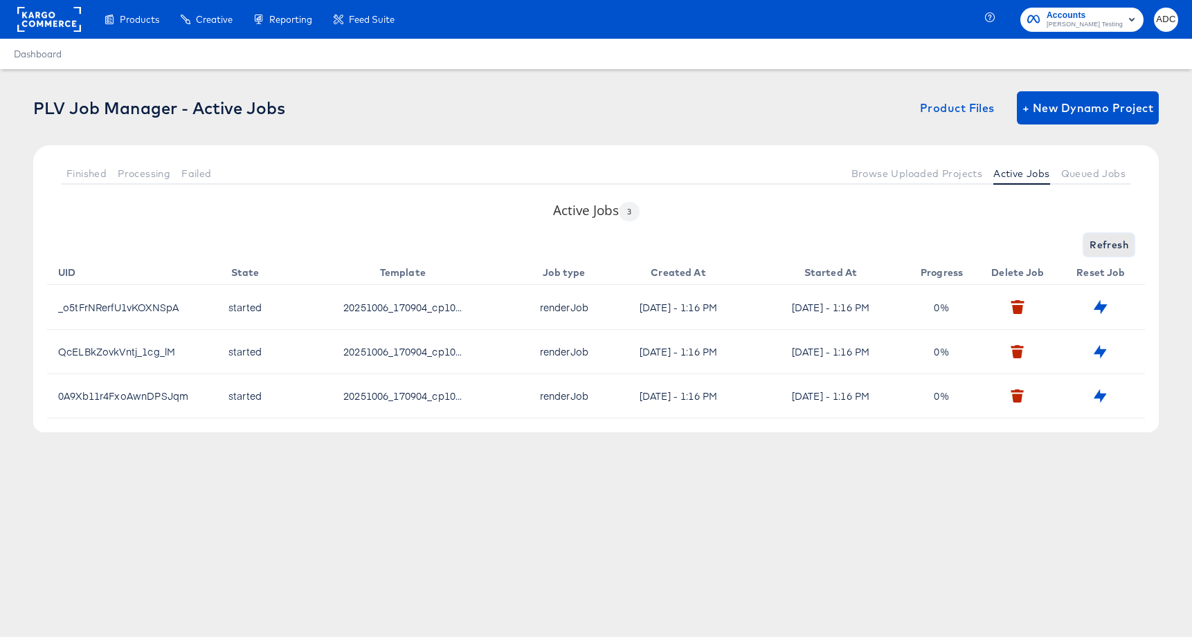
click at [1108, 244] on span "Refresh" at bounding box center [1108, 245] width 39 height 17
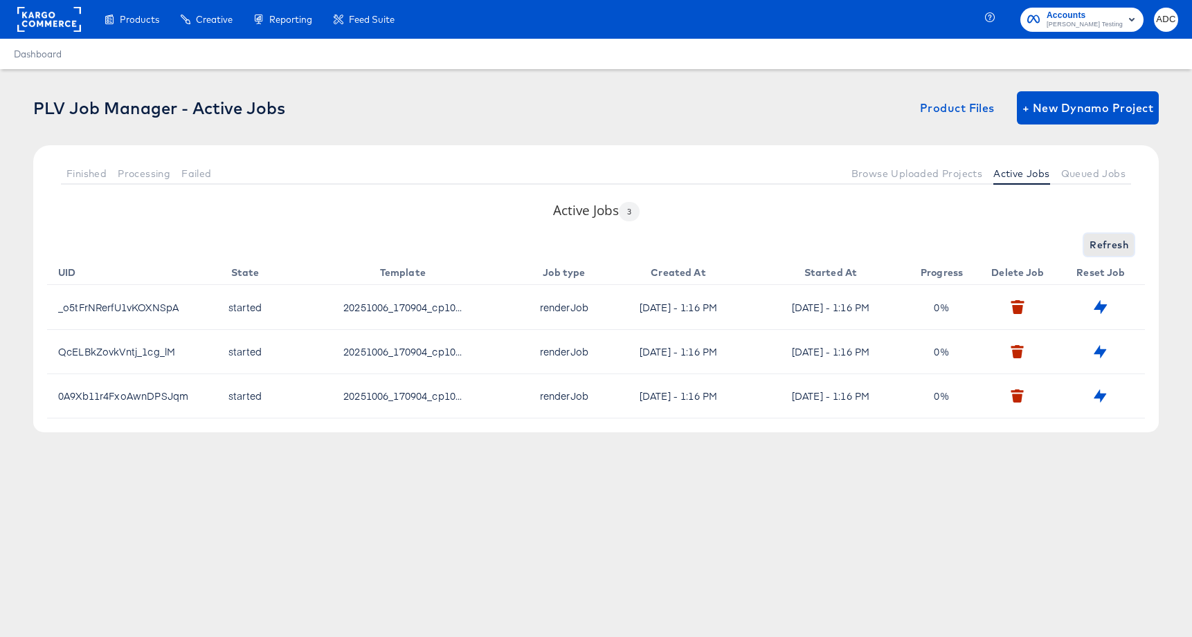
click at [1108, 244] on span "Refresh" at bounding box center [1108, 245] width 39 height 17
click at [1108, 244] on div "Refreshing..." at bounding box center [596, 245] width 1098 height 22
click at [1108, 244] on span "Refresh" at bounding box center [1108, 245] width 39 height 17
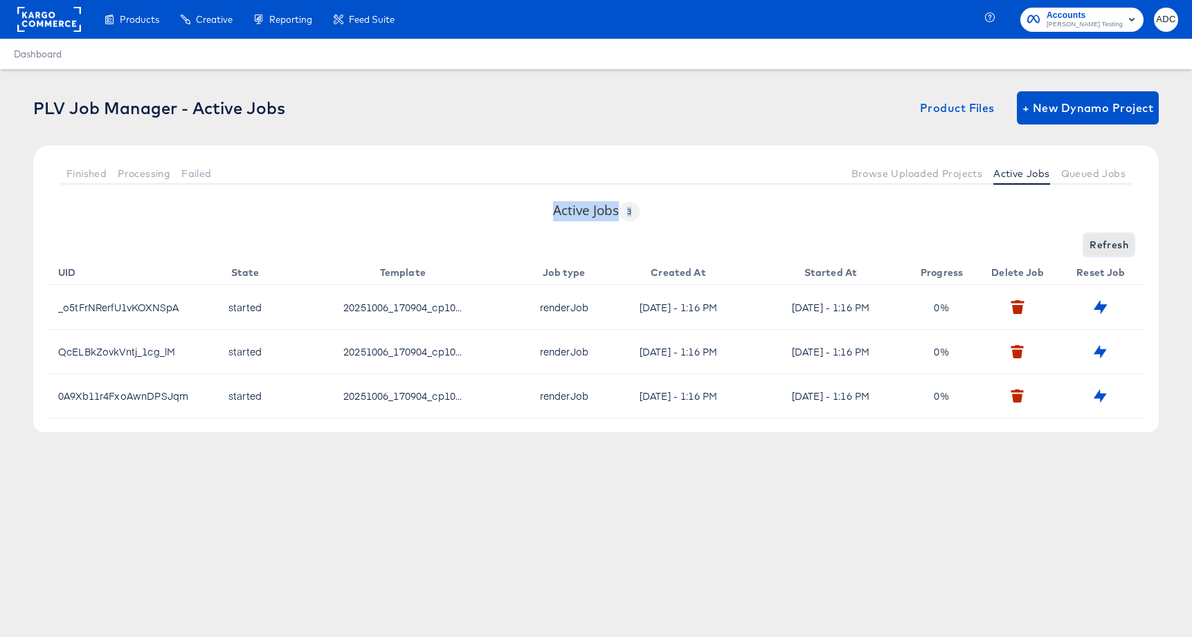
click at [1108, 244] on span "Refresh" at bounding box center [1108, 245] width 39 height 17
click at [1104, 244] on span "Refresh" at bounding box center [1108, 245] width 39 height 17
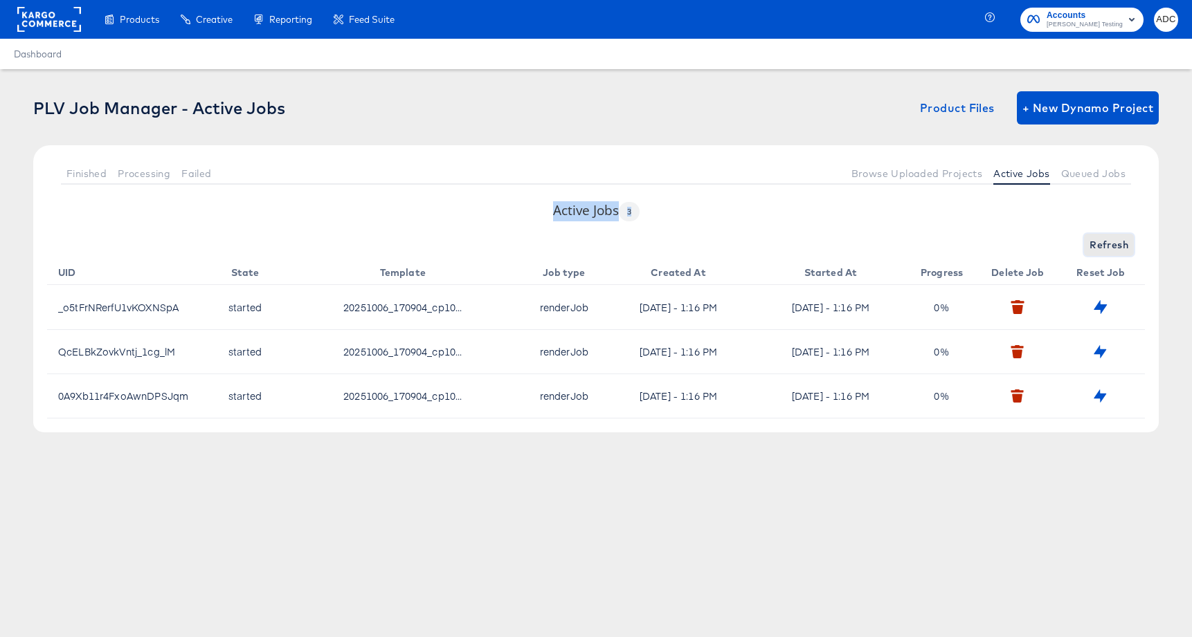
click at [1104, 244] on span "Refresh" at bounding box center [1108, 245] width 39 height 17
click at [1104, 244] on div "Refreshing..." at bounding box center [596, 245] width 1098 height 22
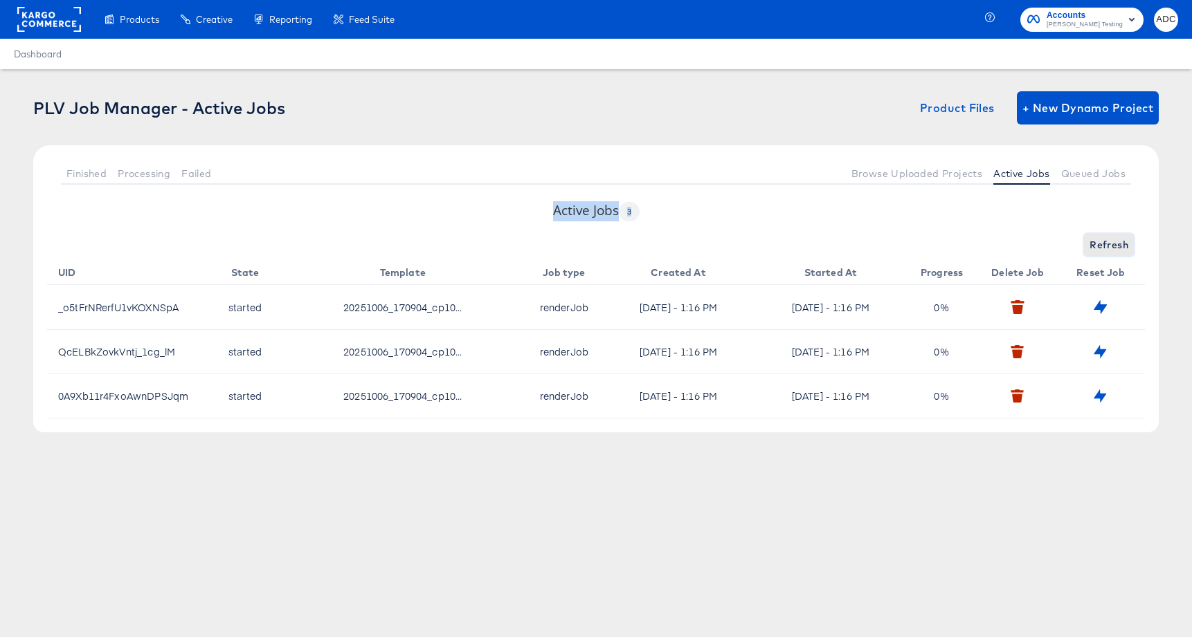
click at [1104, 244] on span "Refresh" at bounding box center [1108, 245] width 39 height 17
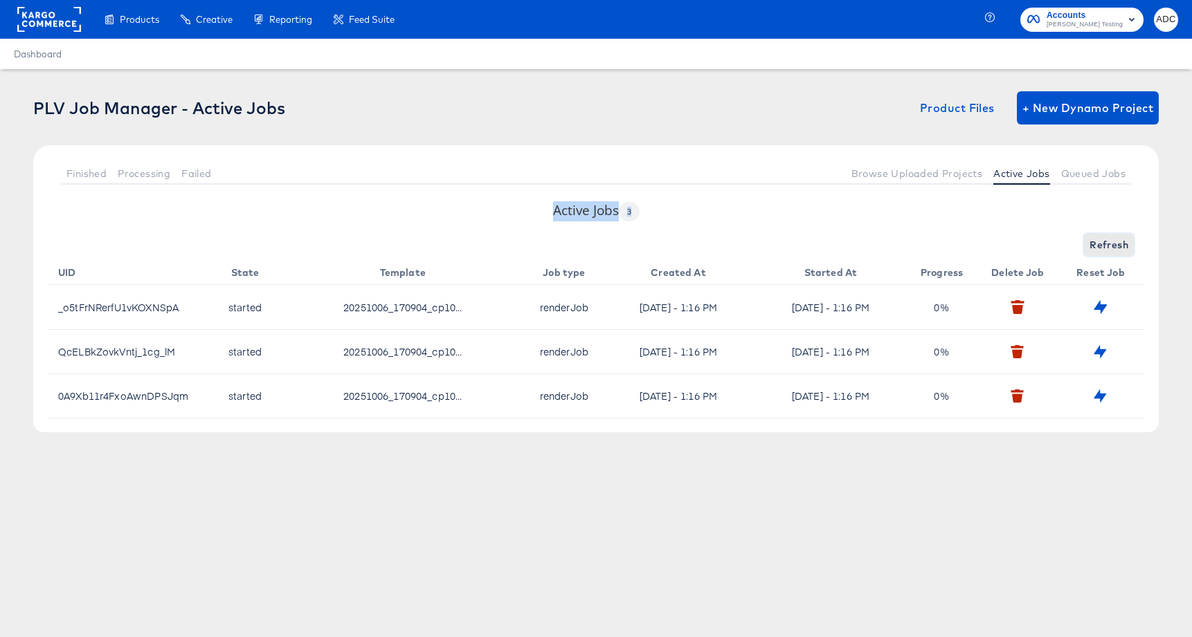
click at [1107, 245] on span "Refresh" at bounding box center [1108, 245] width 39 height 17
click at [1107, 244] on span "Refresh" at bounding box center [1108, 245] width 39 height 17
click at [1107, 244] on span "Refreshing..." at bounding box center [1096, 245] width 63 height 17
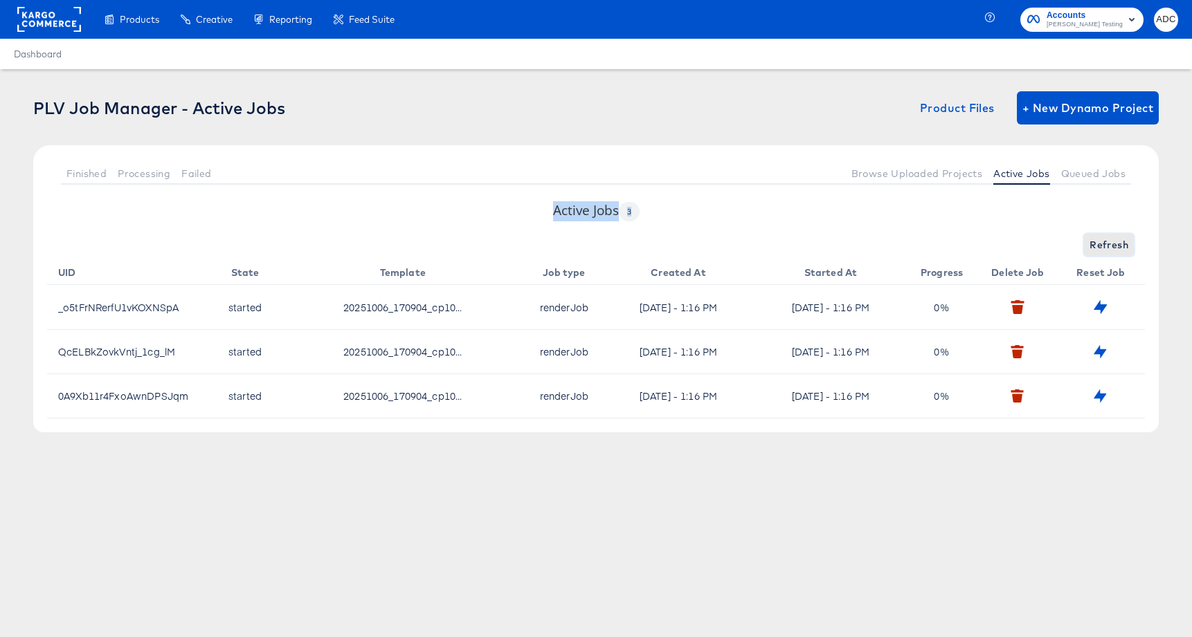
click at [1107, 244] on span "Refresh" at bounding box center [1108, 245] width 39 height 17
click at [1107, 244] on div "Refresh" at bounding box center [596, 245] width 1098 height 22
click at [1106, 244] on span "Refresh" at bounding box center [1108, 245] width 39 height 17
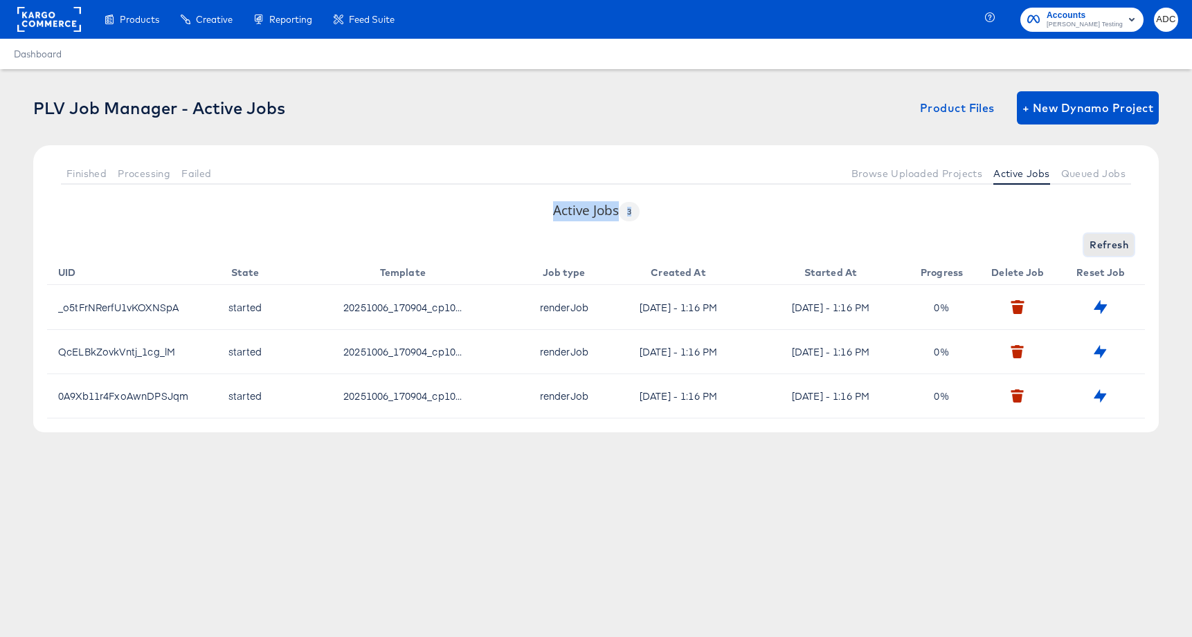
click at [1106, 244] on span "Refresh" at bounding box center [1108, 245] width 39 height 17
click at [1105, 244] on span "Refresh" at bounding box center [1108, 245] width 39 height 17
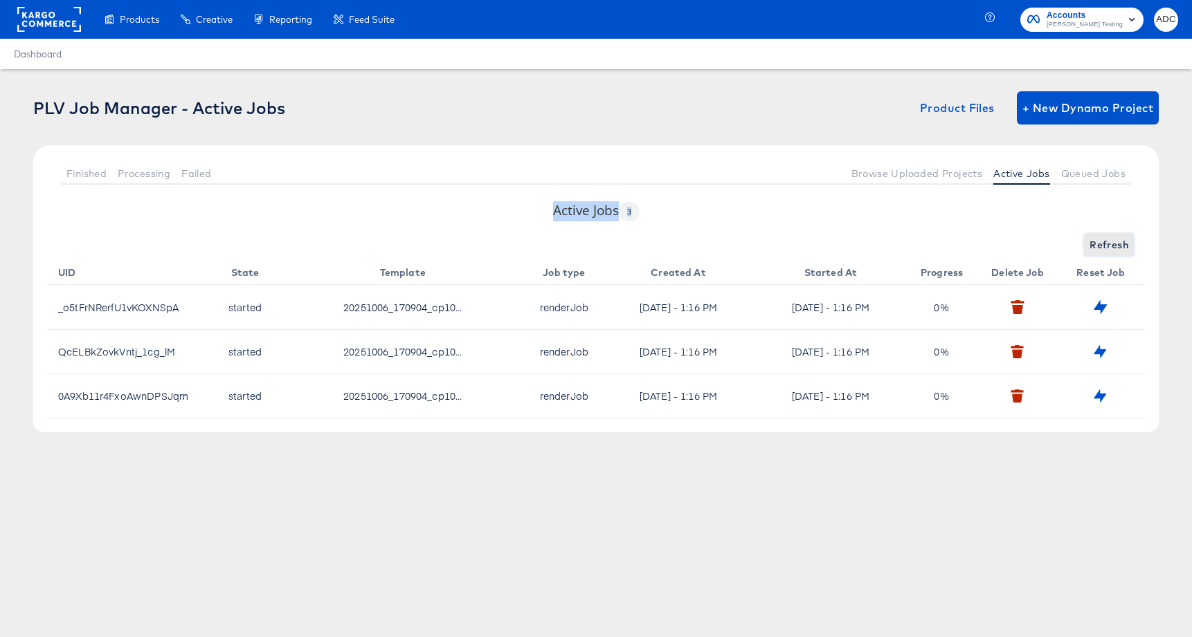
click at [1105, 244] on span "Refresh" at bounding box center [1108, 245] width 39 height 17
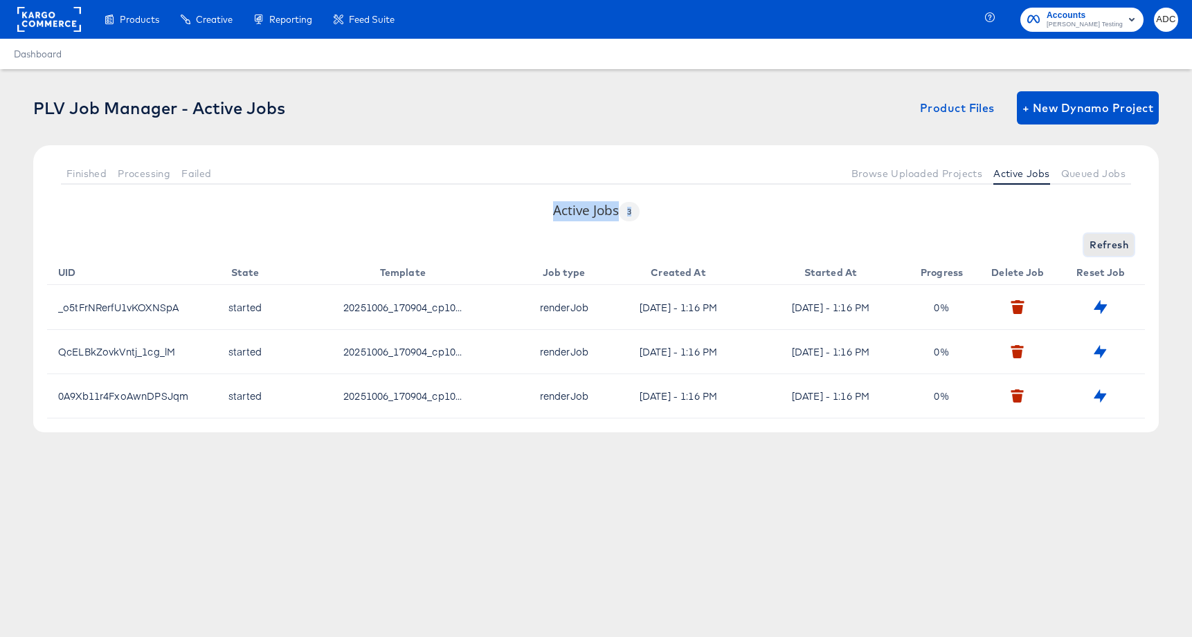
click at [1105, 244] on span "Refresh" at bounding box center [1108, 245] width 39 height 17
click at [1104, 244] on span "Refresh" at bounding box center [1108, 245] width 39 height 17
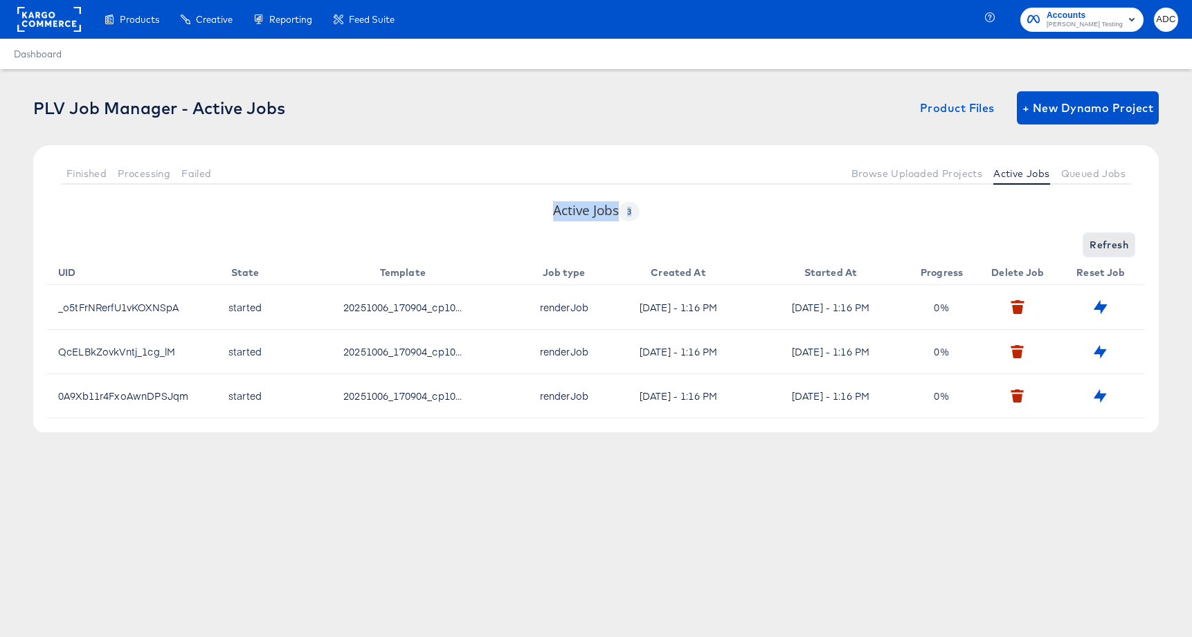
click at [1104, 244] on span "Refresh" at bounding box center [1108, 245] width 39 height 17
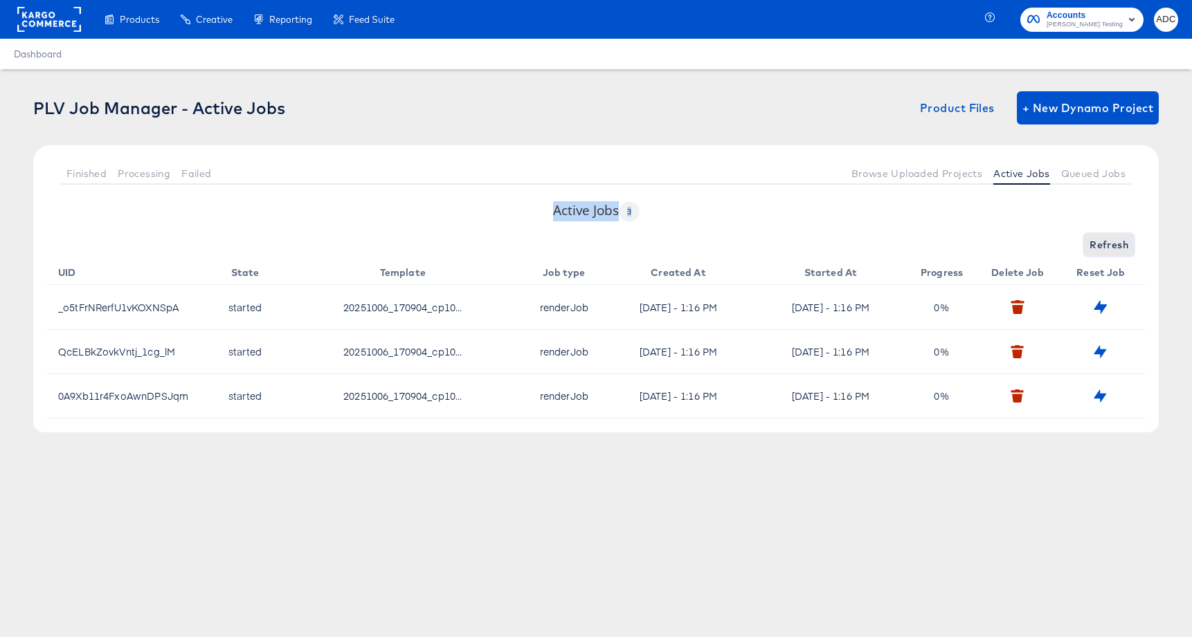
click at [1104, 244] on span "Refresh" at bounding box center [1108, 245] width 39 height 17
click at [1103, 244] on span "Refresh" at bounding box center [1108, 245] width 39 height 17
click at [1103, 244] on div "Refreshing..." at bounding box center [596, 245] width 1098 height 22
click at [1103, 244] on span "Refresh" at bounding box center [1108, 245] width 39 height 17
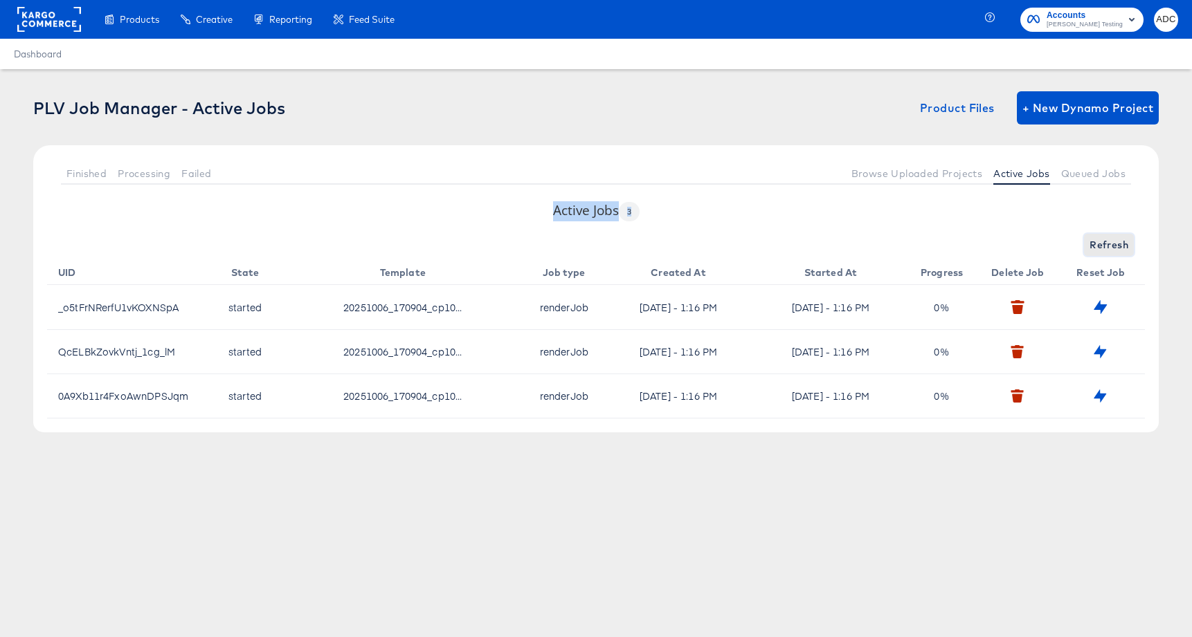
click at [1103, 244] on span "Refresh" at bounding box center [1108, 245] width 39 height 17
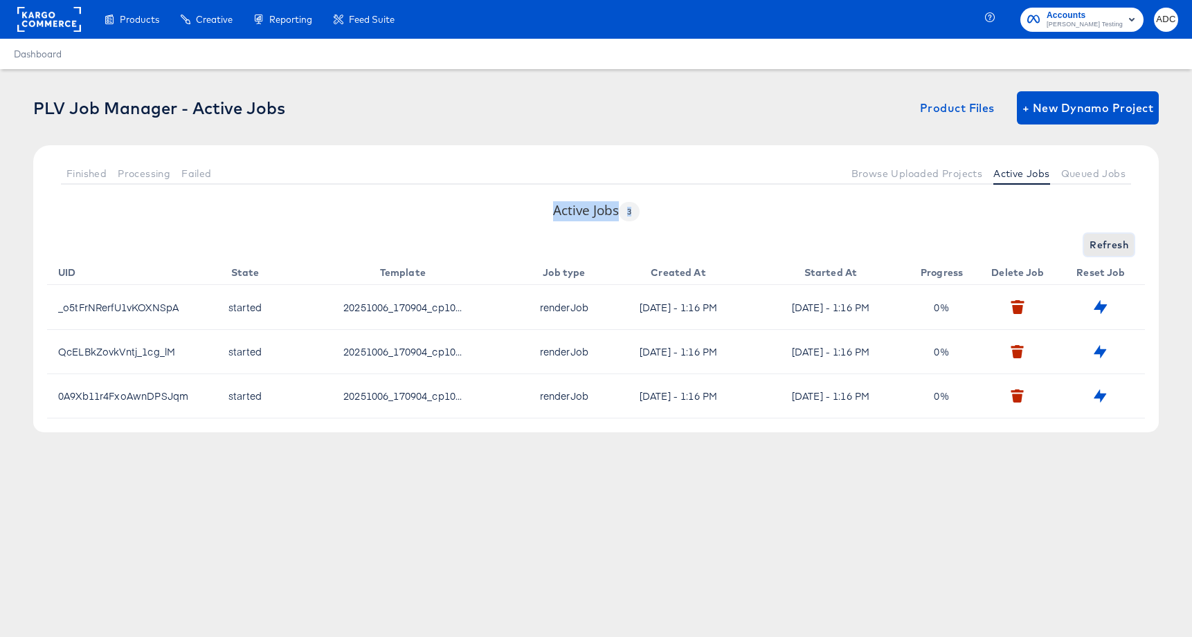
click at [1103, 244] on span "Refresh" at bounding box center [1108, 245] width 39 height 17
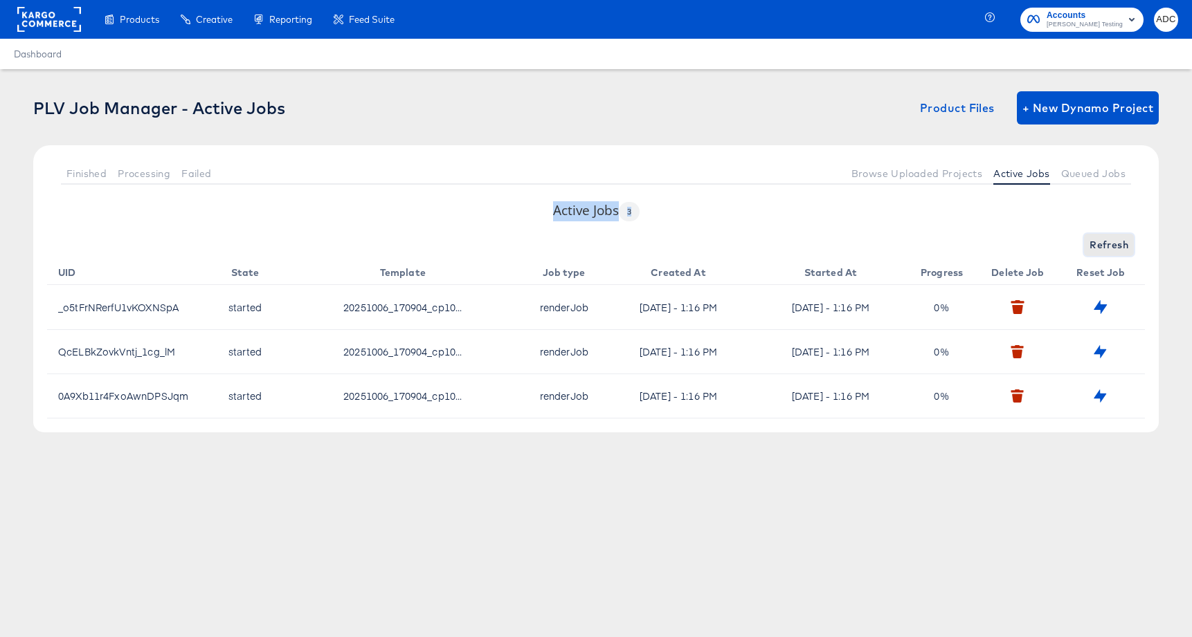
click at [1103, 244] on span "Refresh" at bounding box center [1108, 245] width 39 height 17
click at [1129, 249] on button "Refresh" at bounding box center [1109, 245] width 50 height 22
click at [1102, 237] on span "Refresh" at bounding box center [1108, 245] width 39 height 17
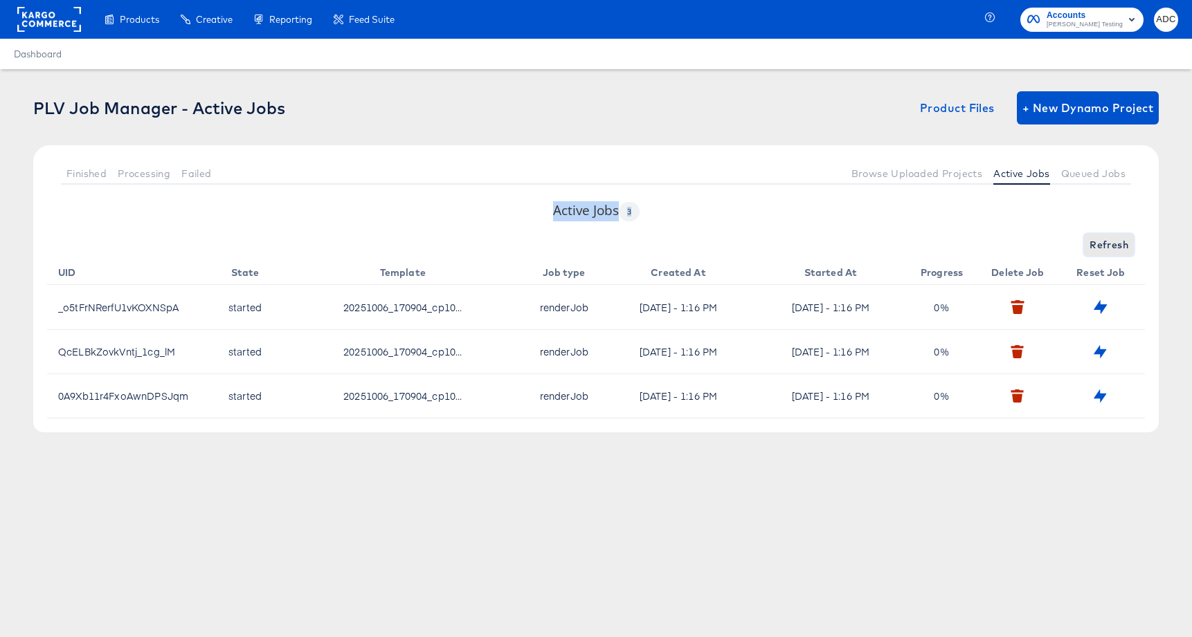
click at [1096, 243] on span "Refresh" at bounding box center [1108, 245] width 39 height 17
click at [1016, 303] on icon "button" at bounding box center [1017, 301] width 12 height 3
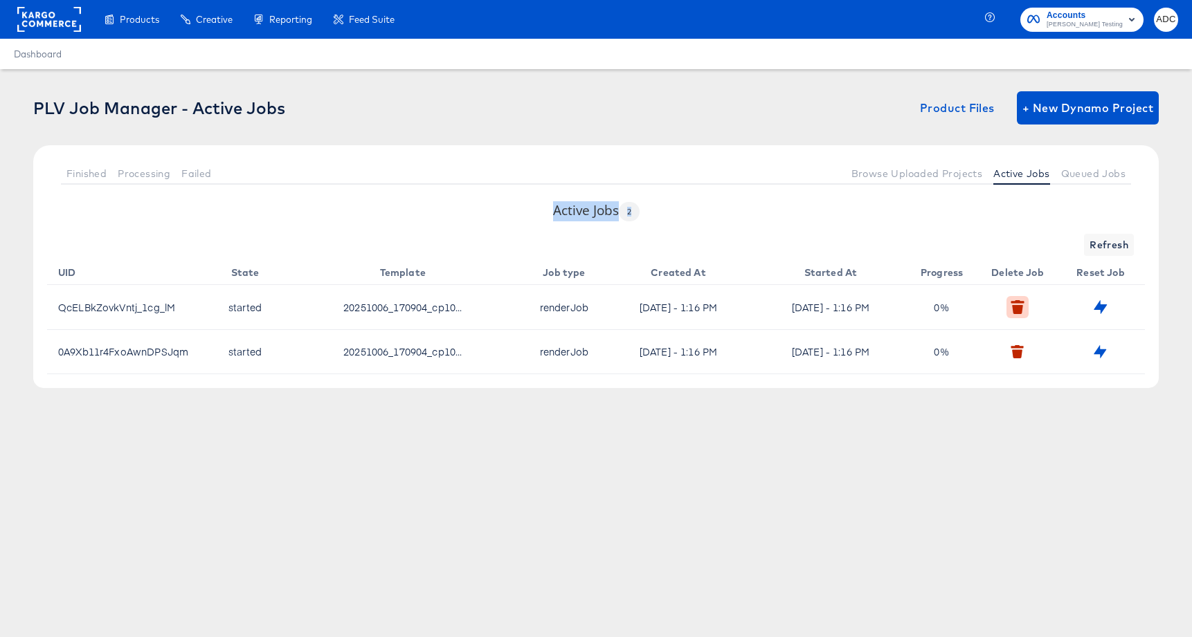
click at [1019, 314] on button "button" at bounding box center [1016, 306] width 21 height 21
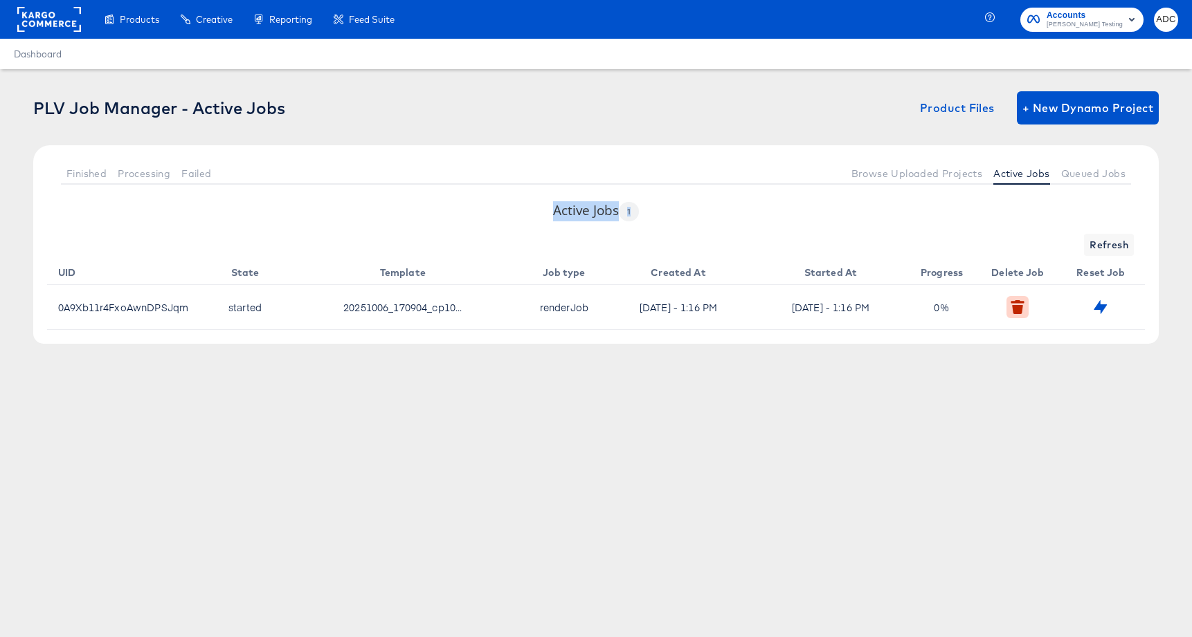
click at [1012, 302] on icon "button" at bounding box center [1017, 301] width 12 height 3
